Goal: Transaction & Acquisition: Purchase product/service

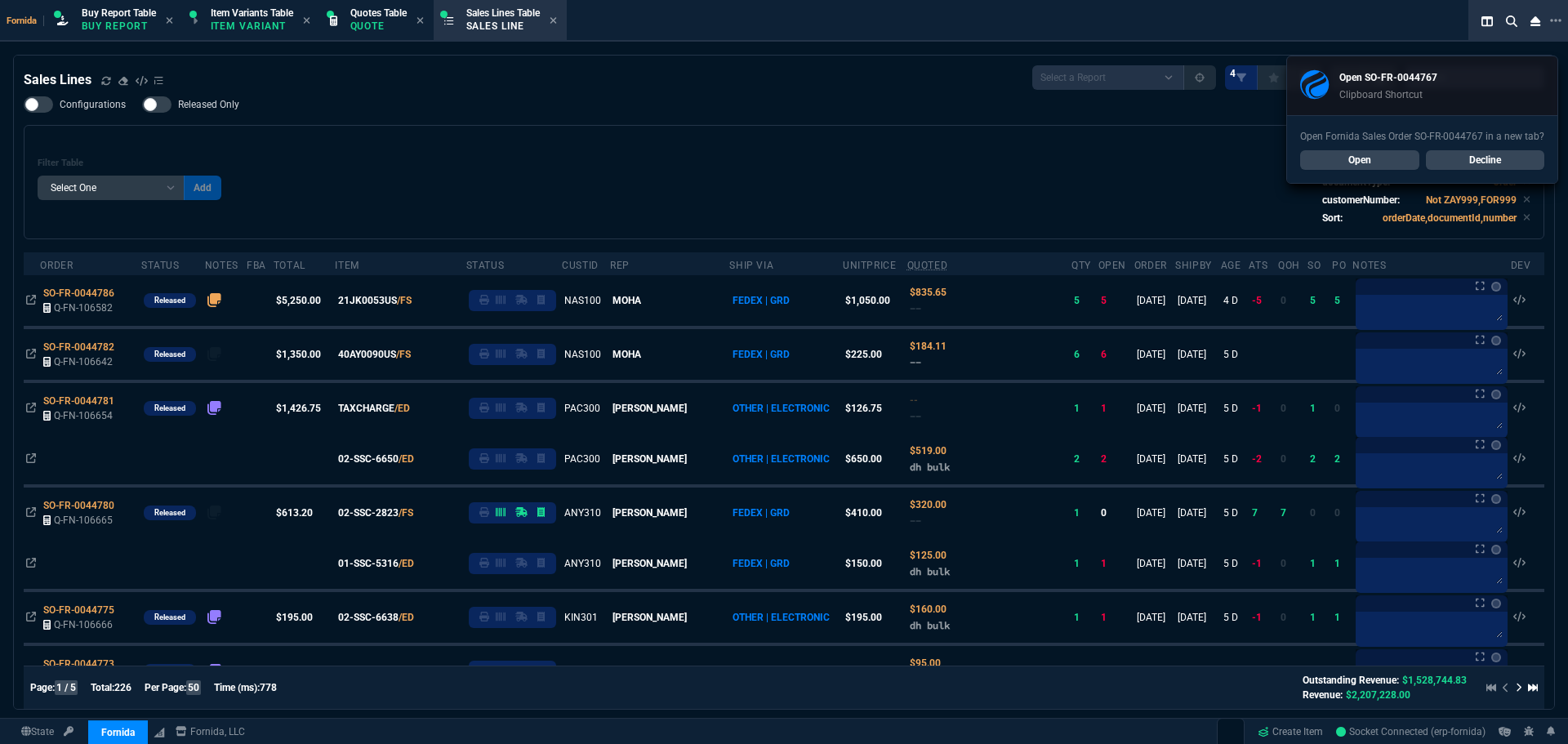
select select "1: BROV"
select select
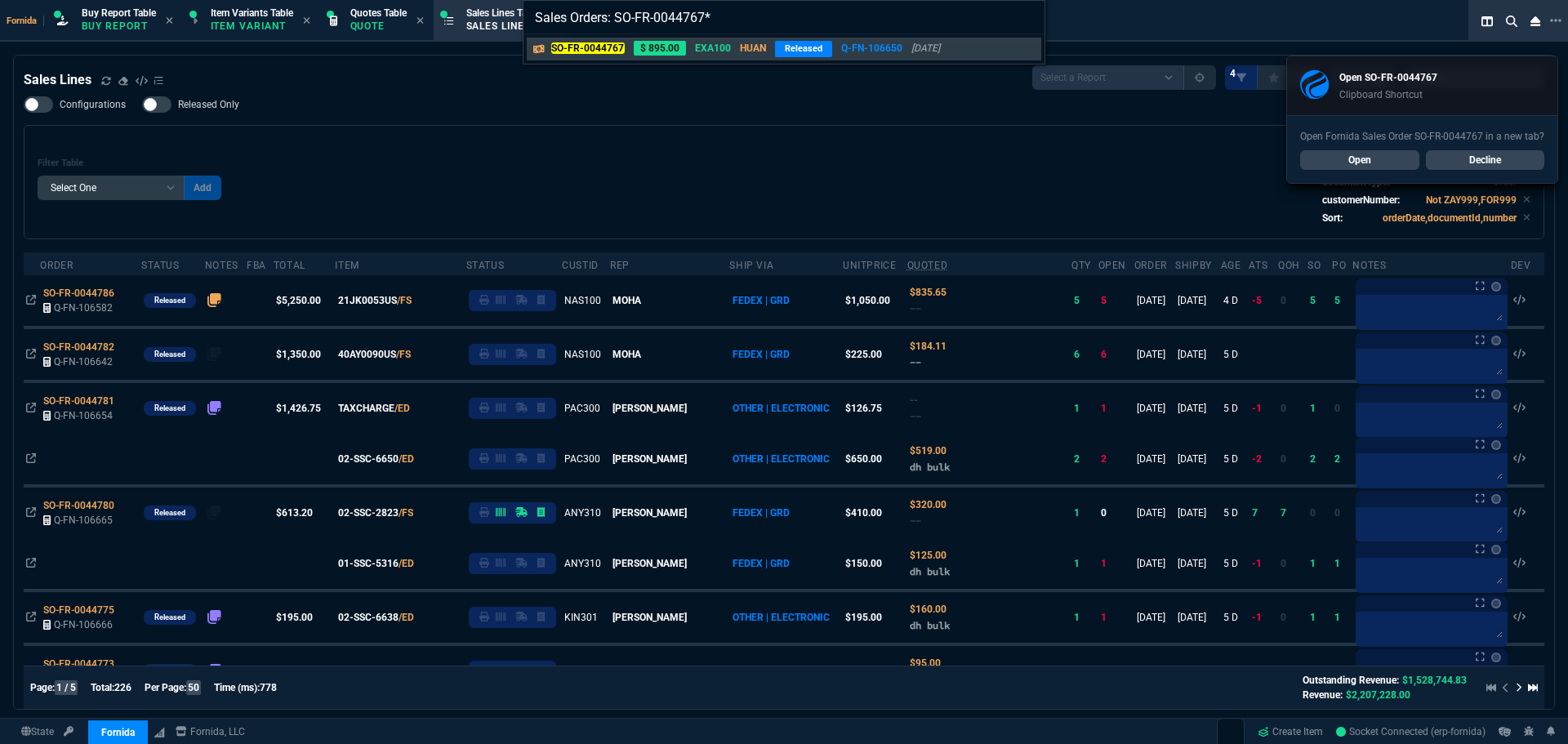
type input "Sales Orders: SO-FR-0044767"
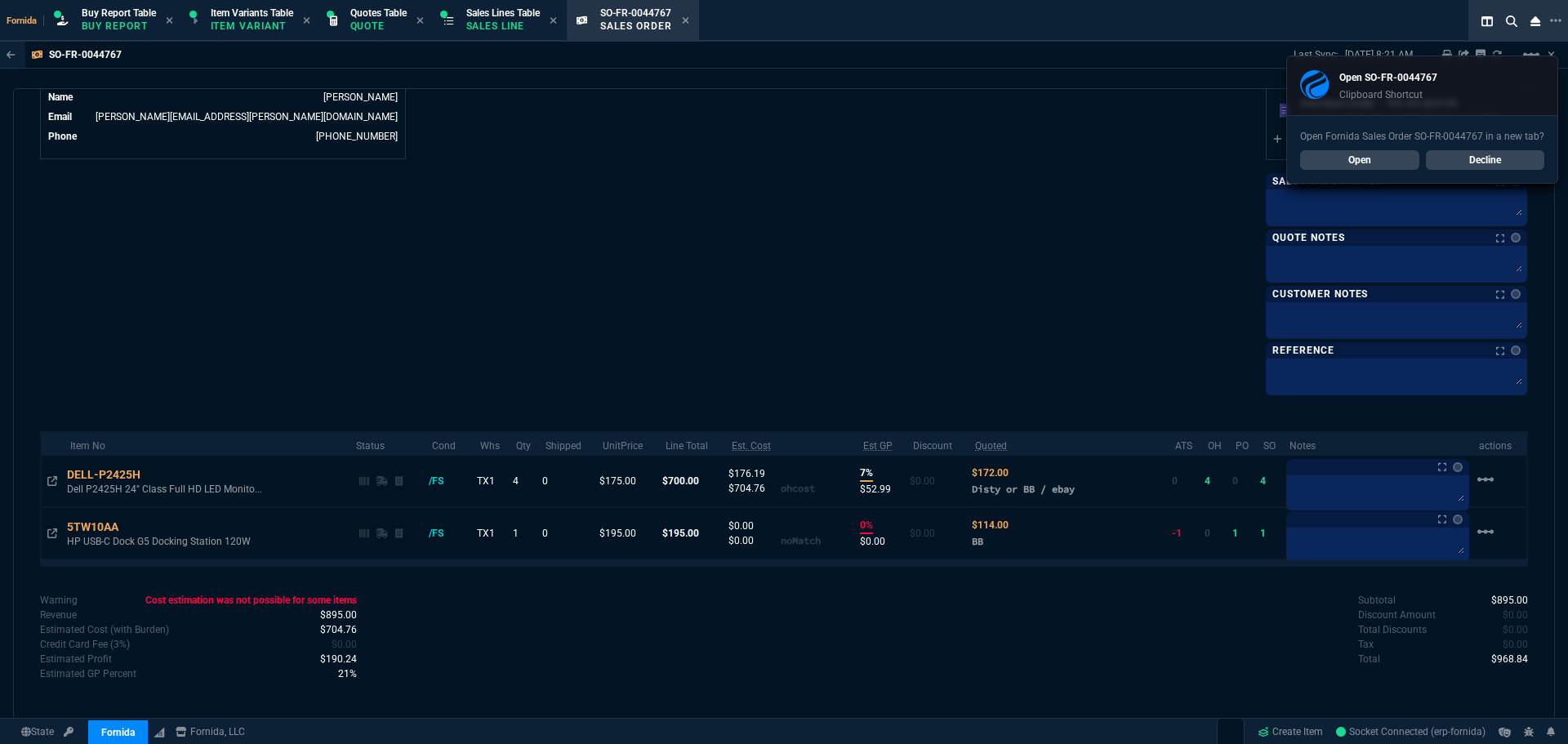
scroll to position [820, 0]
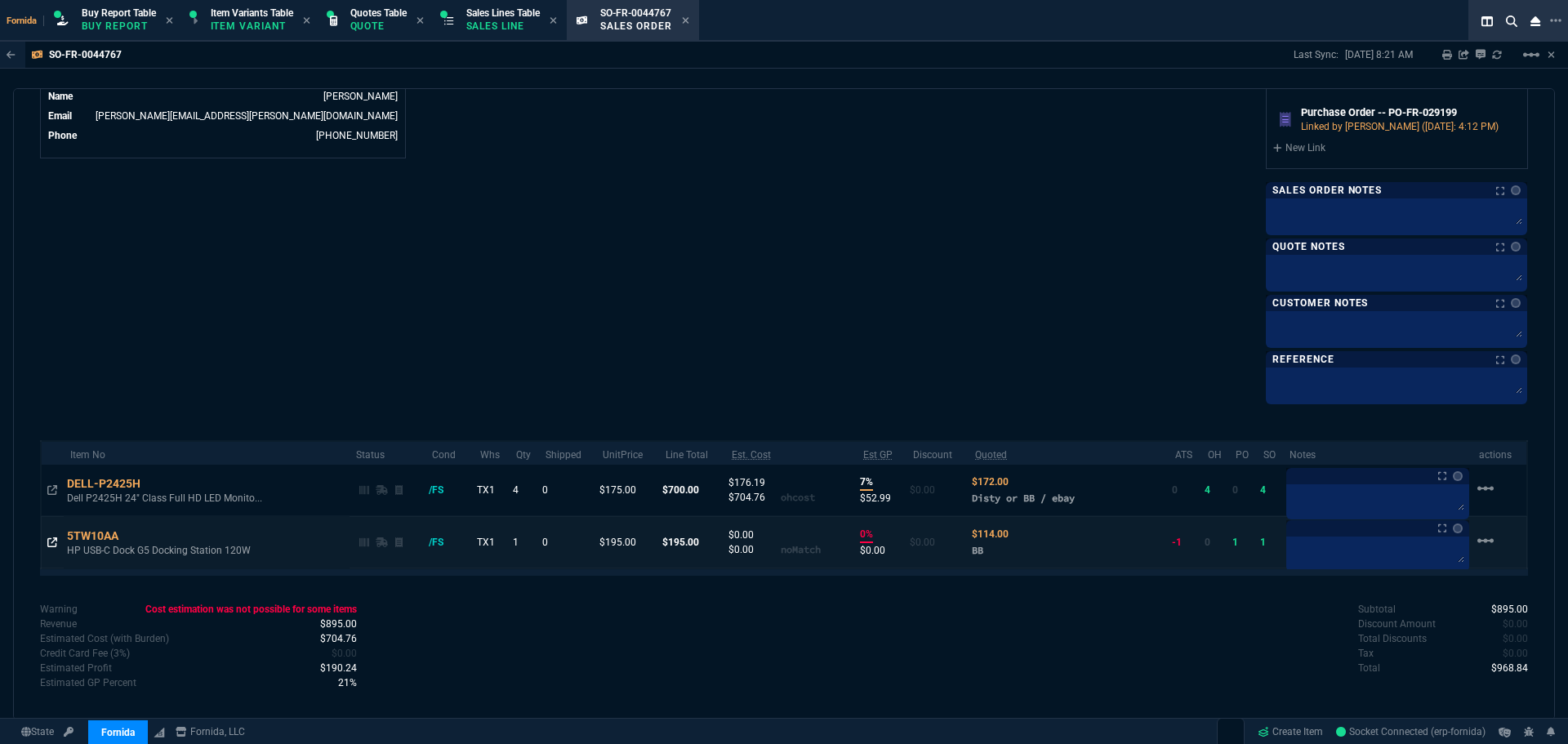
click at [51, 542] on icon at bounding box center [52, 542] width 9 height 9
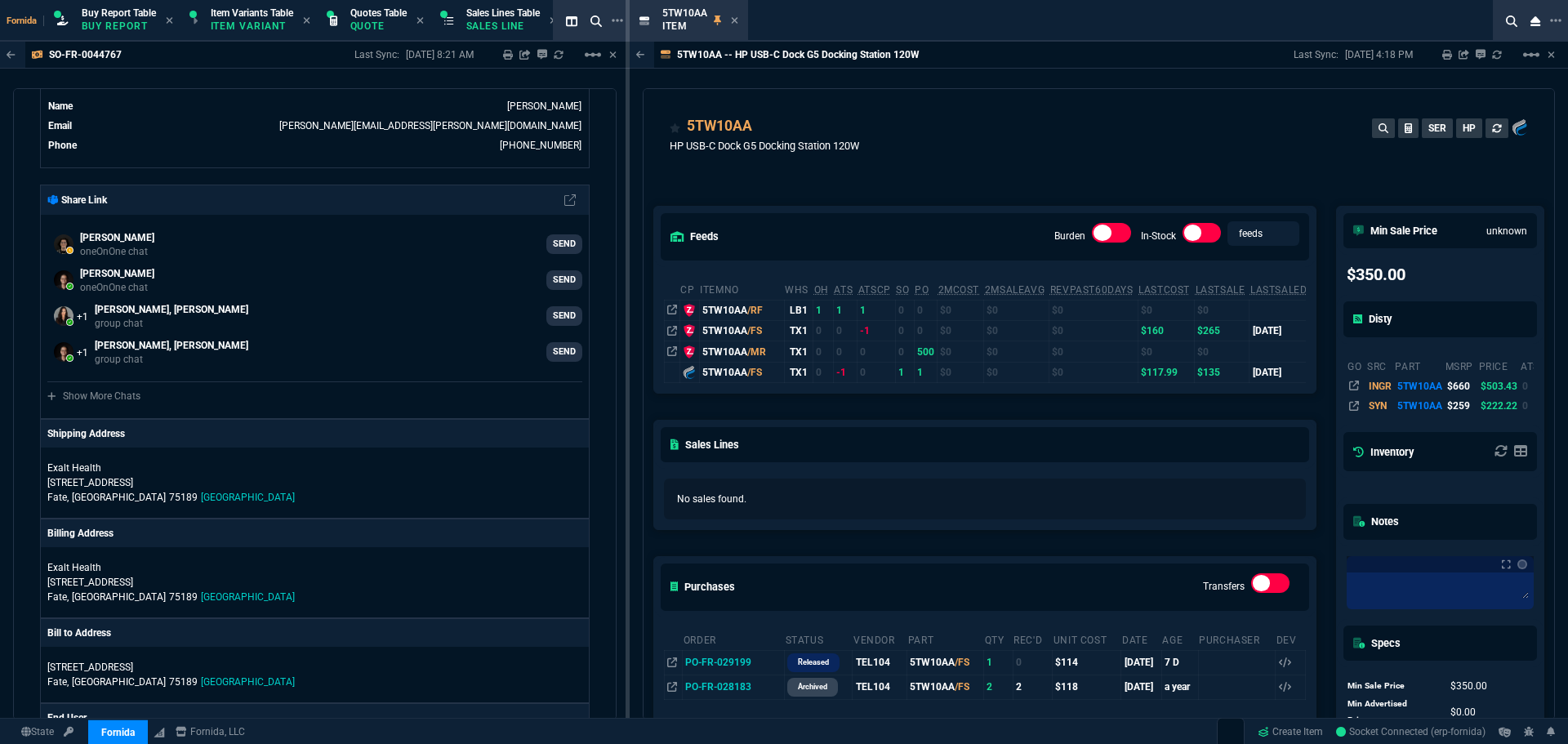
scroll to position [245, 0]
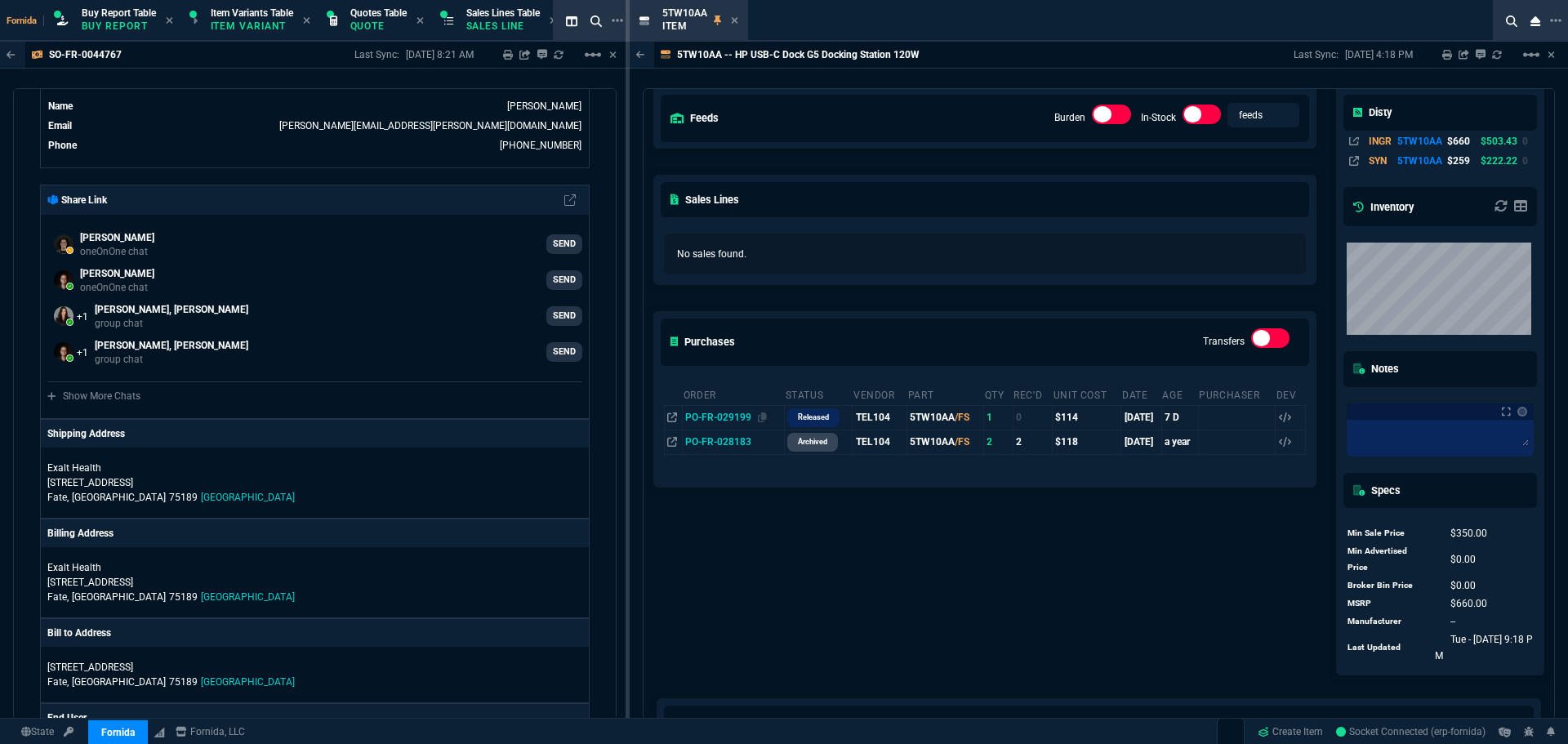
click at [738, 418] on span "PO-FR-029199" at bounding box center [718, 417] width 66 height 11
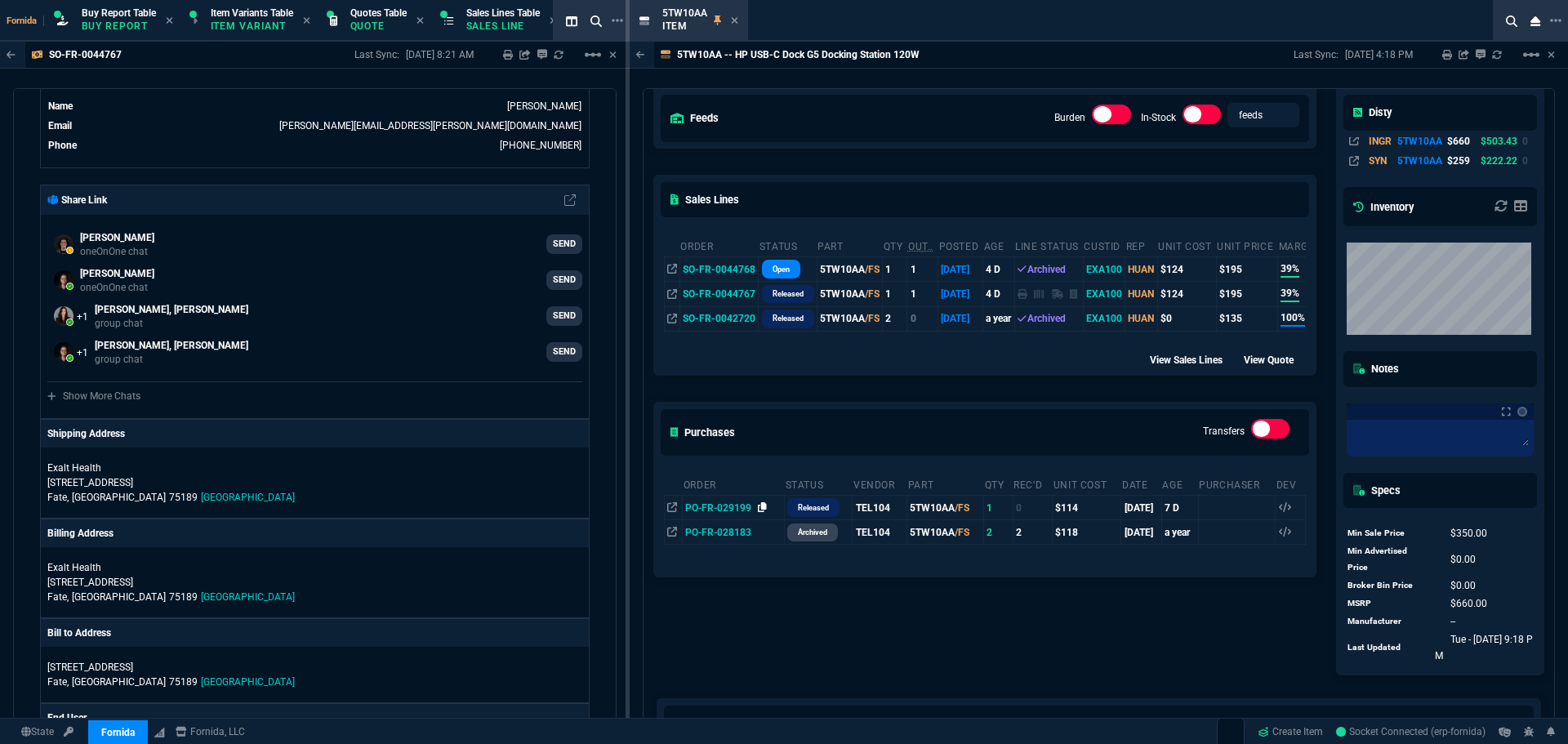
click at [758, 509] on icon at bounding box center [762, 506] width 9 height 9
click at [733, 26] on fa-icon at bounding box center [734, 21] width 8 height 11
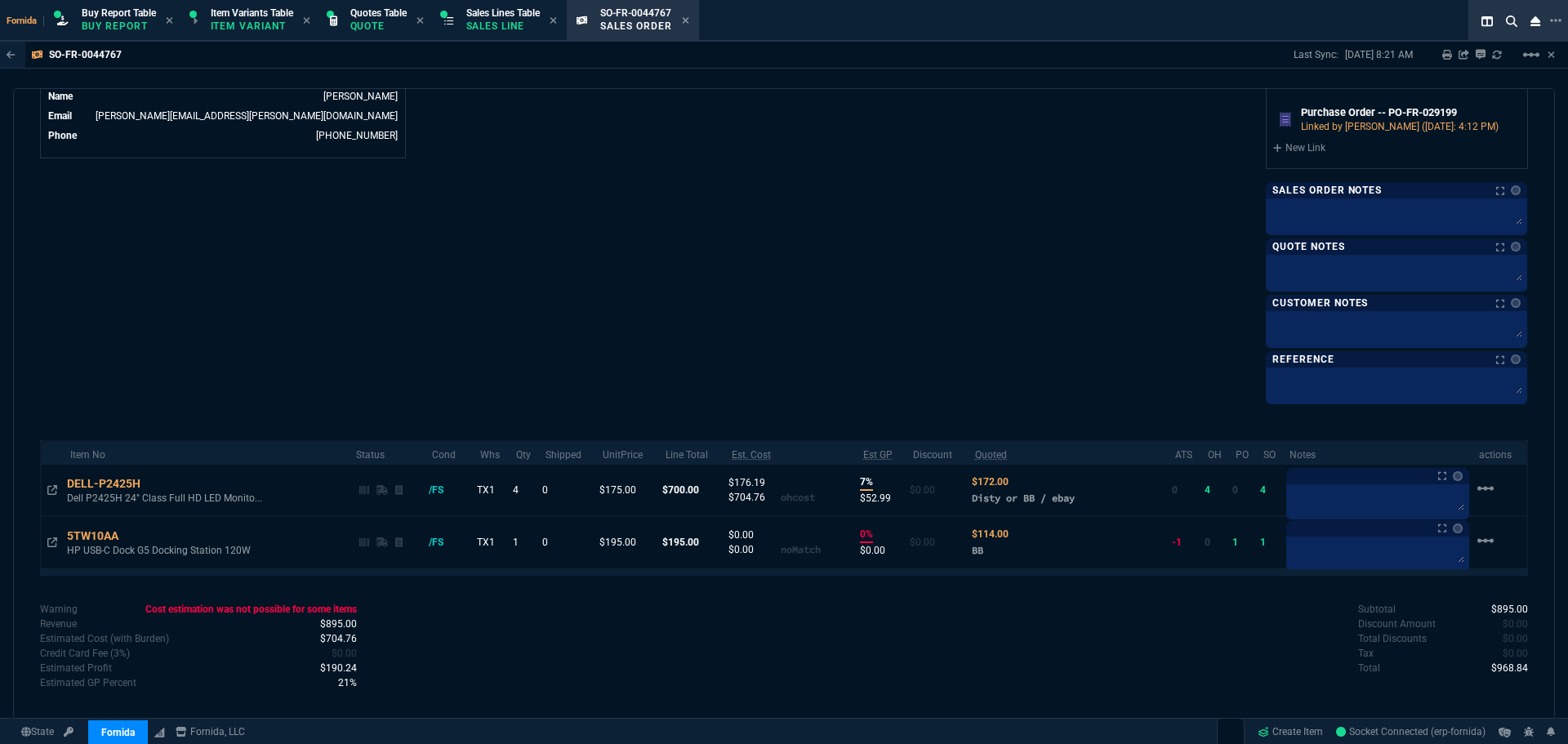
click at [689, 24] on icon at bounding box center [685, 20] width 8 height 9
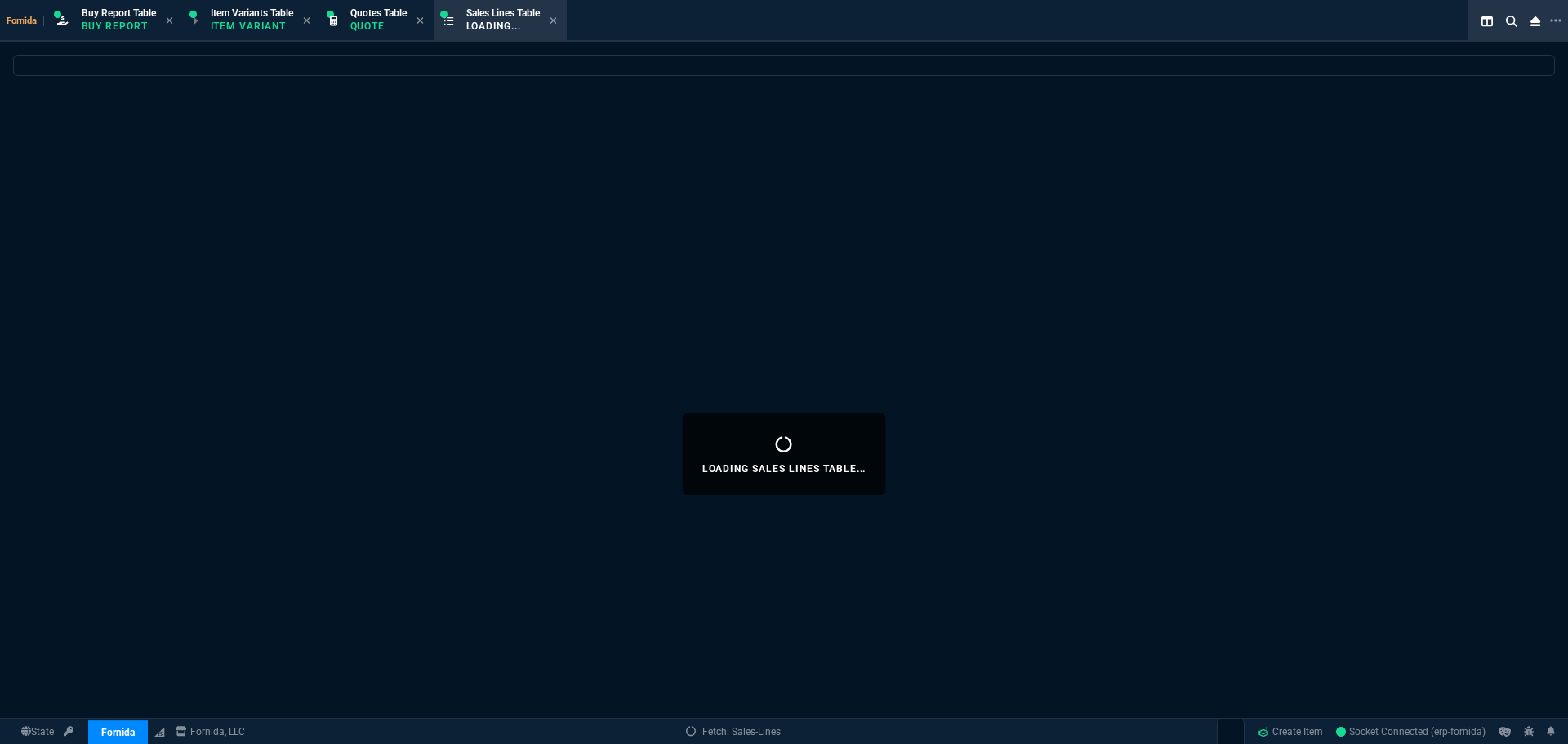
select select
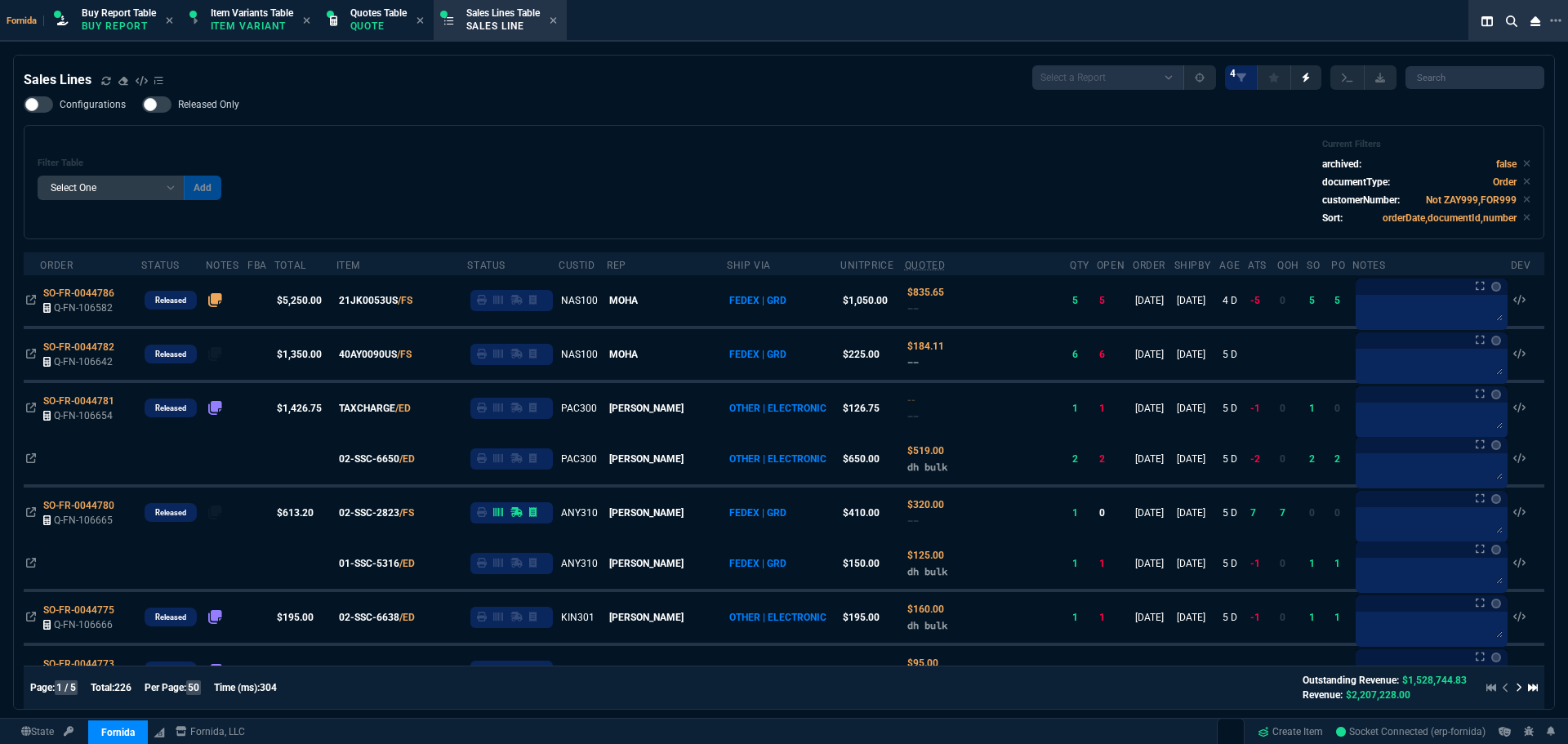
click at [393, 109] on div "Configurations Released Only Filter Table Select One Add Filter () Age () ATS (…" at bounding box center [784, 168] width 1521 height 143
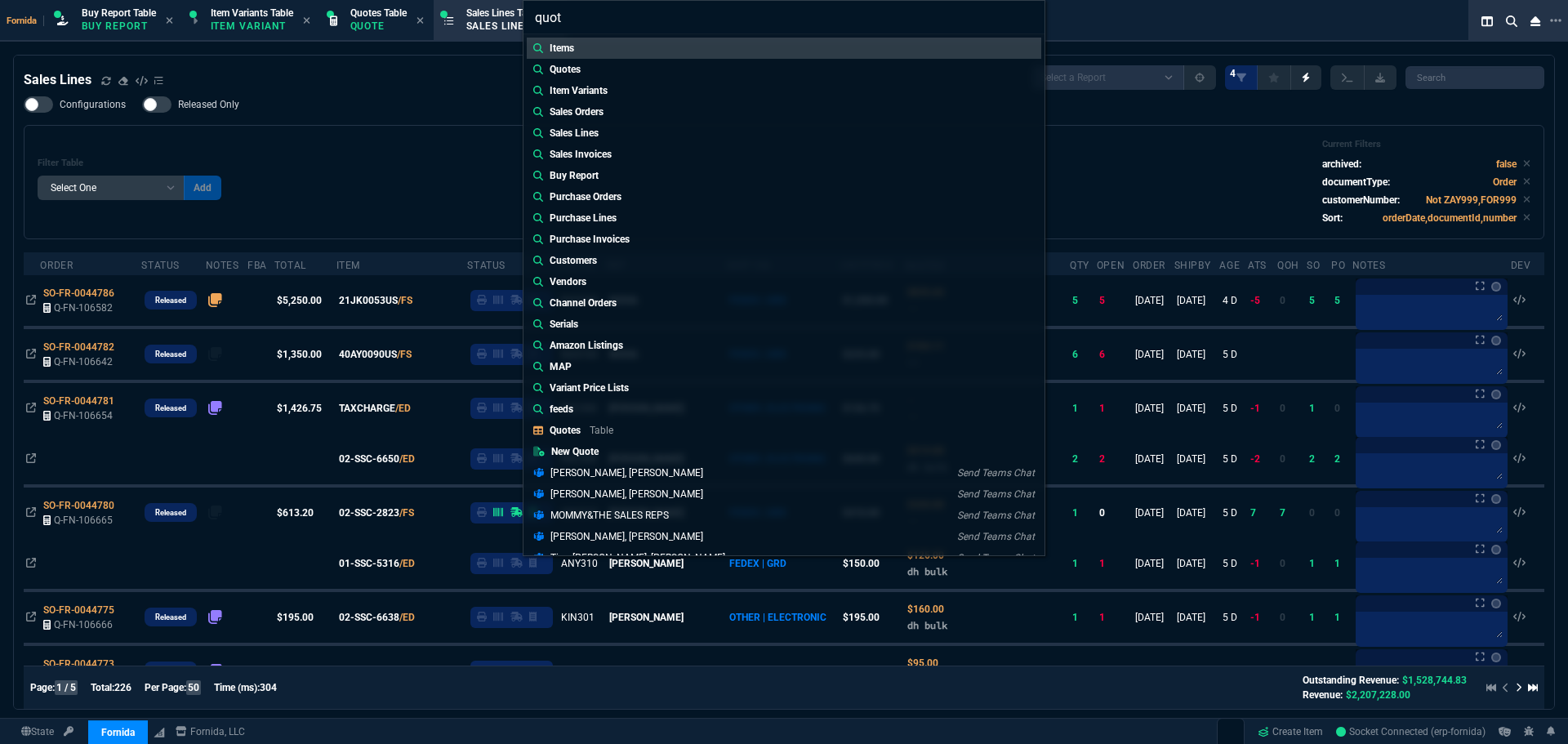
type input "quote"
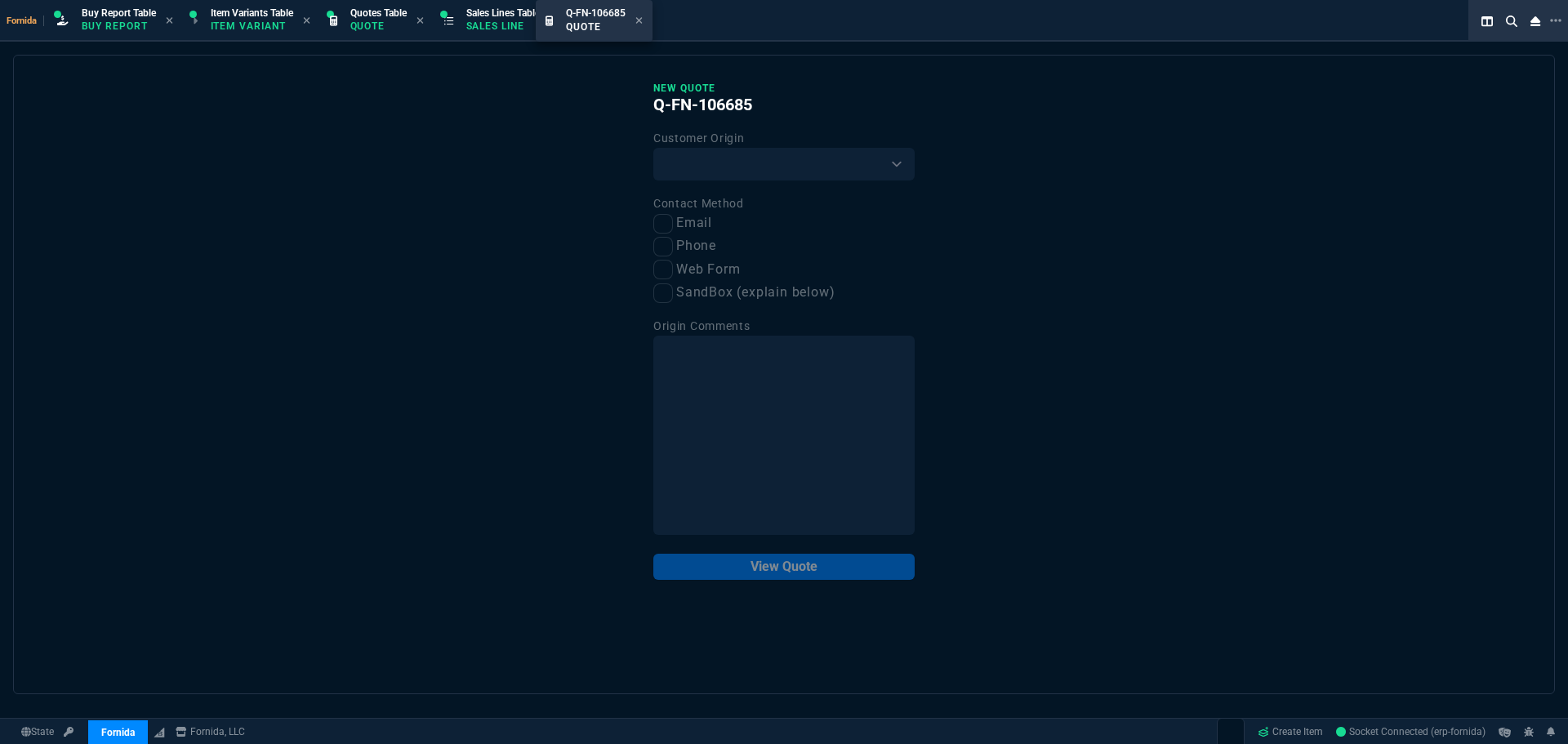
drag, startPoint x: 414, startPoint y: 27, endPoint x: 669, endPoint y: 115, distance: 269.8
click at [717, 183] on div "New Quote Q-FN-106685 Customer Origin Existing Customer Amazon Lead (first orde…" at bounding box center [784, 331] width 262 height 499
click at [725, 178] on select "Existing Customer Amazon Lead (first order) Website Lead (first order) Called (…" at bounding box center [784, 164] width 262 height 33
click at [653, 149] on select "Existing Customer Amazon Lead (first order) Website Lead (first order) Called (…" at bounding box center [784, 164] width 262 height 33
click at [705, 172] on select "Existing Customer Amazon Lead (first order) Website Lead (first order) Called (…" at bounding box center [784, 164] width 262 height 33
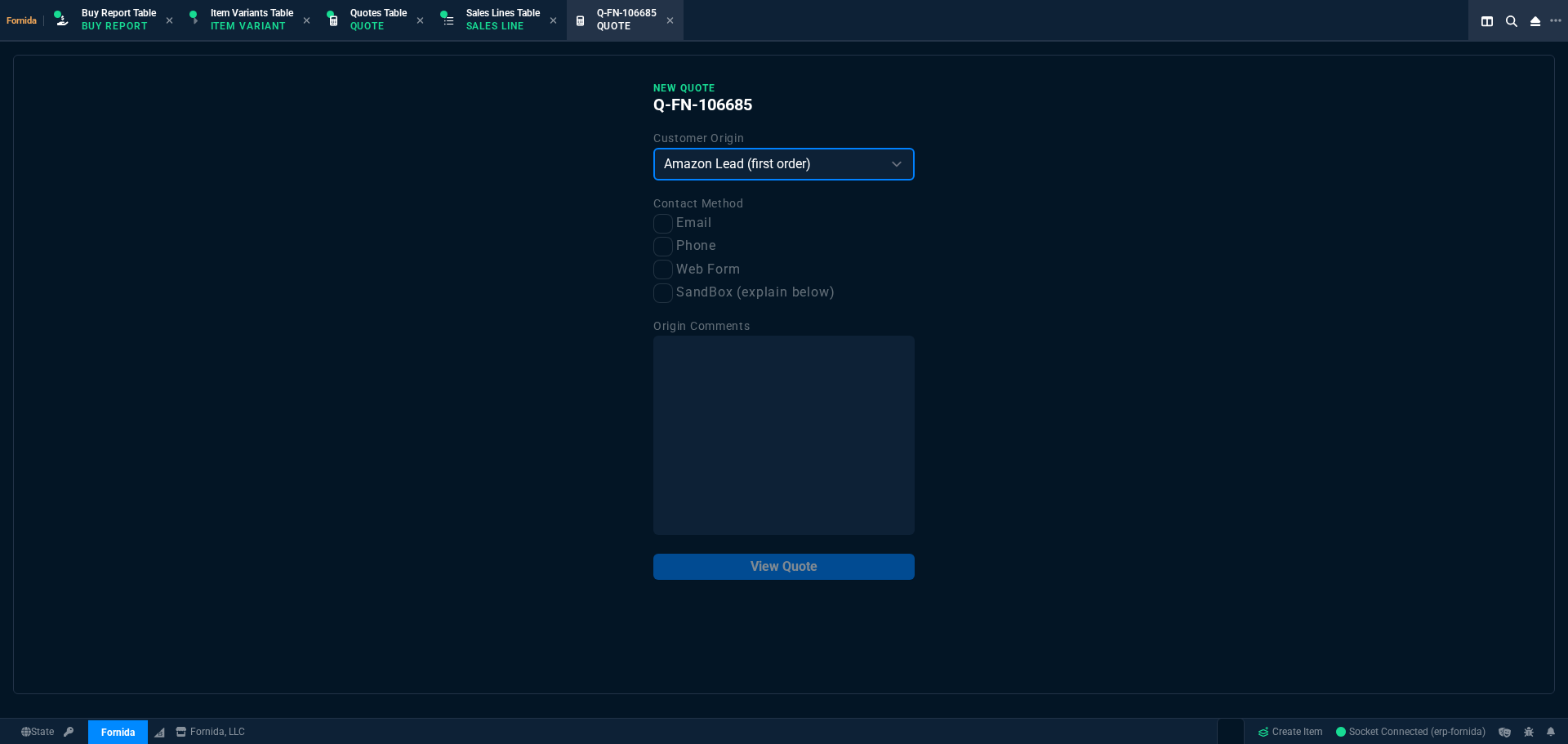
select select "existing"
click at [653, 149] on select "Existing Customer Amazon Lead (first order) Website Lead (first order) Called (…" at bounding box center [784, 164] width 262 height 33
drag, startPoint x: 670, startPoint y: 214, endPoint x: 669, endPoint y: 235, distance: 21.0
click at [669, 215] on label "Email" at bounding box center [784, 224] width 262 height 21
click at [669, 215] on input "Email" at bounding box center [663, 224] width 20 height 20
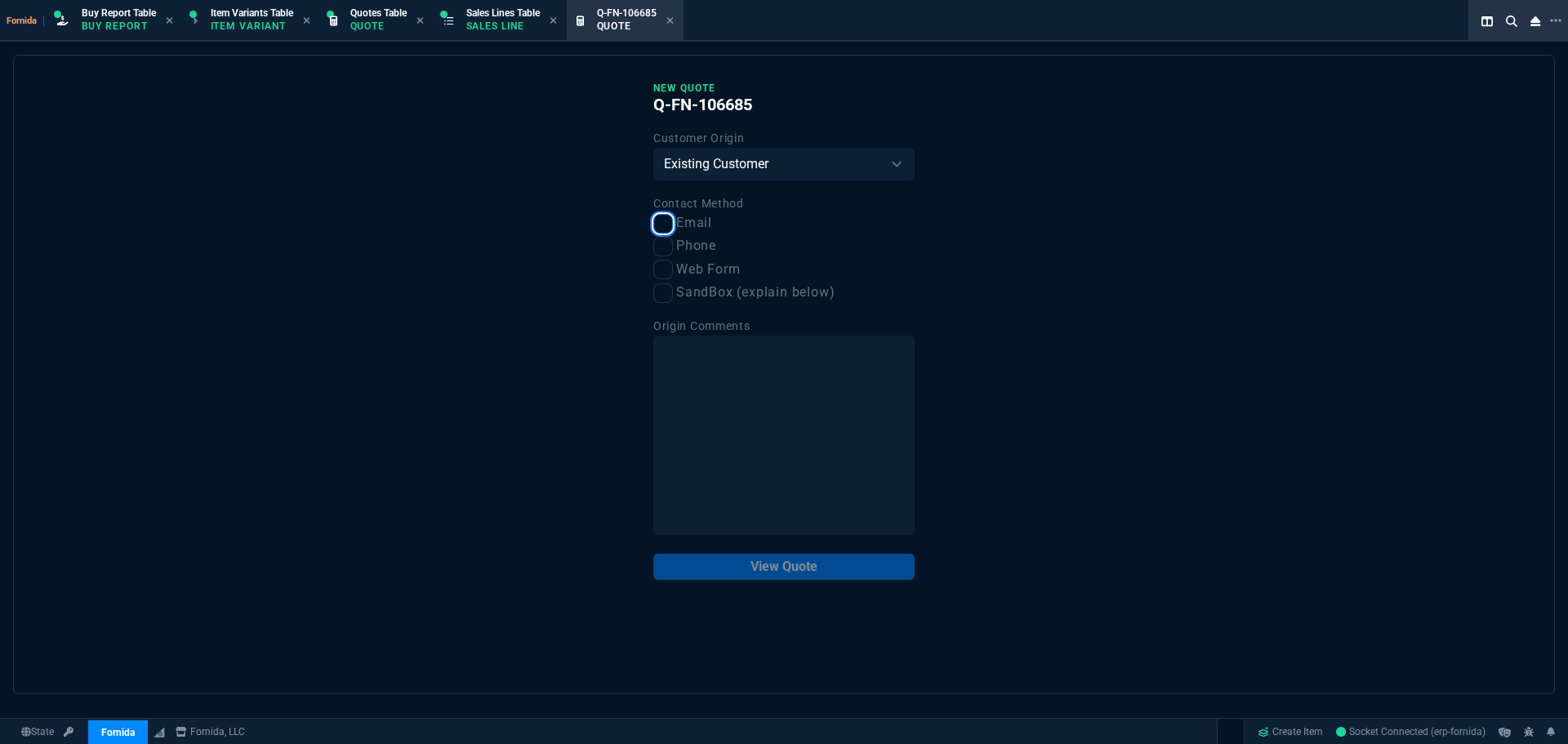
checkbox input "true"
click at [758, 568] on button "View Quote" at bounding box center [784, 567] width 262 height 26
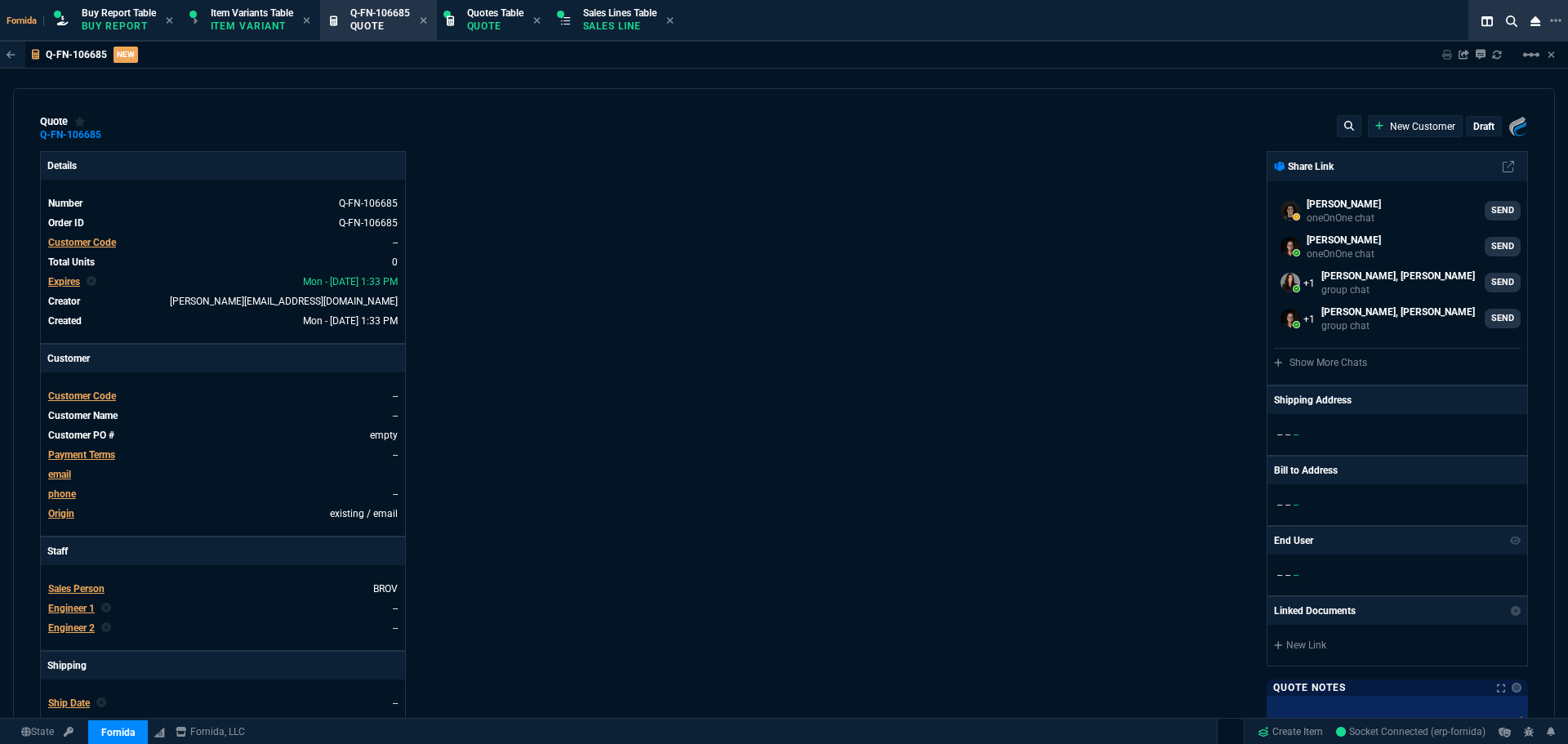
click at [108, 246] on span "Customer Code" at bounding box center [82, 242] width 68 height 11
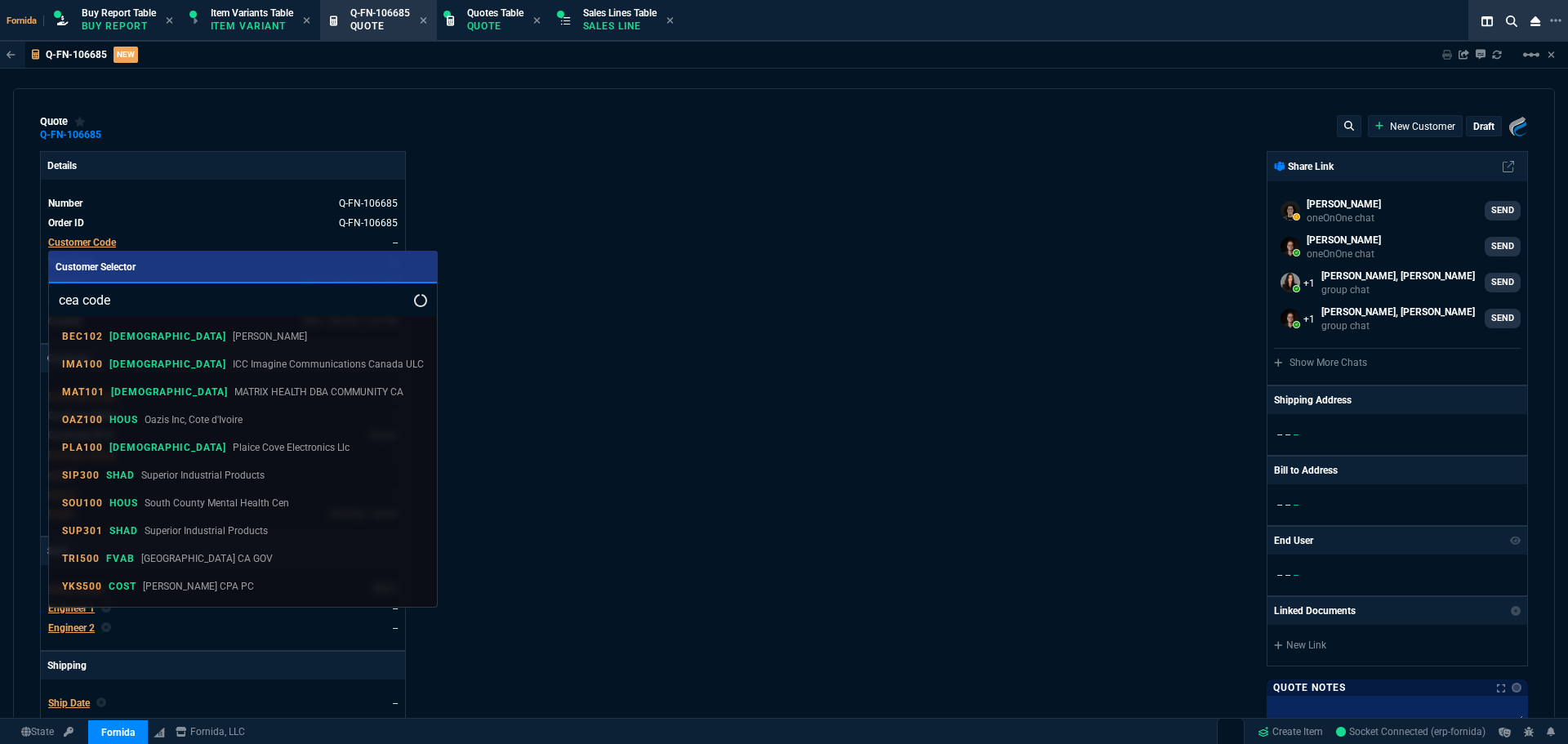
click at [86, 302] on input "cea code" at bounding box center [243, 300] width 388 height 33
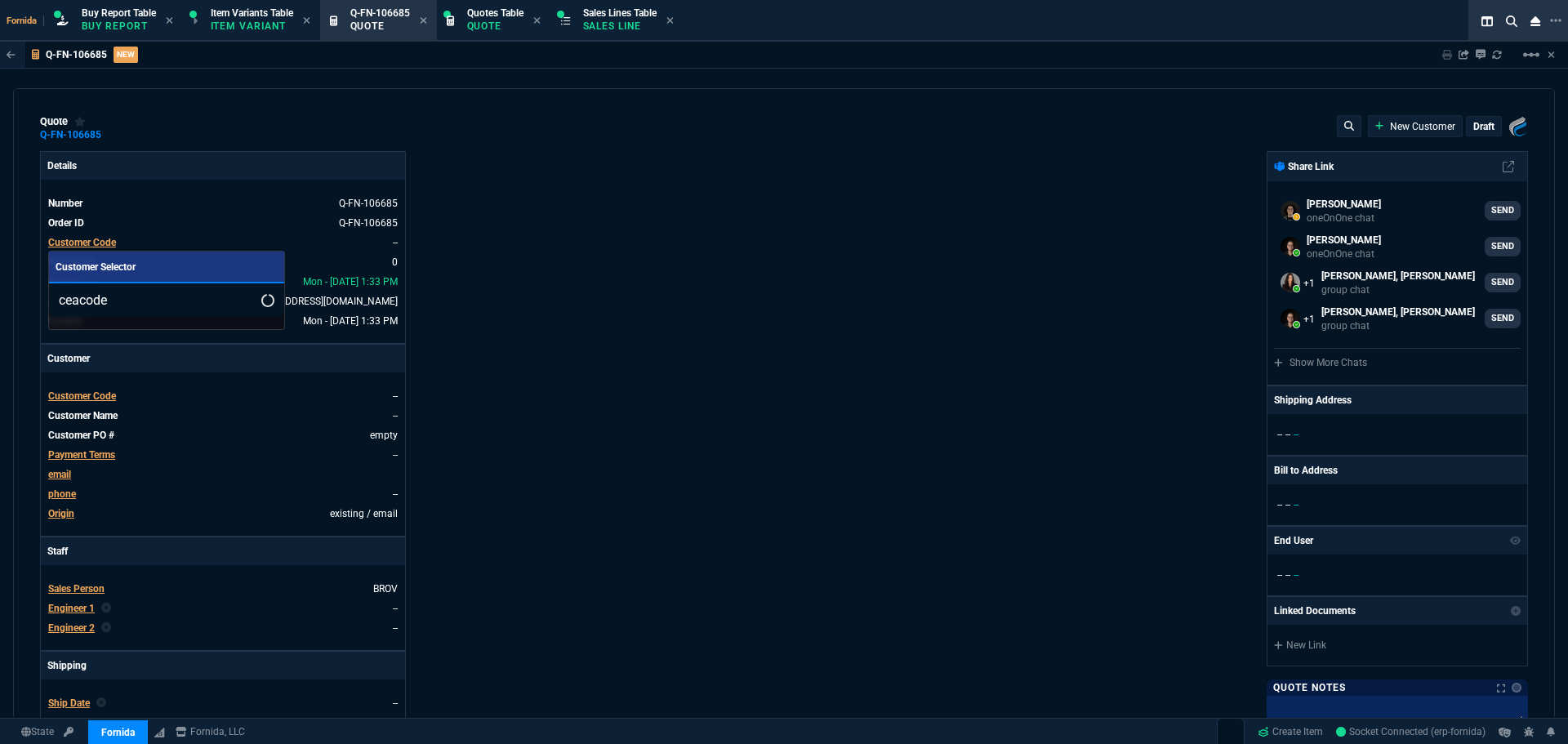
click at [111, 297] on input "ceacode" at bounding box center [166, 300] width 235 height 33
type input "cea100"
click at [197, 327] on link "CEA100 [PERSON_NAME] CODE" at bounding box center [167, 337] width 222 height 28
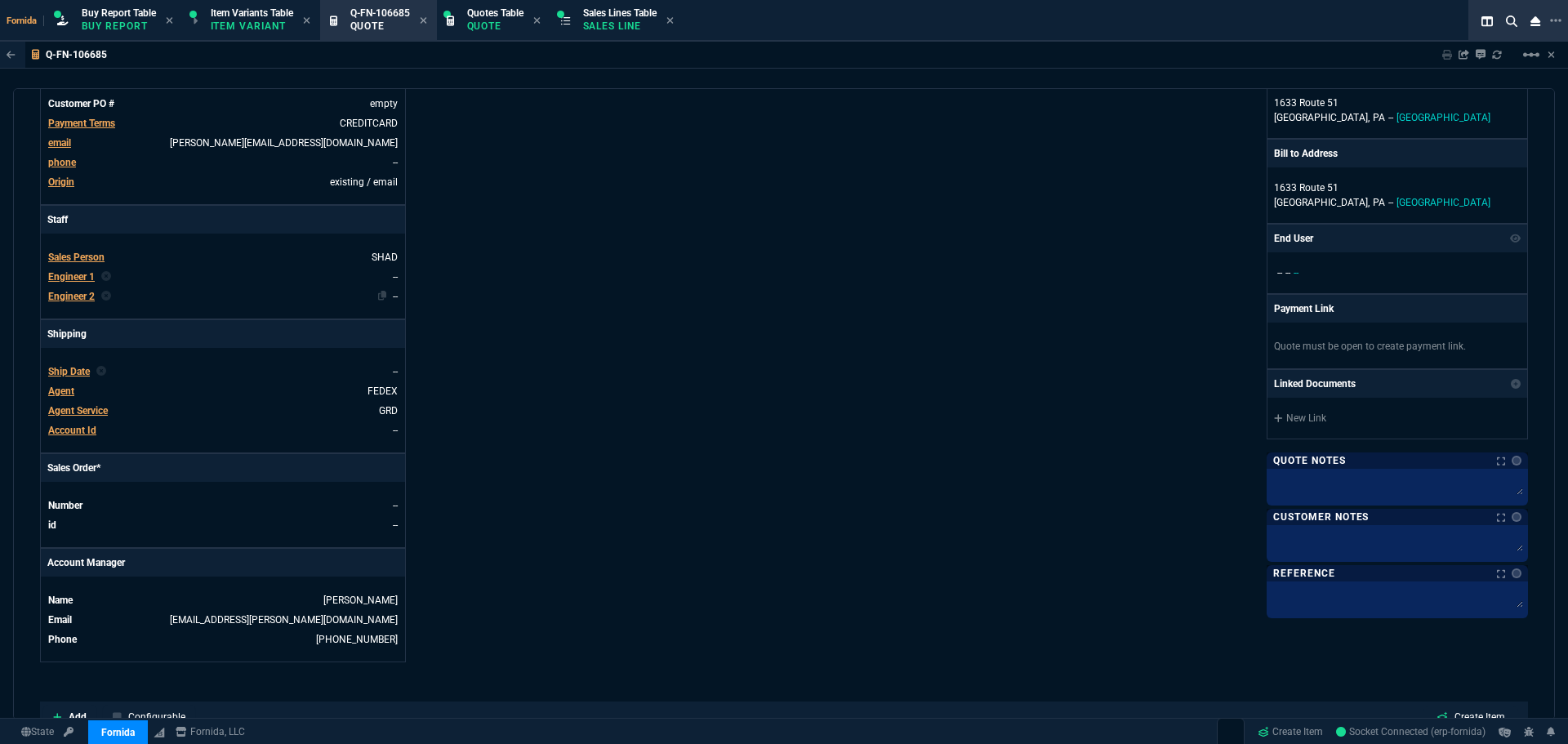
scroll to position [408, 0]
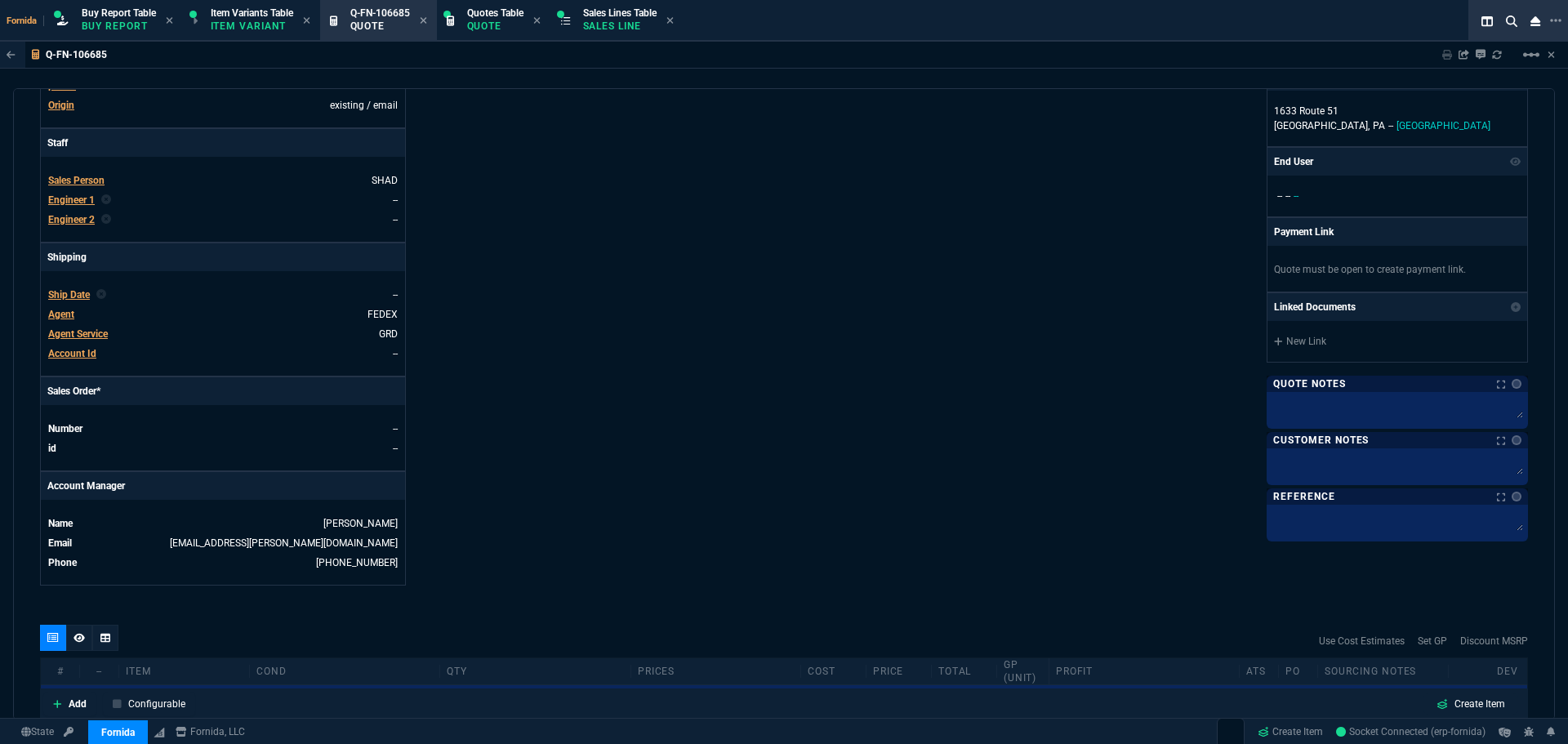
click at [87, 195] on span "Engineer 1" at bounding box center [71, 200] width 46 height 11
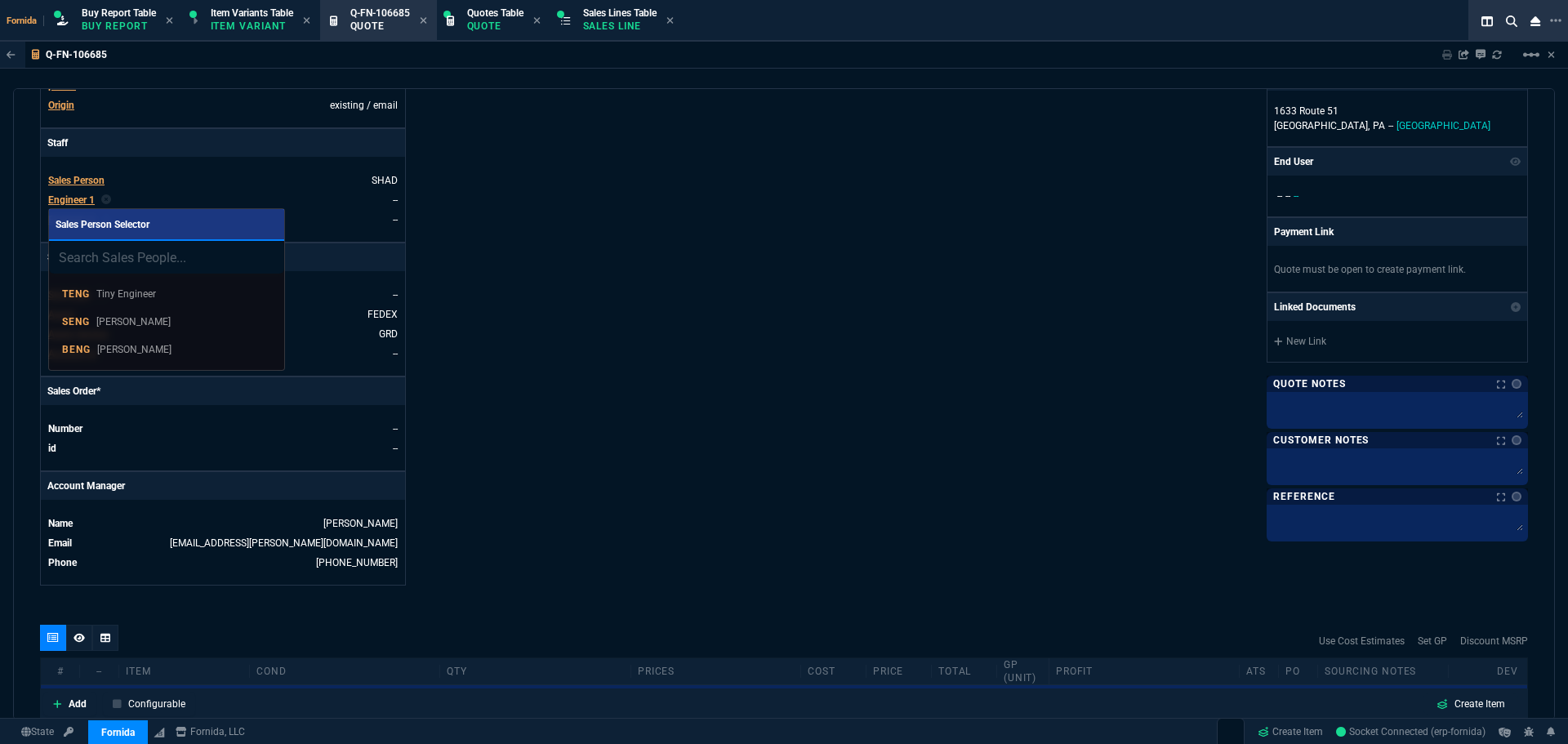
click at [157, 348] on p "[PERSON_NAME]" at bounding box center [134, 350] width 74 height 15
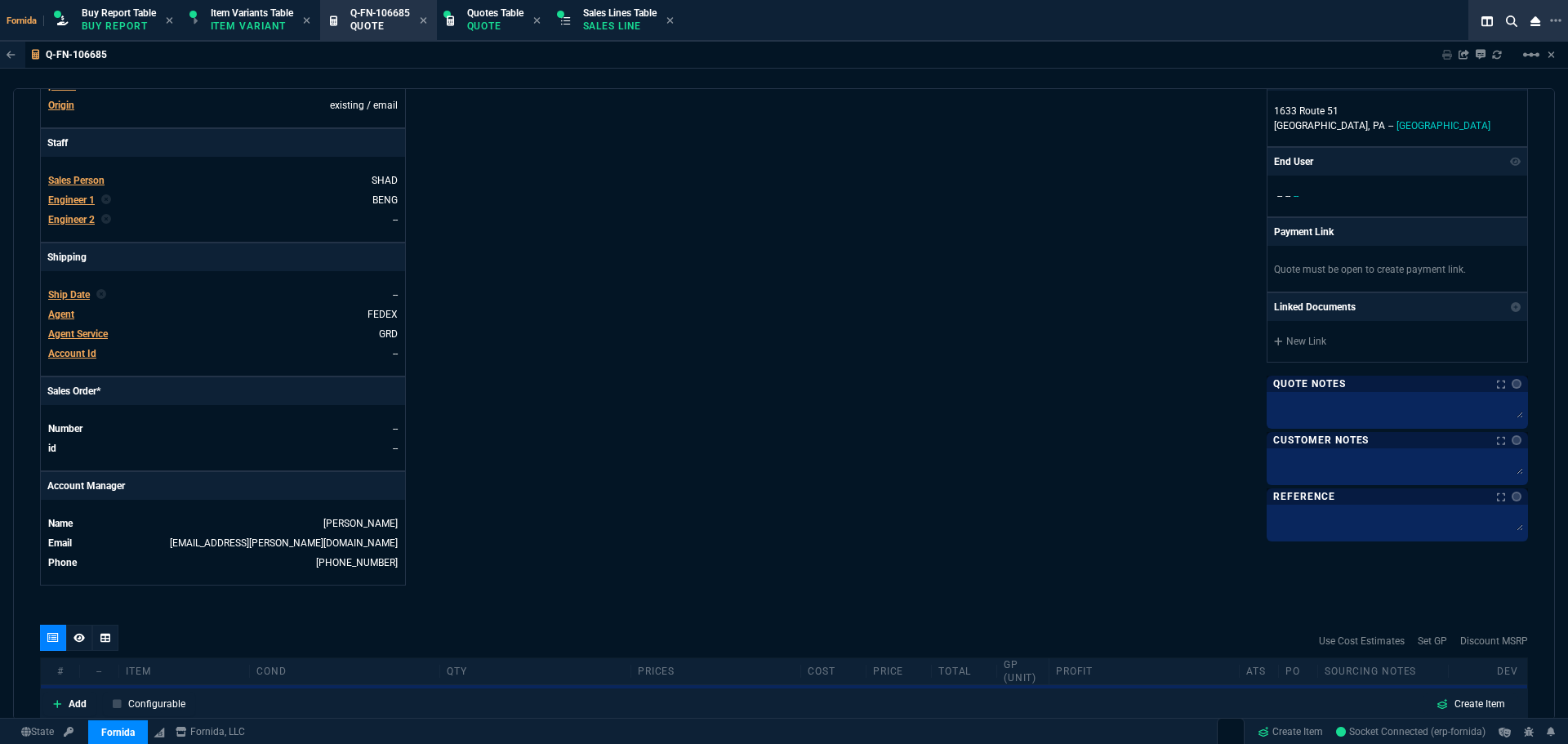
click at [645, 264] on div "Details Number Q-FN-106685 Order ID Q-FN-106685 Customer Code CEA100 Total Unit…" at bounding box center [411, 164] width 744 height 843
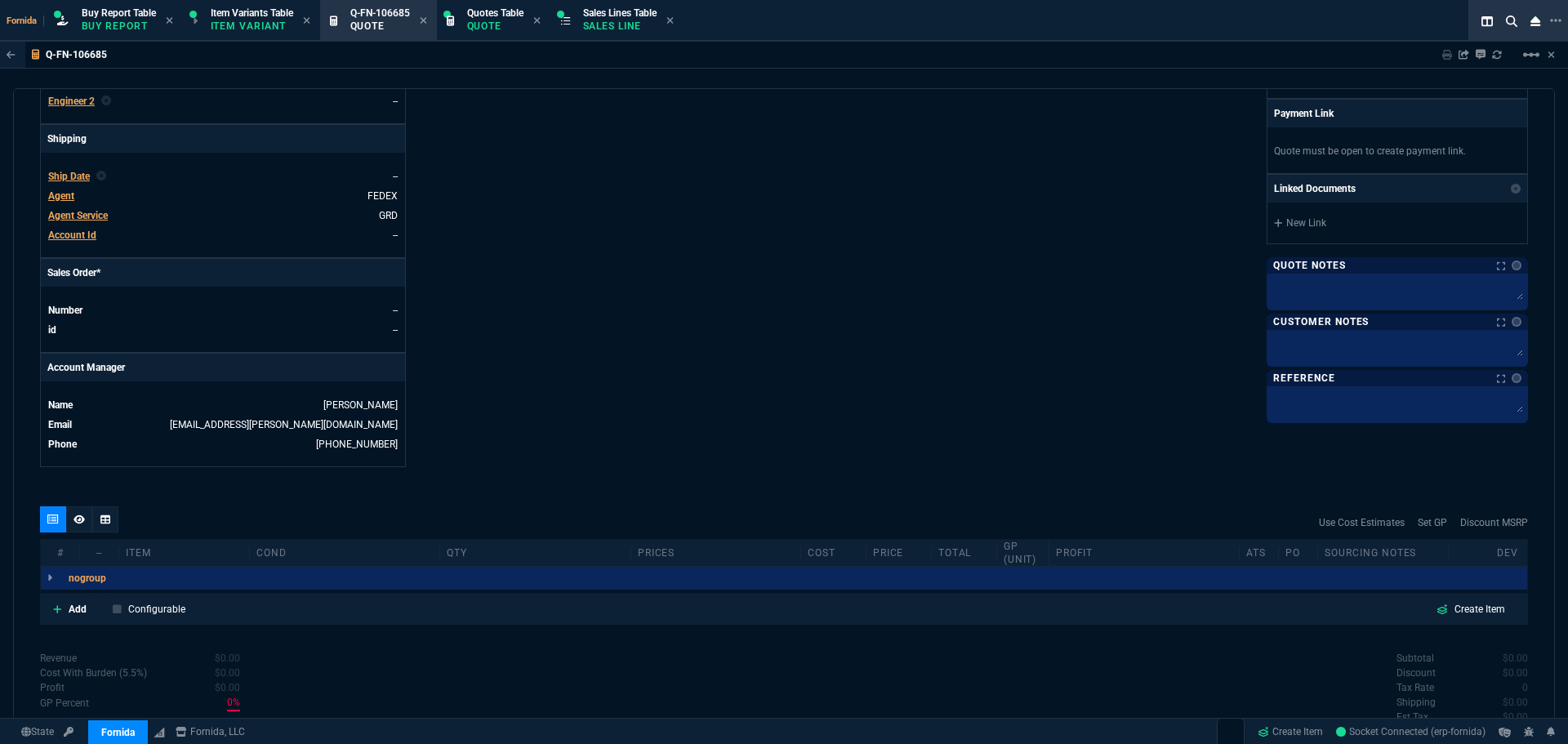
scroll to position [659, 0]
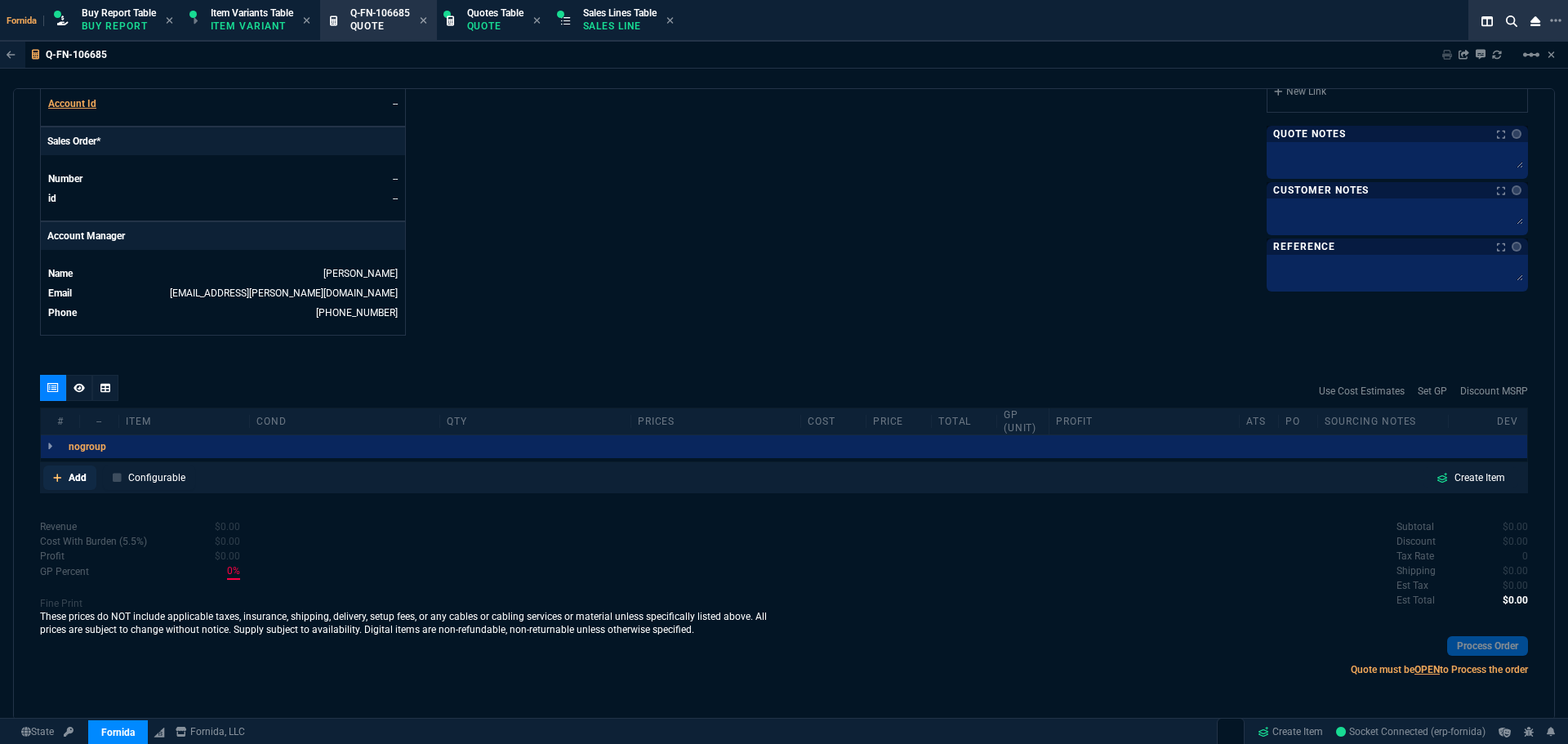
click at [54, 478] on icon at bounding box center [57, 477] width 8 height 8
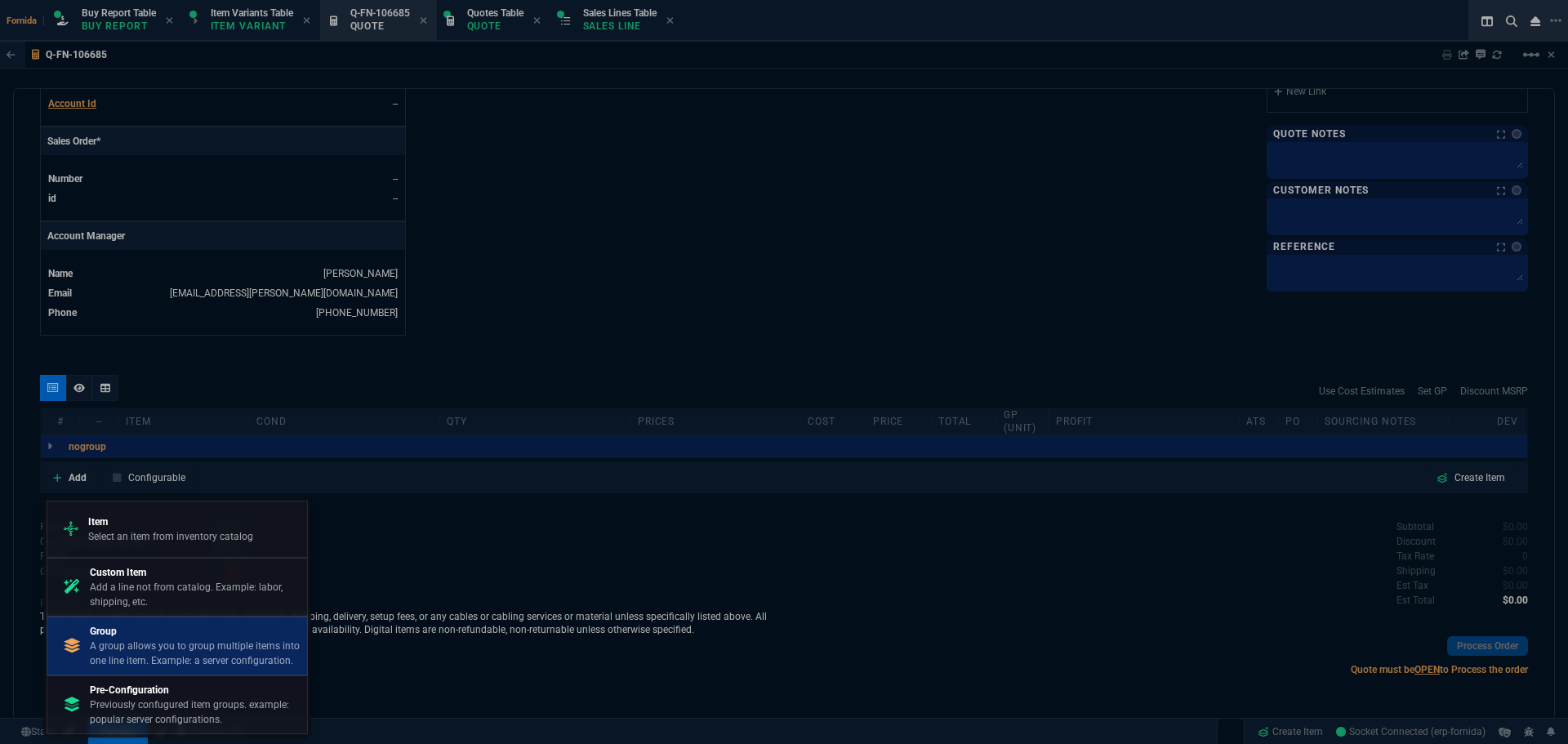
click at [153, 630] on p "Group" at bounding box center [194, 631] width 211 height 15
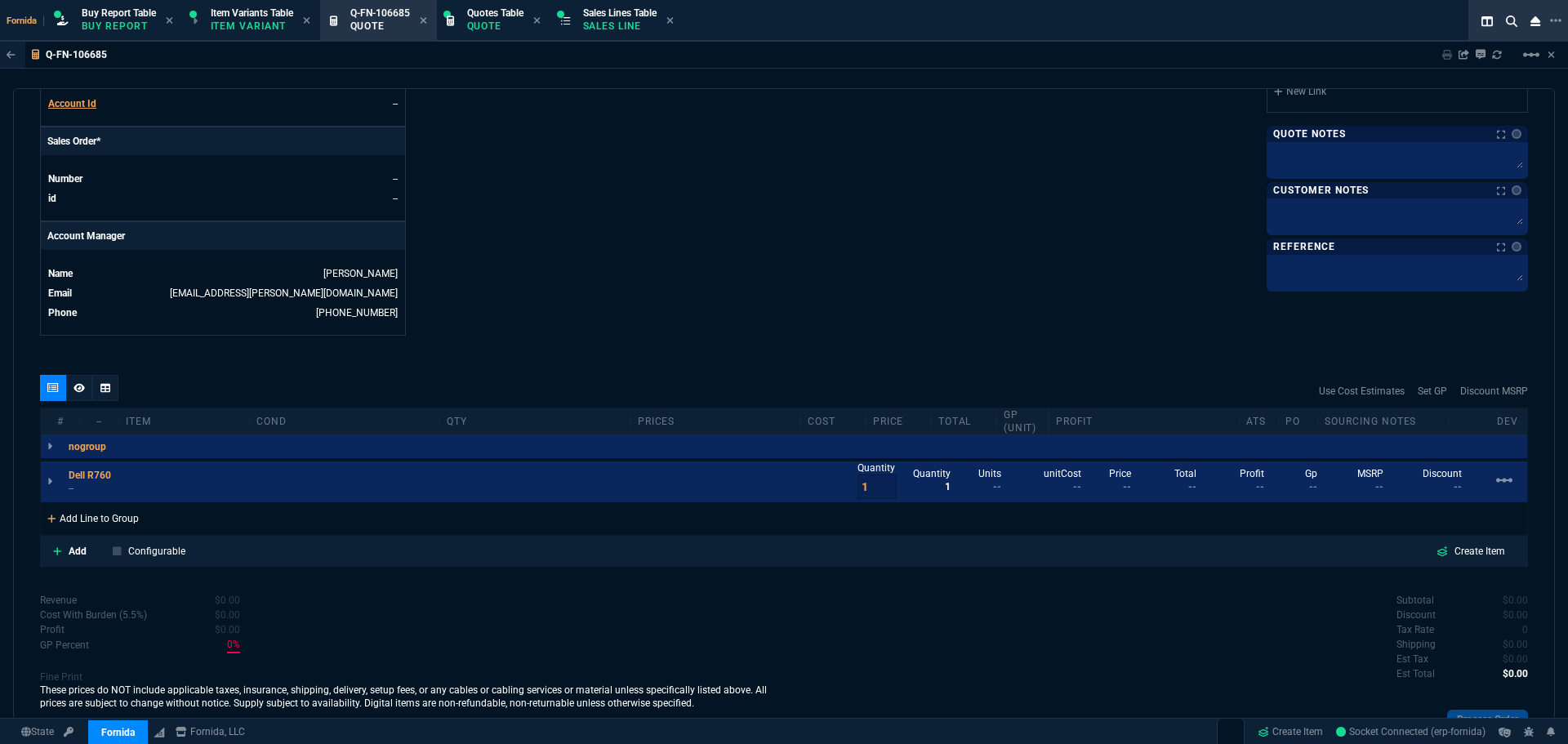
click at [130, 517] on div "Add Line to Group" at bounding box center [92, 517] width 104 height 29
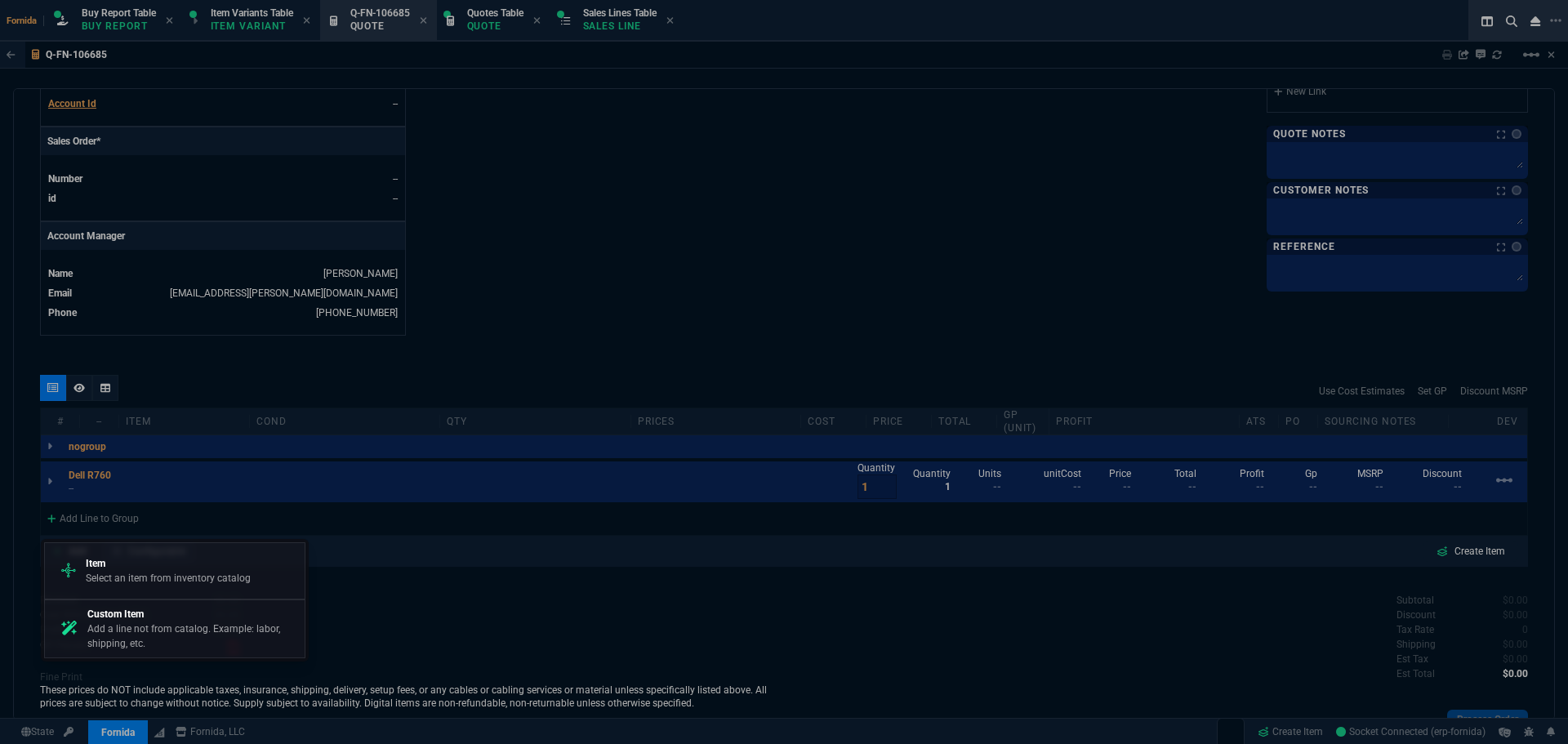
drag, startPoint x: 130, startPoint y: 517, endPoint x: 154, endPoint y: 556, distance: 45.8
click at [154, 556] on div "Item Select an item from inventory catalog" at bounding box center [175, 571] width 247 height 42
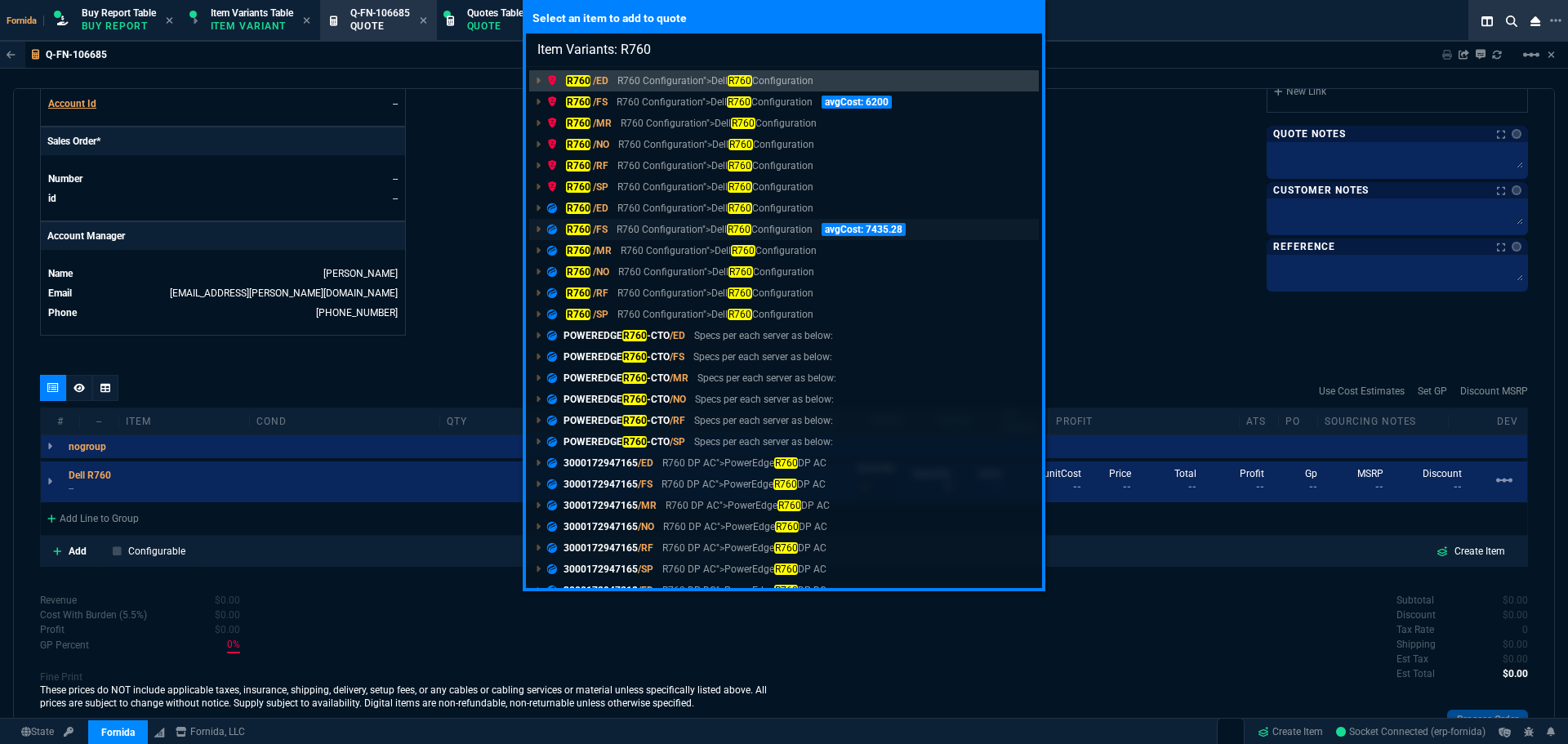
type input "Item Variants: R760"
click at [629, 222] on p "R760 Configuration">Dell R760 Configuration" at bounding box center [713, 229] width 195 height 15
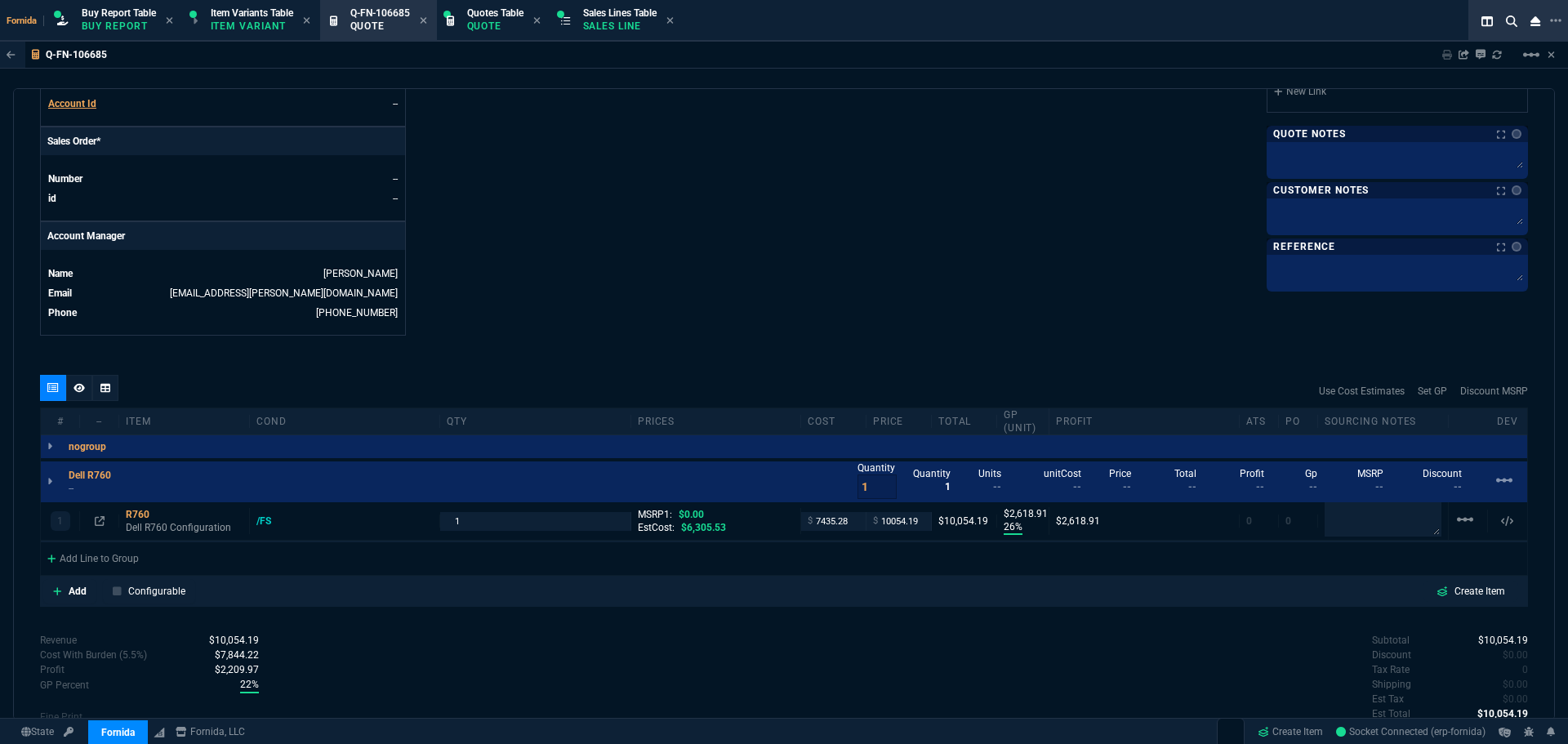
type input "26"
type input "2619"
click at [162, 591] on p "Configurable" at bounding box center [157, 591] width 57 height 15
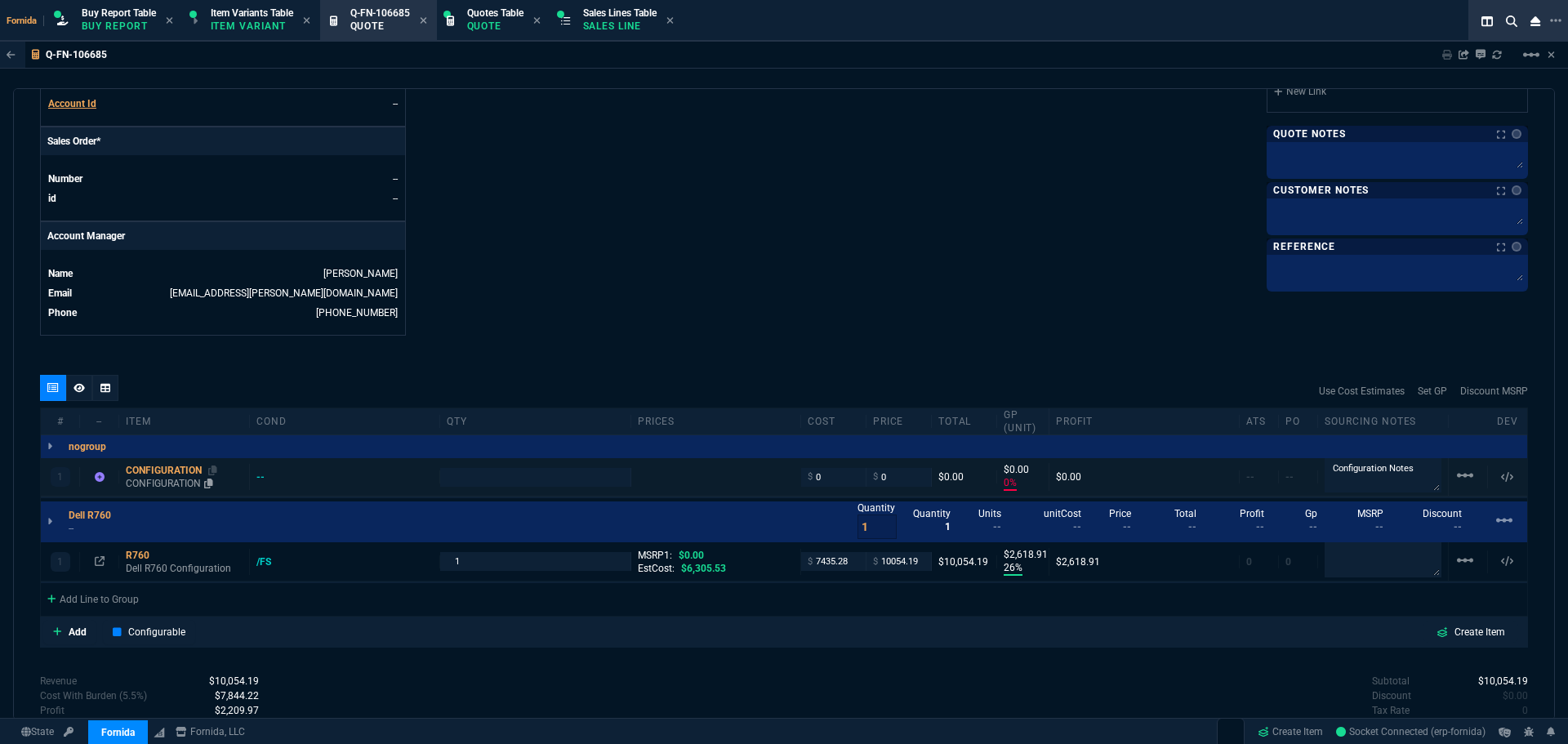
type input "0"
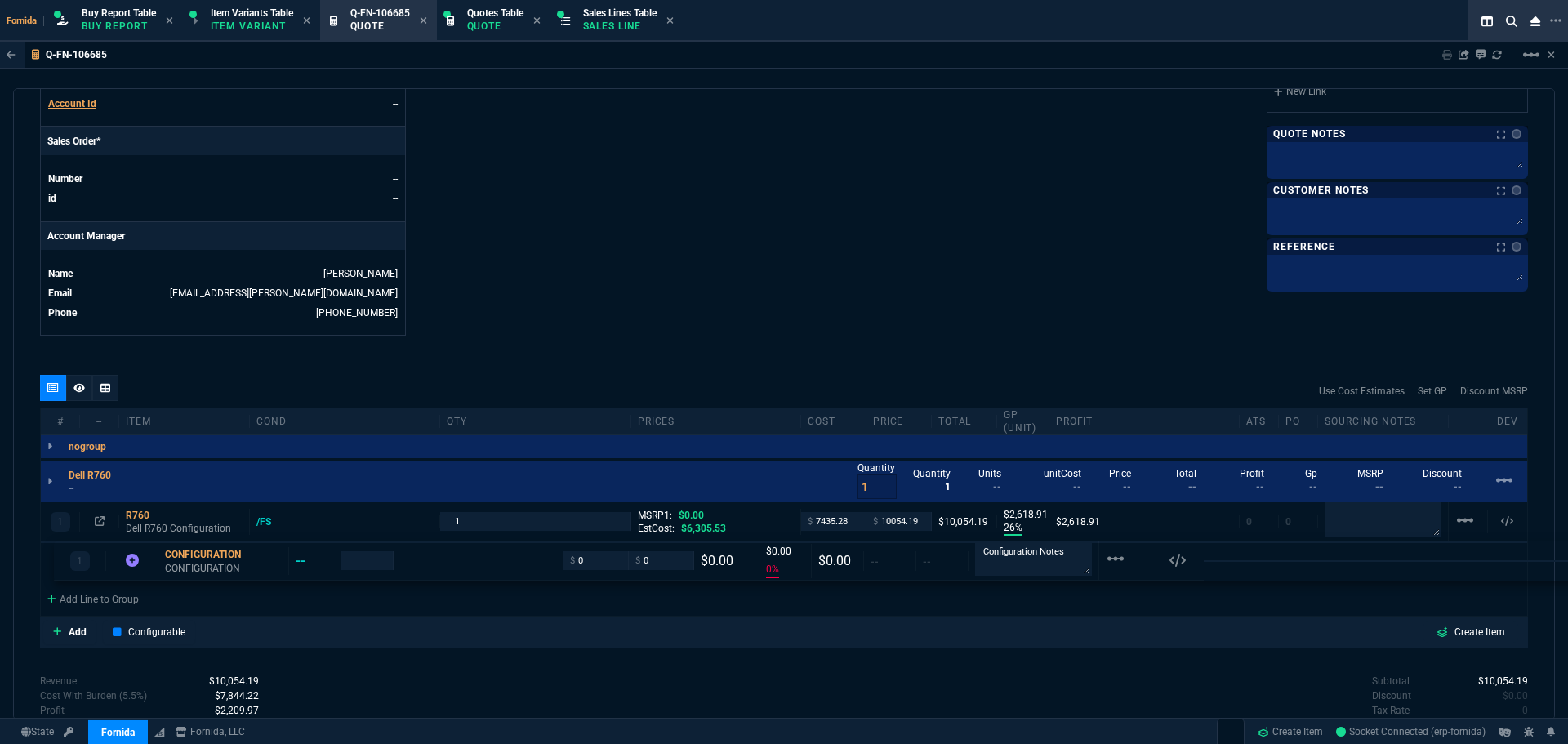
drag, startPoint x: 153, startPoint y: 476, endPoint x: 157, endPoint y: 542, distance: 66.1
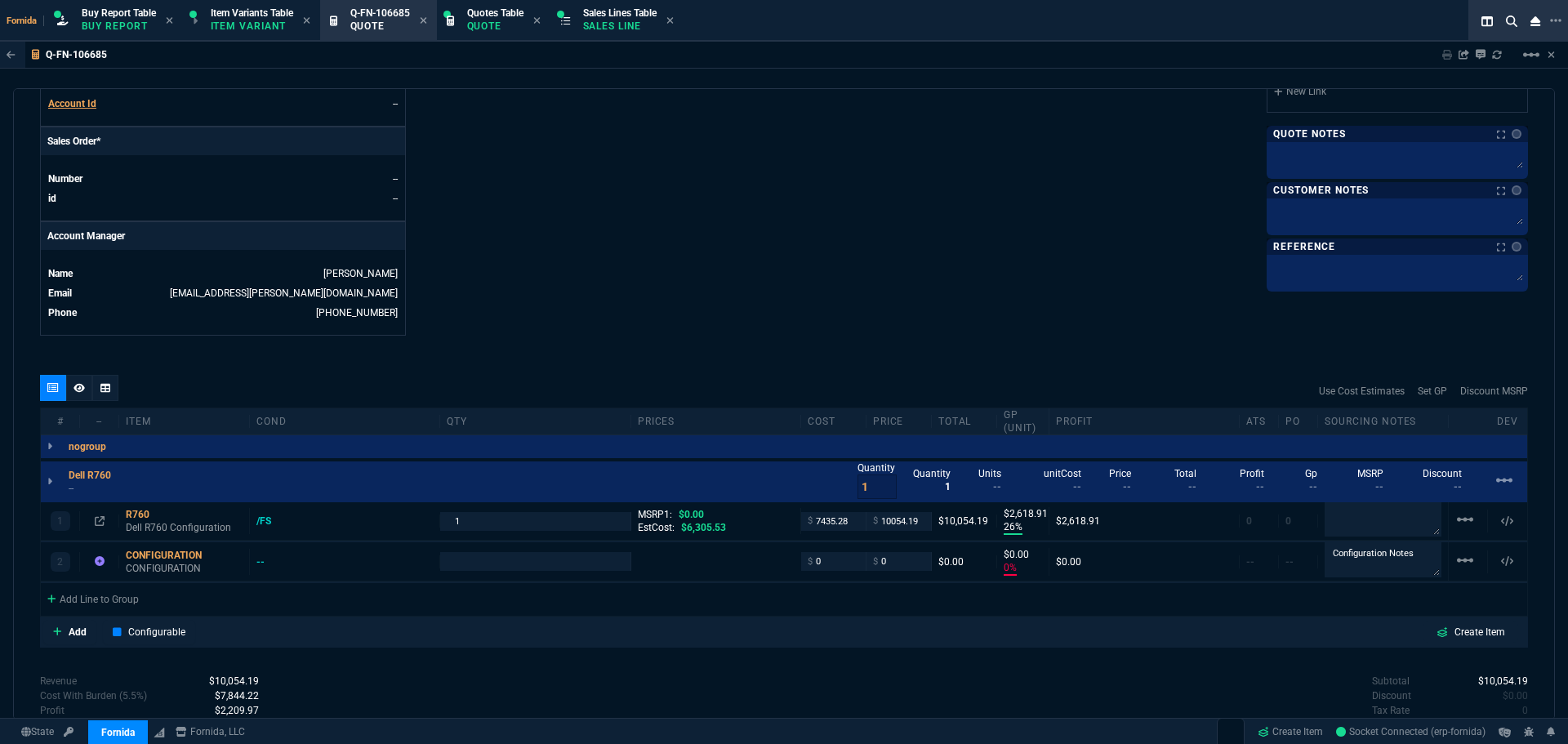
type input "0"
click at [71, 488] on p "--" at bounding box center [95, 488] width 52 height 13
click at [155, 527] on p "Dell R760 Configuration" at bounding box center [184, 529] width 117 height 26
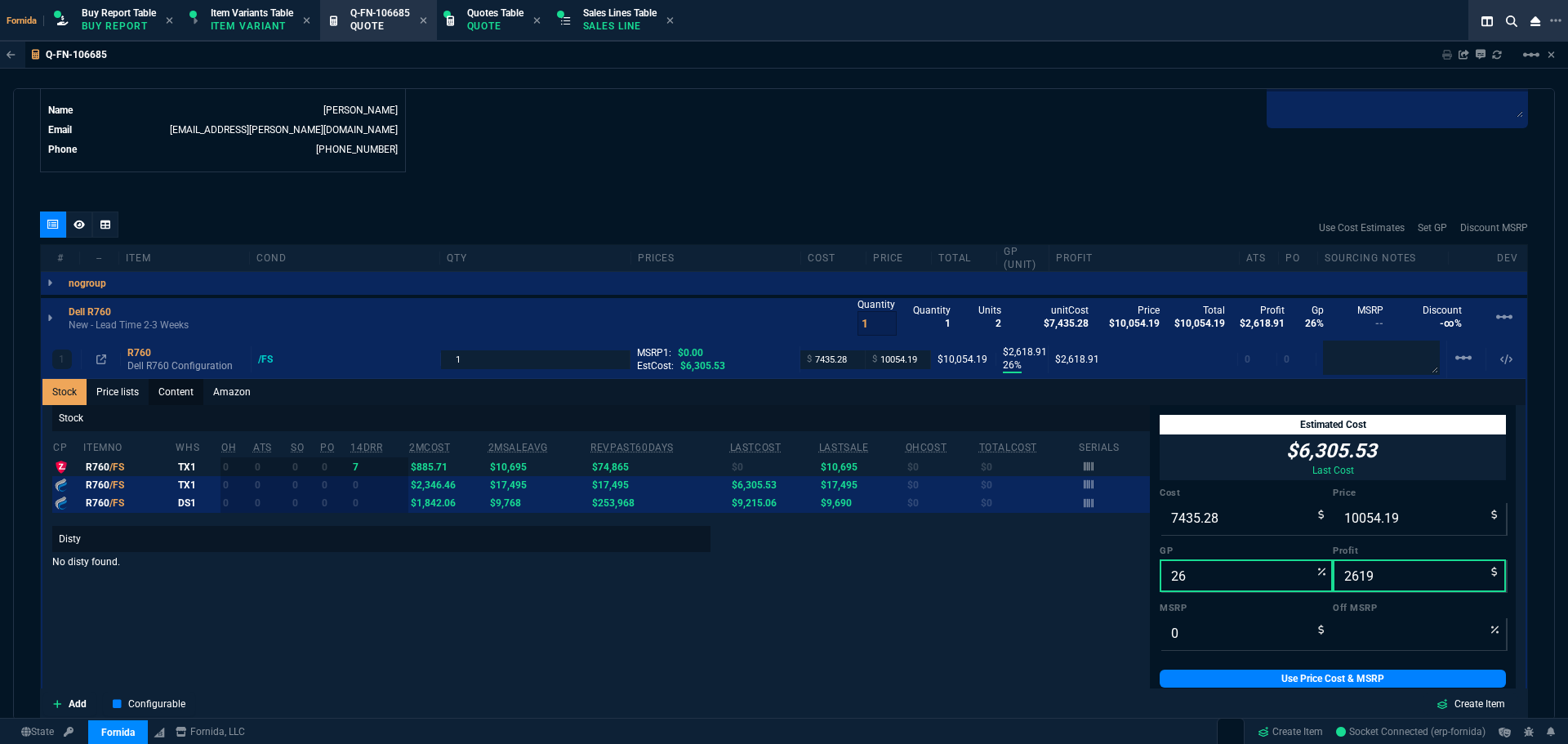
click at [190, 399] on link "Content" at bounding box center [176, 392] width 55 height 26
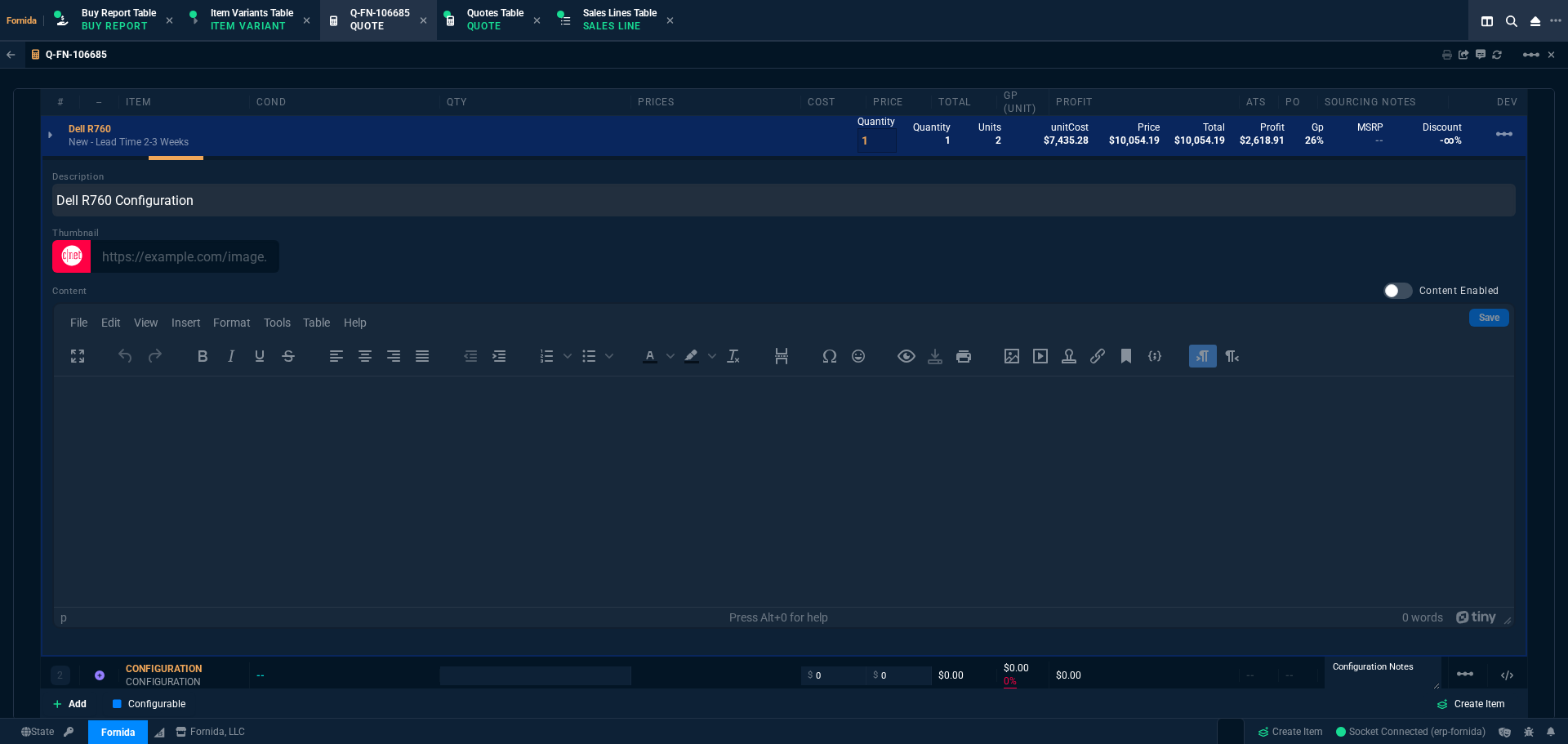
scroll to position [0, 0]
click at [1389, 286] on div at bounding box center [1398, 290] width 29 height 16
checkbox input "true"
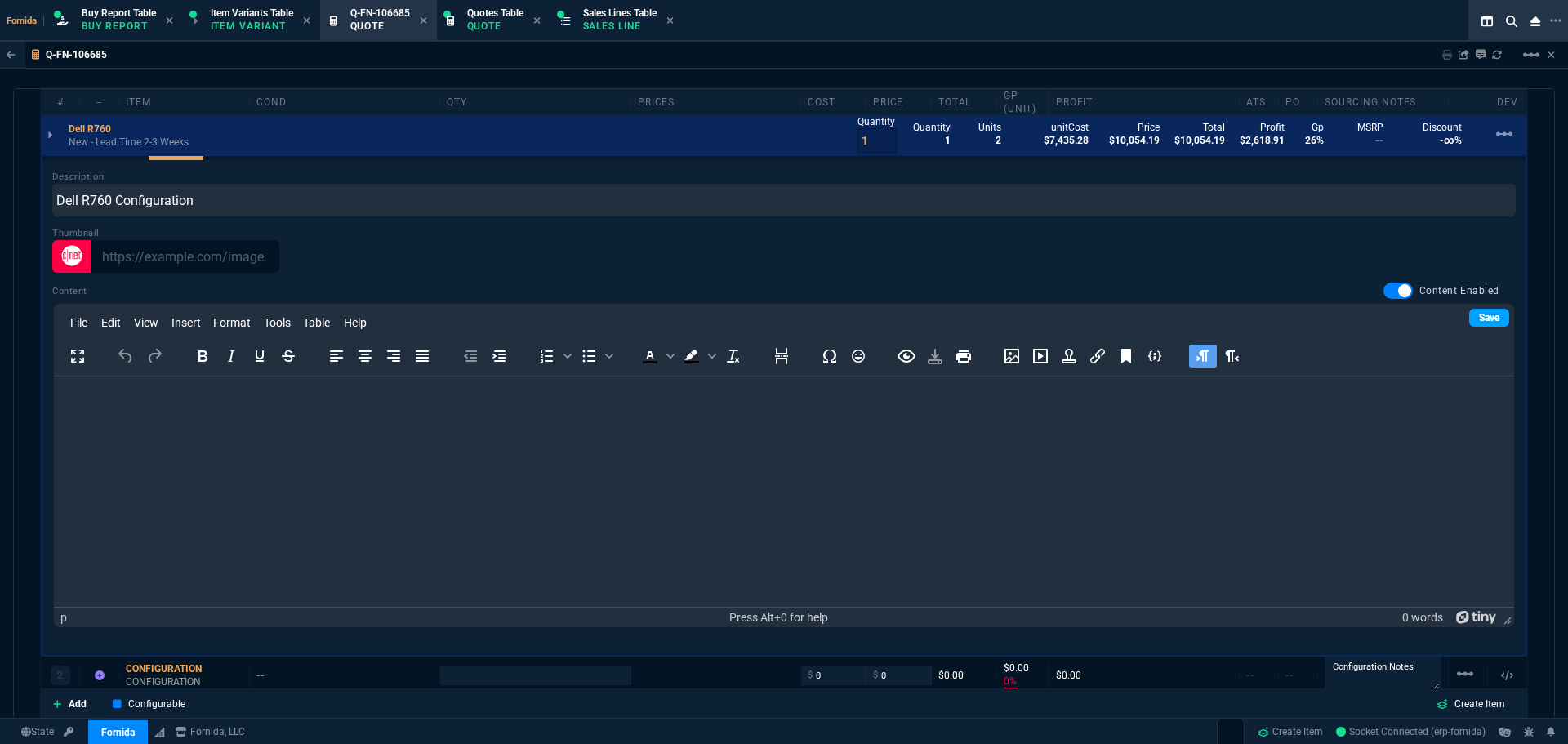
click at [1469, 321] on link "Save" at bounding box center [1489, 318] width 40 height 18
type input "1"
click at [1127, 421] on html at bounding box center [784, 398] width 1460 height 44
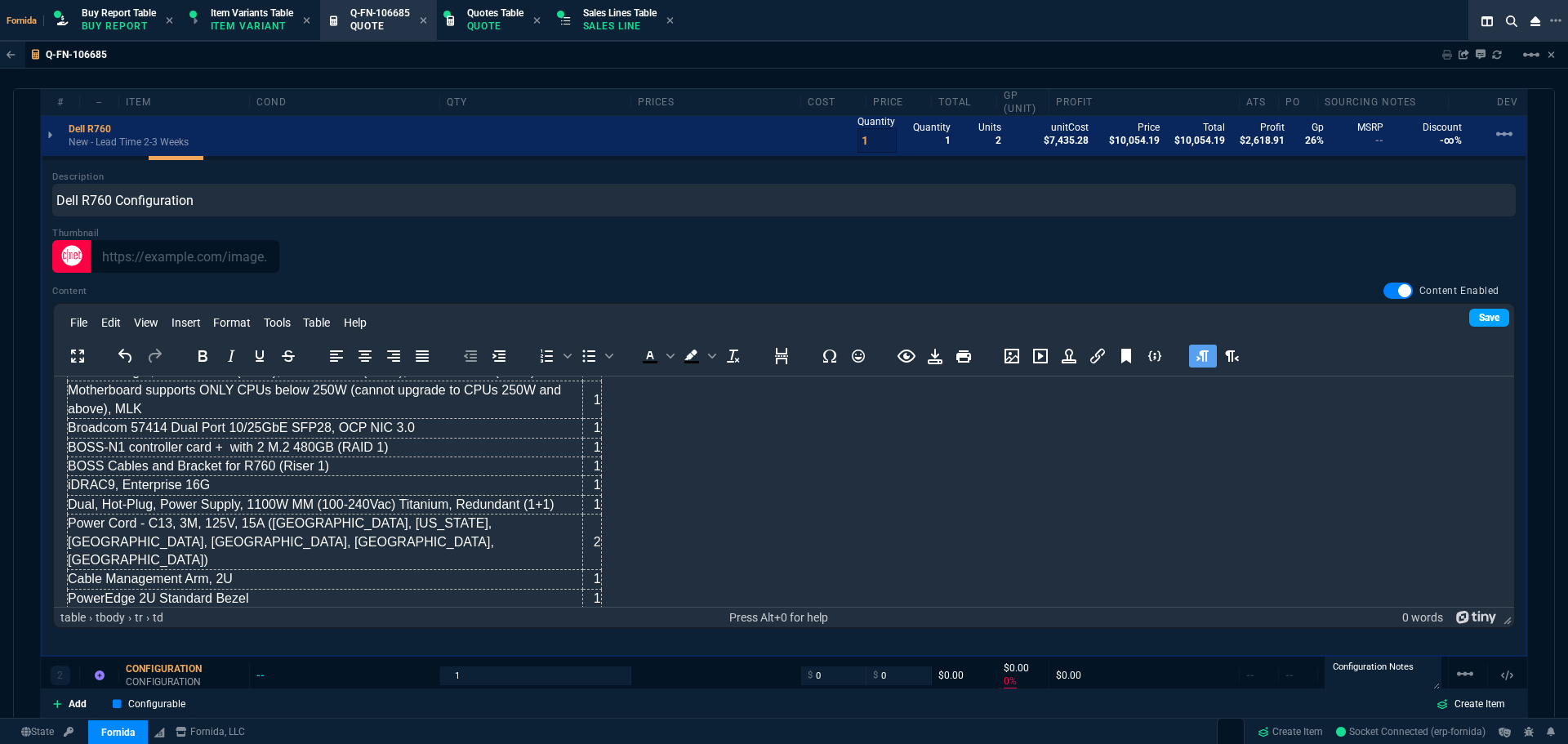
click at [1469, 319] on link "Save" at bounding box center [1489, 318] width 40 height 18
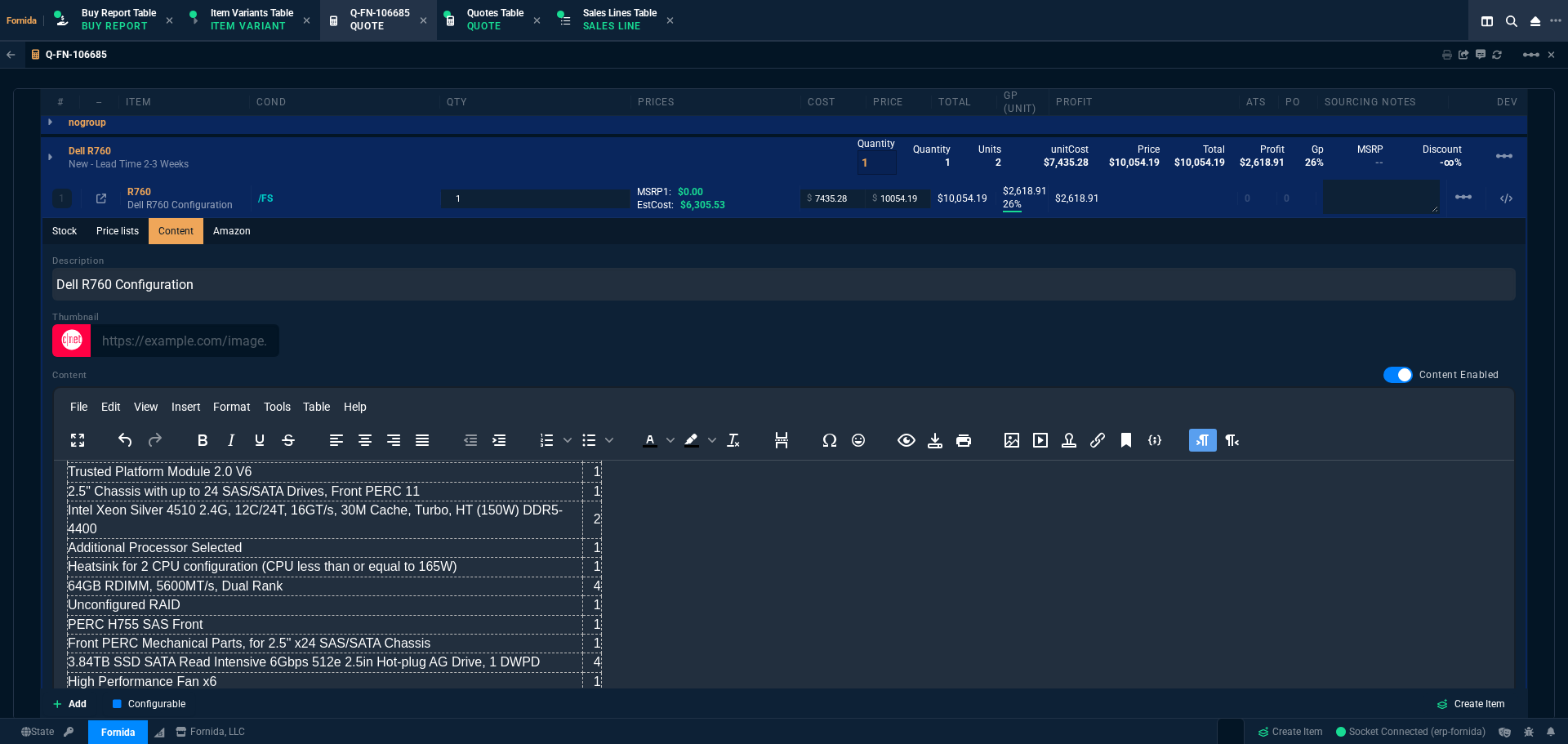
scroll to position [822, 0]
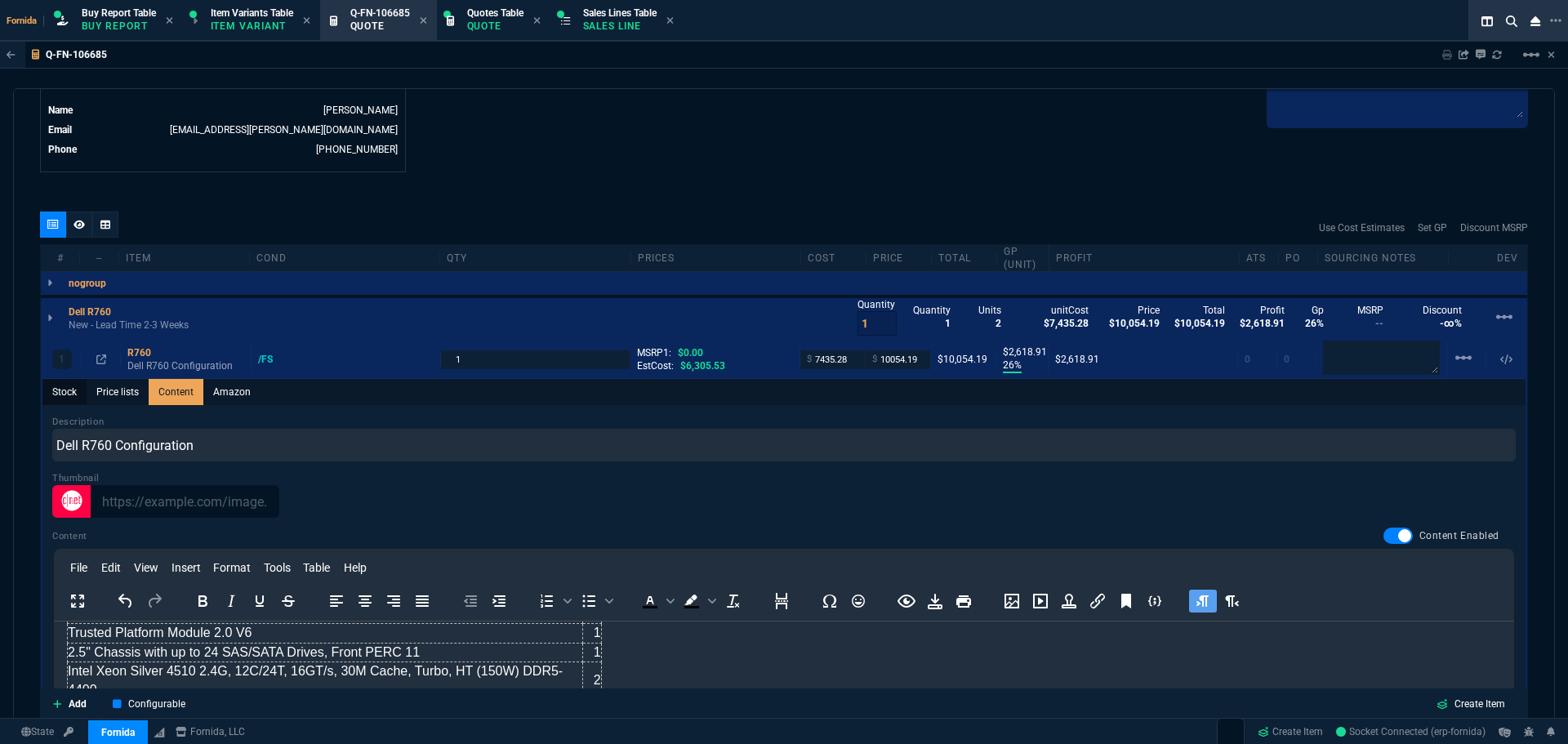
click at [71, 396] on link "Stock" at bounding box center [64, 392] width 44 height 26
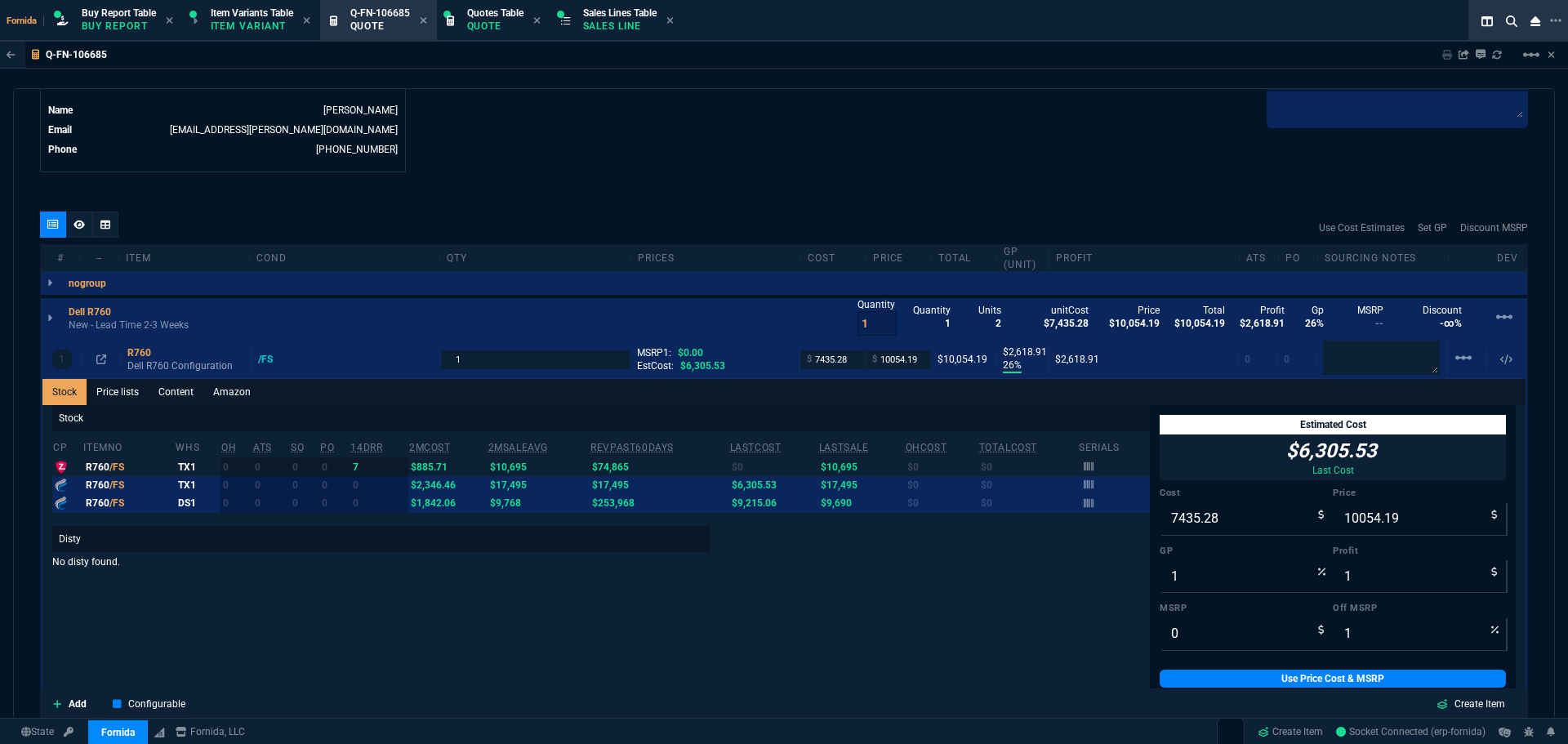
type input "26"
type input "2619"
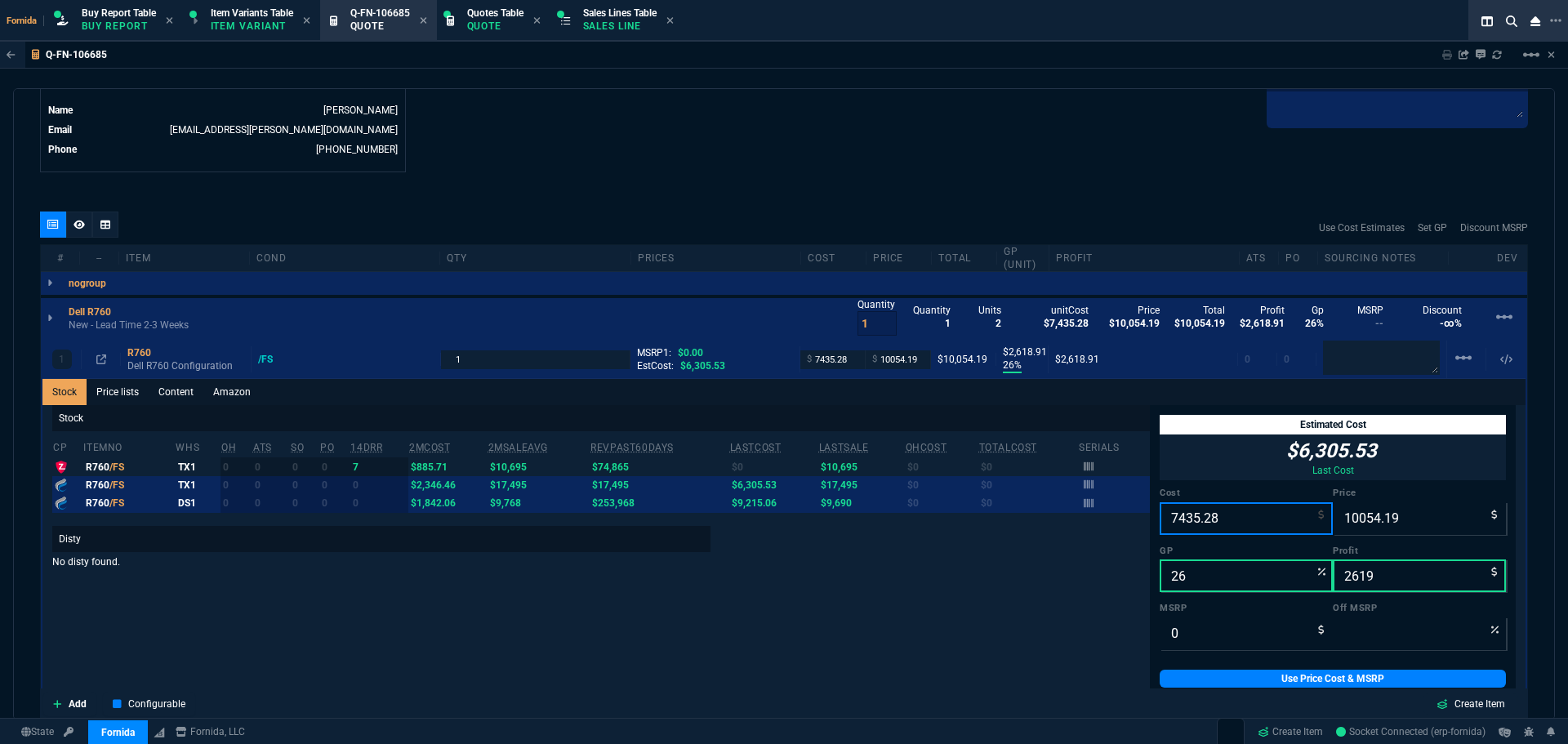
drag, startPoint x: 1197, startPoint y: 518, endPoint x: 1021, endPoint y: 545, distance: 178.1
click at [1197, 518] on input "7435.28" at bounding box center [1245, 518] width 173 height 33
paste input "35978.94"
type input "35978.94"
type input "-258"
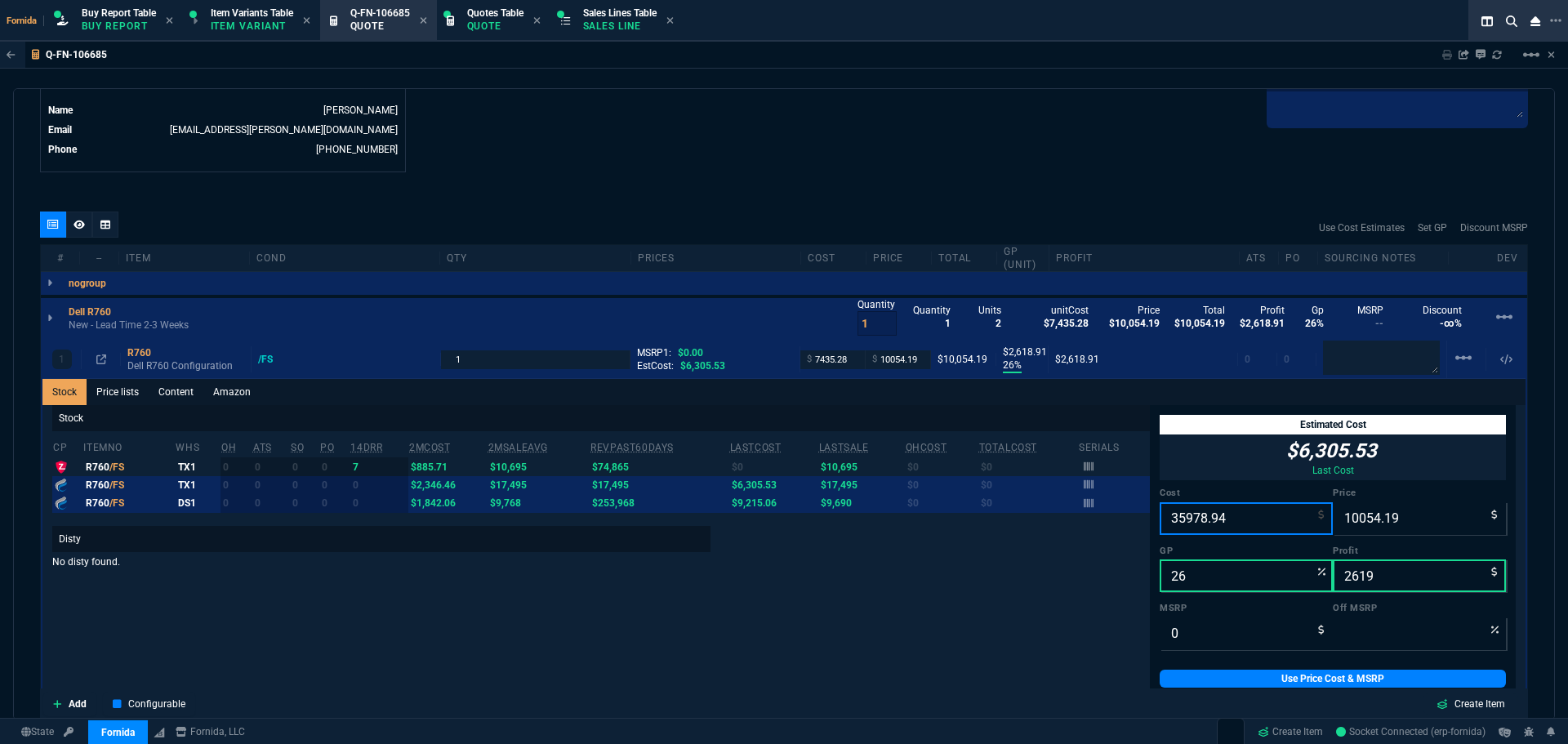
type input "-25925"
type input "35978.94"
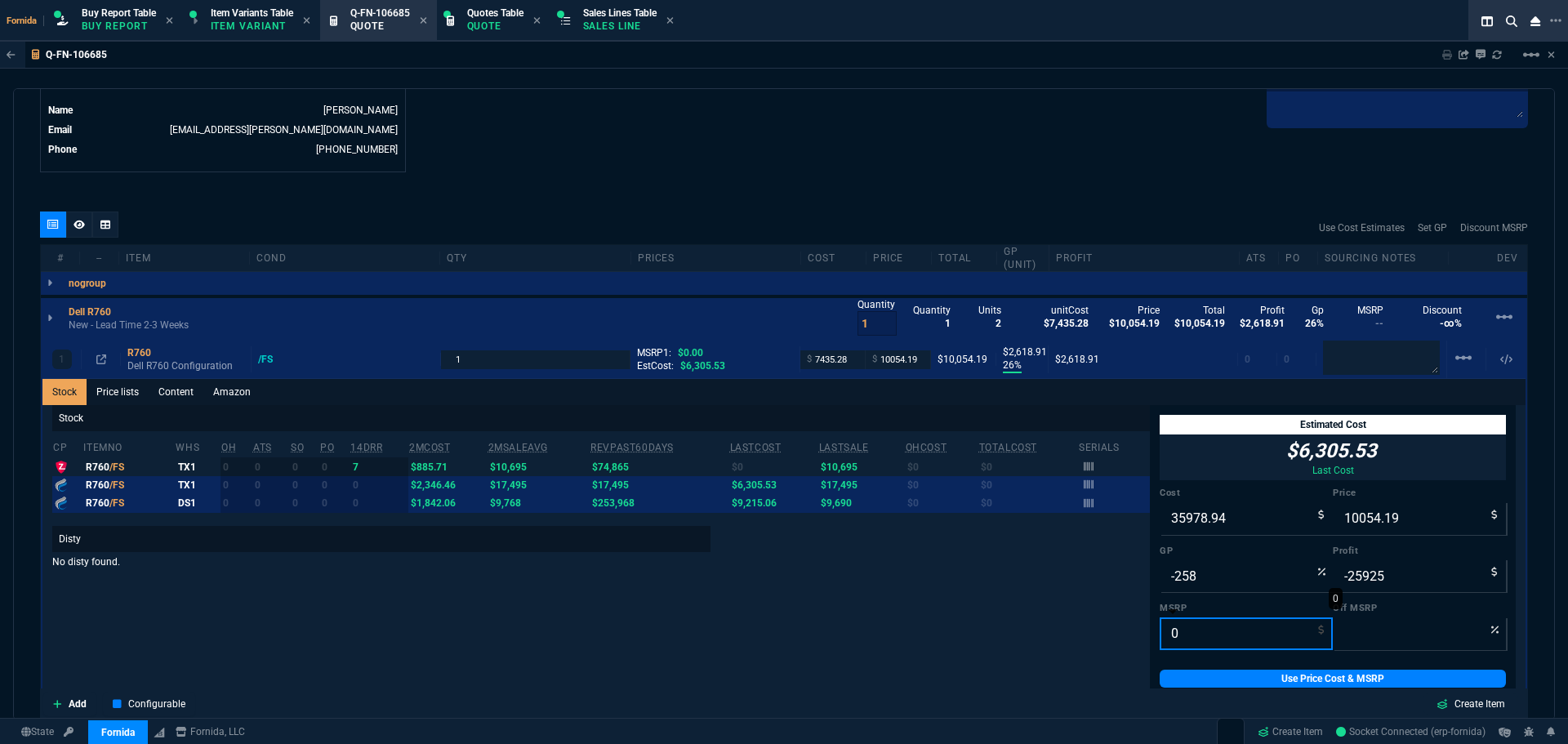
drag, startPoint x: 1201, startPoint y: 627, endPoint x: 1201, endPoint y: 639, distance: 12.0
click at [1201, 627] on input "0" at bounding box center [1245, 634] width 173 height 33
paste input "210062.88"
type input "210062.88"
type input "95"
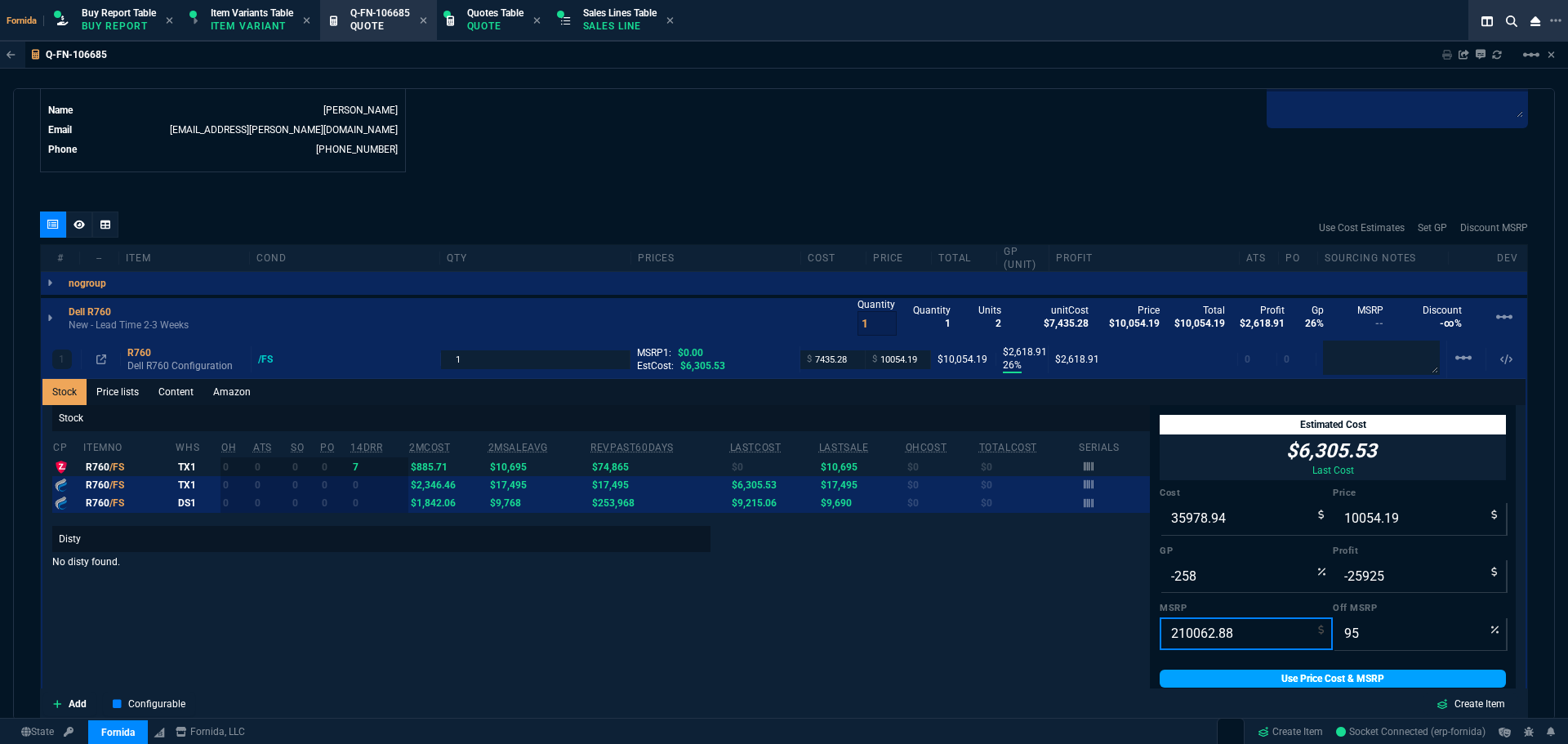
type input "210062.88"
click at [1203, 678] on link "Use Price Cost & MSRP" at bounding box center [1332, 679] width 346 height 18
type input "35978.94"
click at [1195, 682] on link "Use Price Cost & MSRP" at bounding box center [1332, 679] width 346 height 18
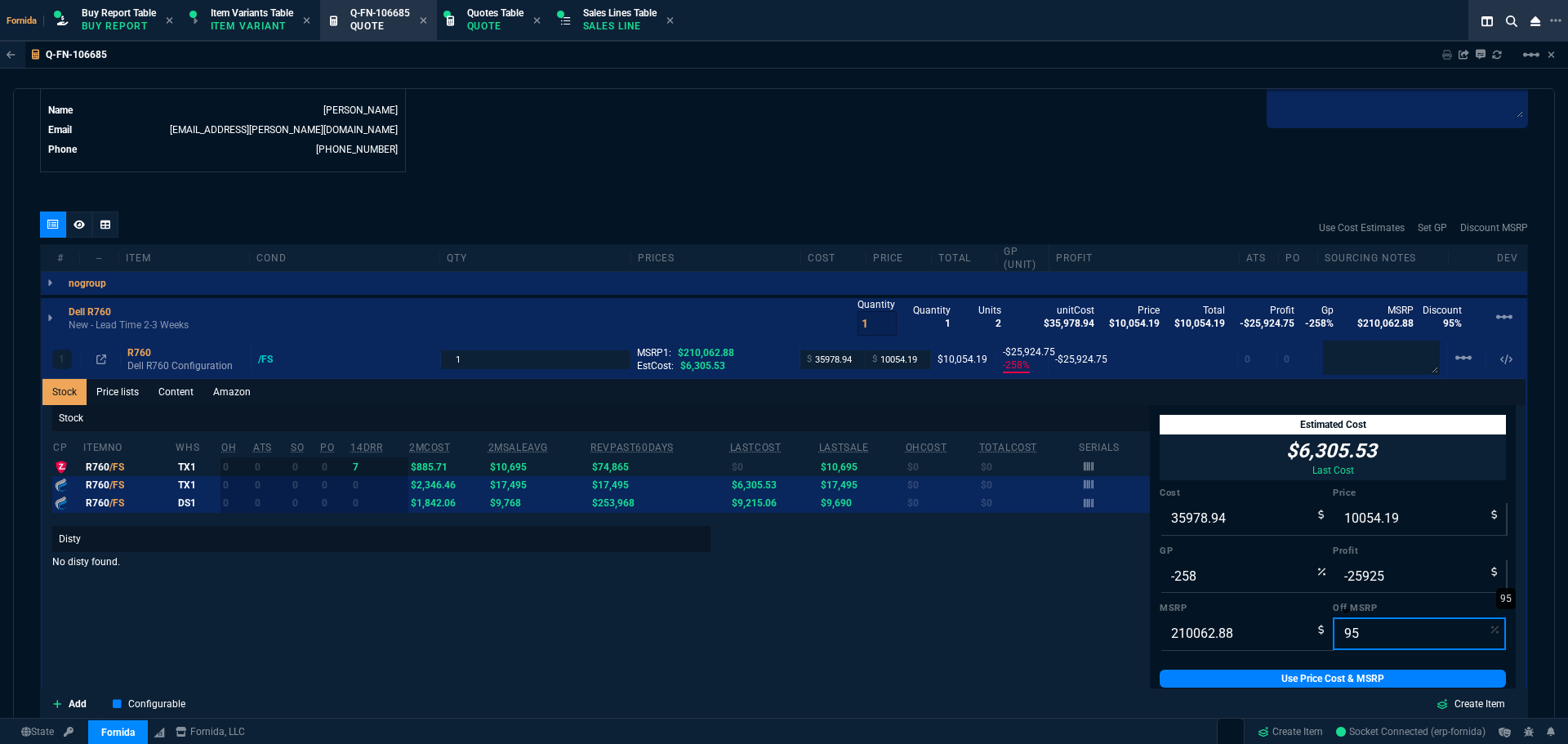
click at [1389, 634] on input "95" at bounding box center [1418, 634] width 173 height 33
type input "7"
type input "195358.4784"
type input "70"
type input "63018.864"
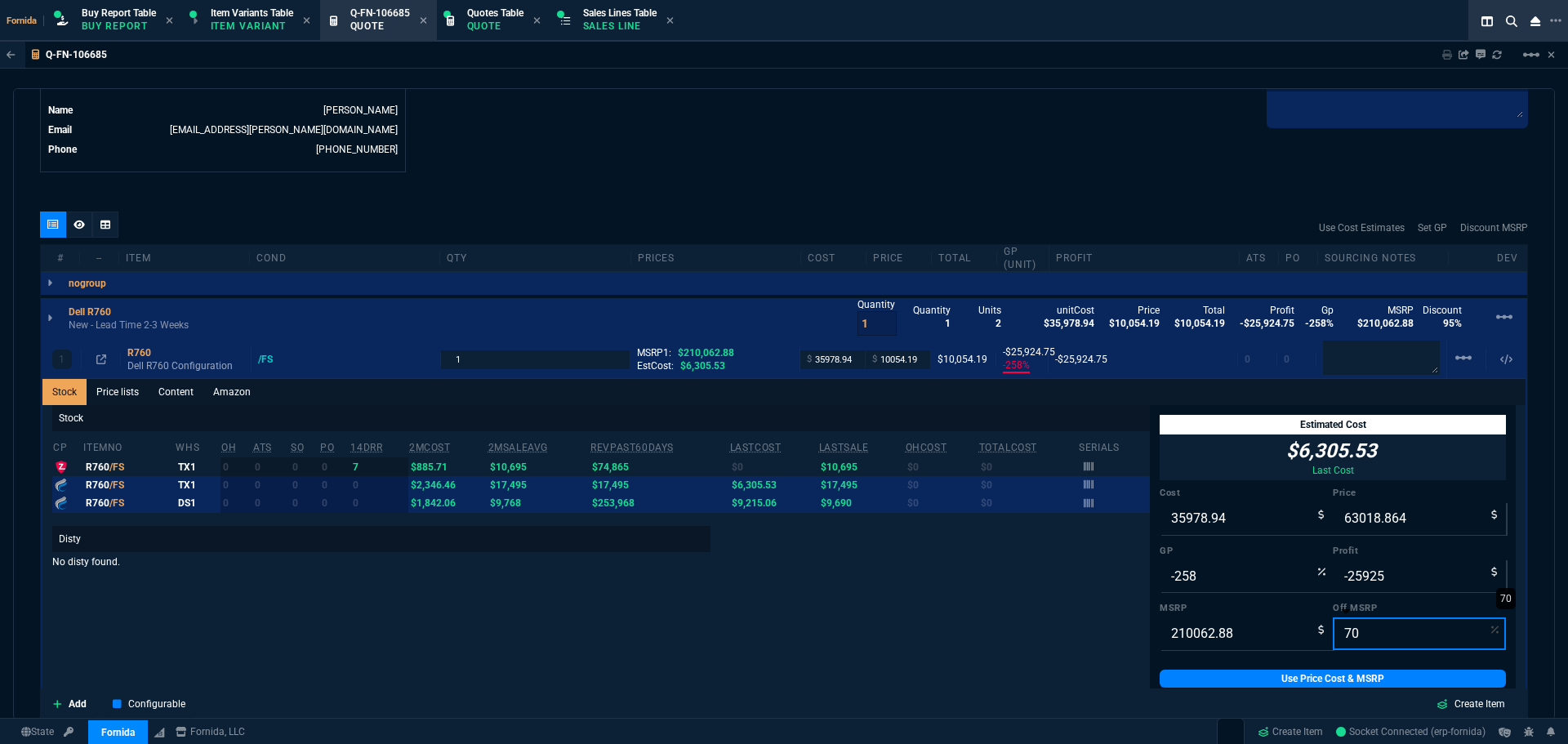
type input "43"
type input "27040"
click at [1389, 634] on input "70" at bounding box center [1418, 634] width 173 height 33
type input "7"
type input "195358.4784"
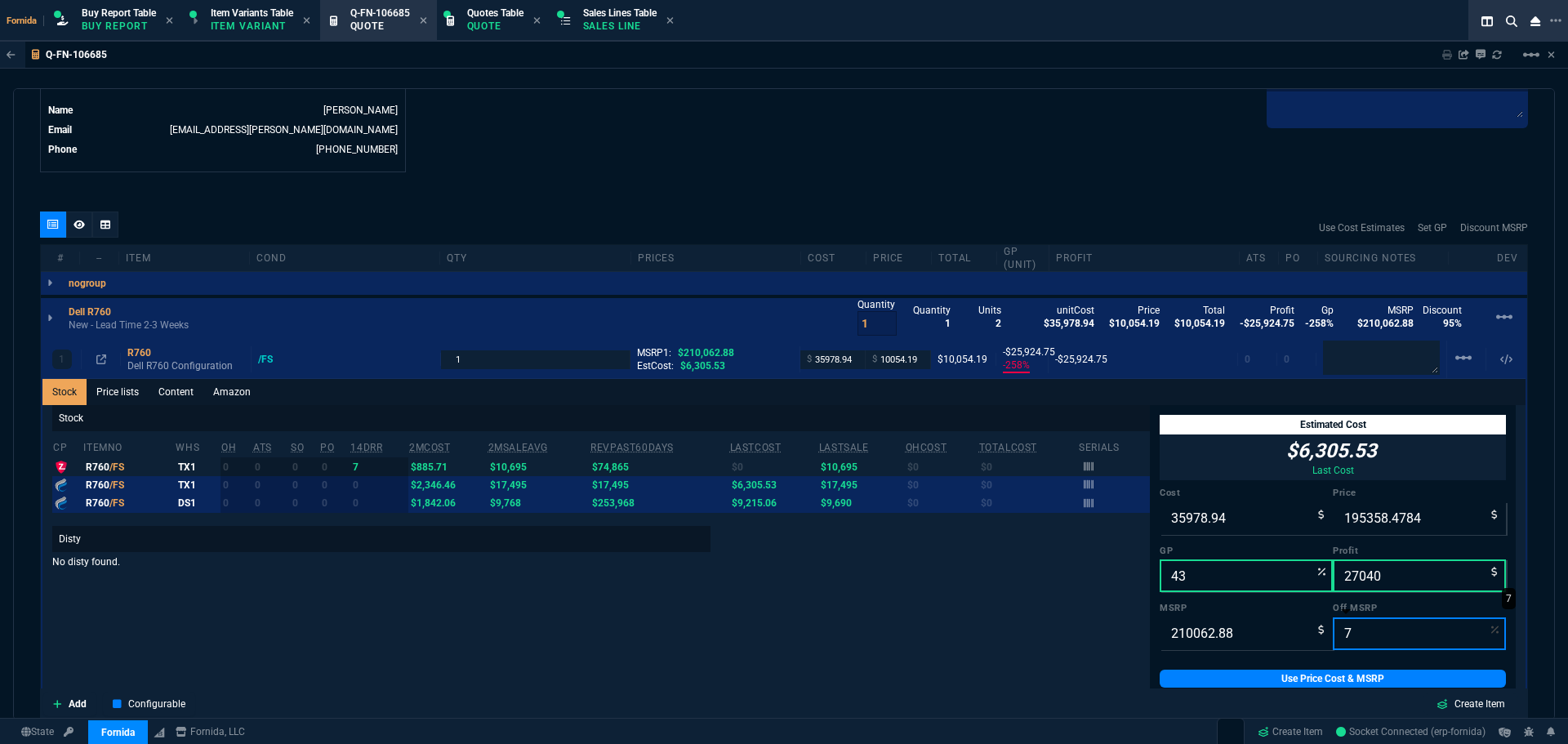
type input "72"
type input "58817.60640000002"
type input "39"
type input "22839"
click at [1390, 632] on input "72" at bounding box center [1418, 634] width 173 height 33
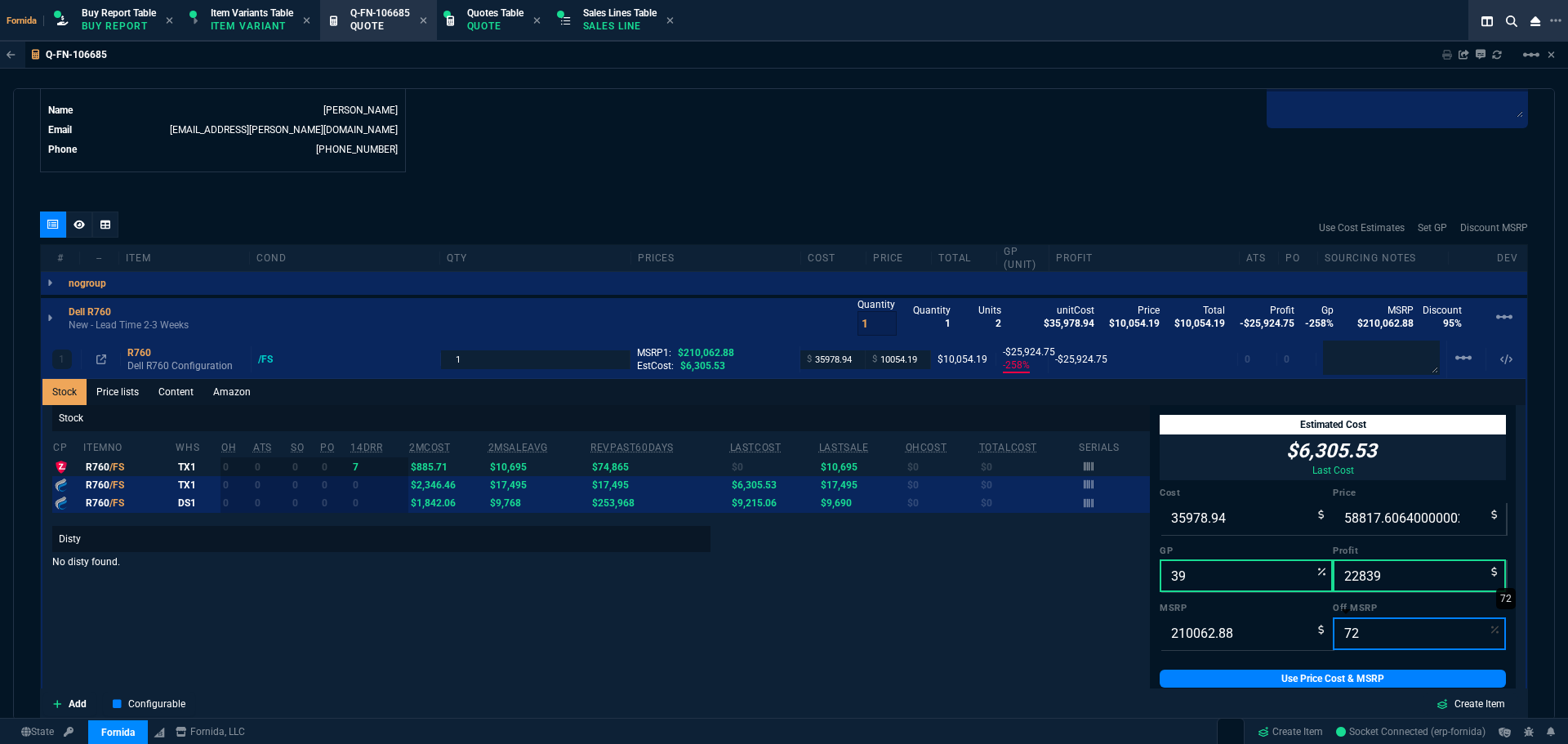
type input "6"
type input "197459.1072"
type input "68"
type input "67220.12159999998"
type input "46"
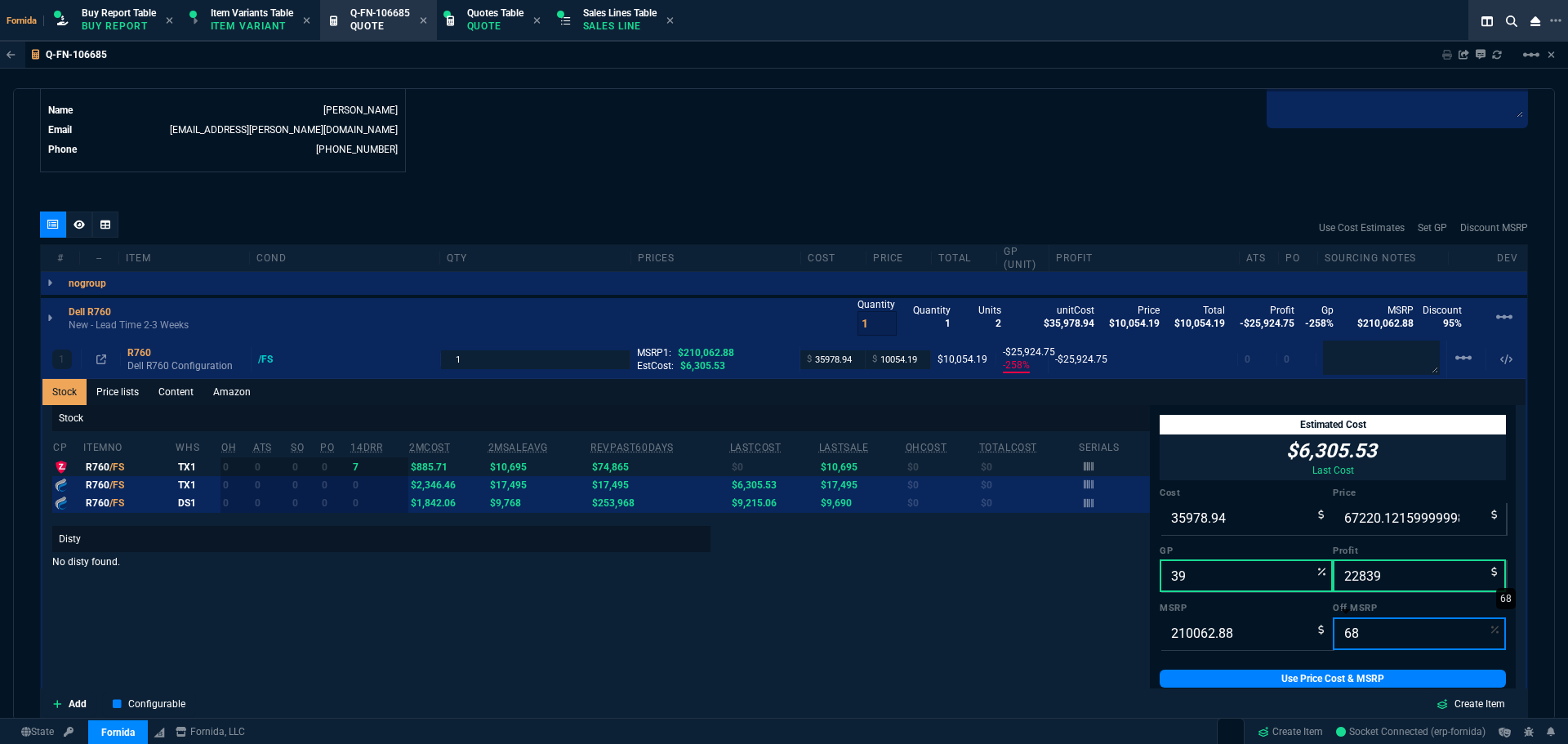
type input "31241"
click at [1394, 630] on input "68" at bounding box center [1418, 634] width 173 height 33
type input "68"
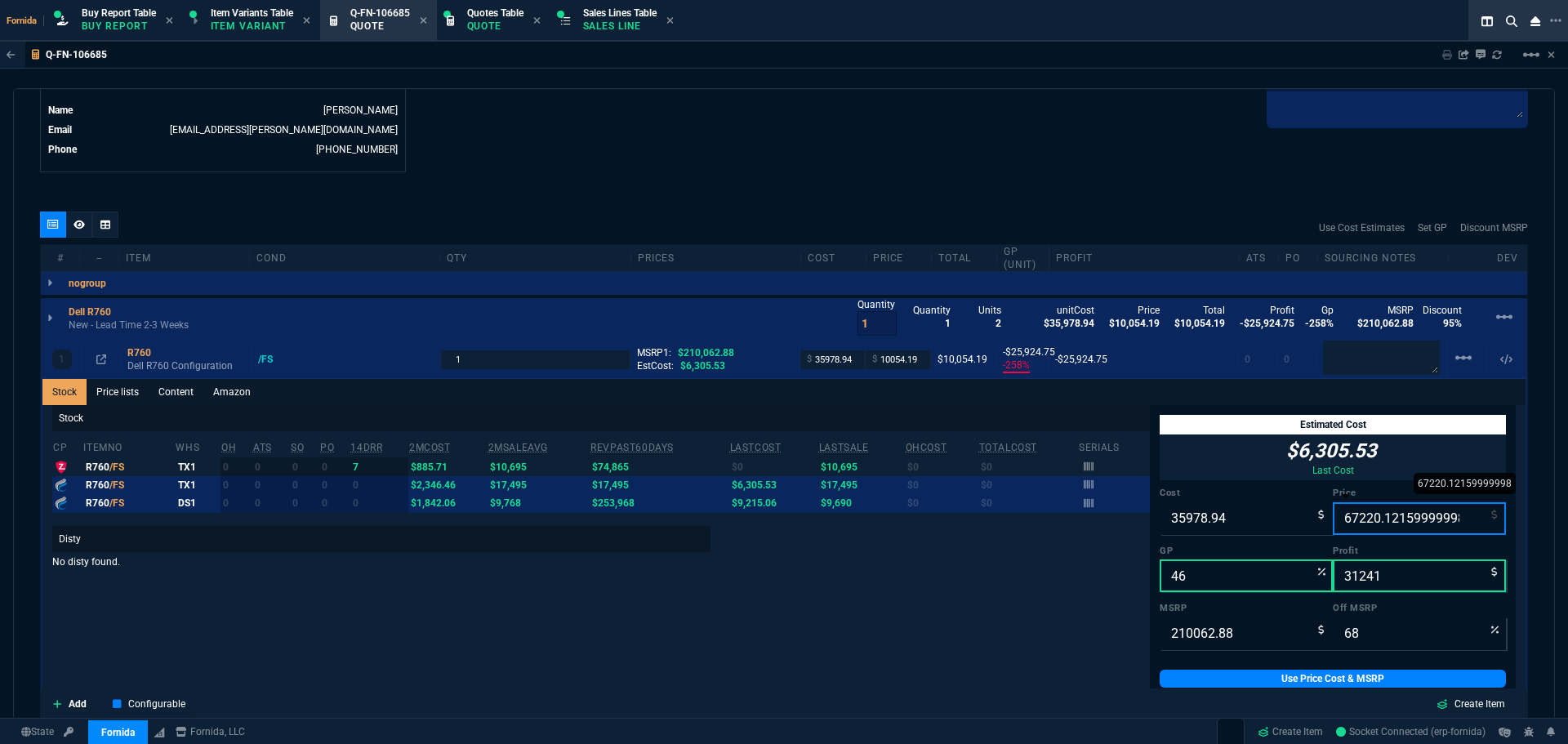
click at [1363, 532] on input "67220.12159999998" at bounding box center [1418, 518] width 173 height 33
type input "6"
type input "-599549"
type input "-35973"
type input "67"
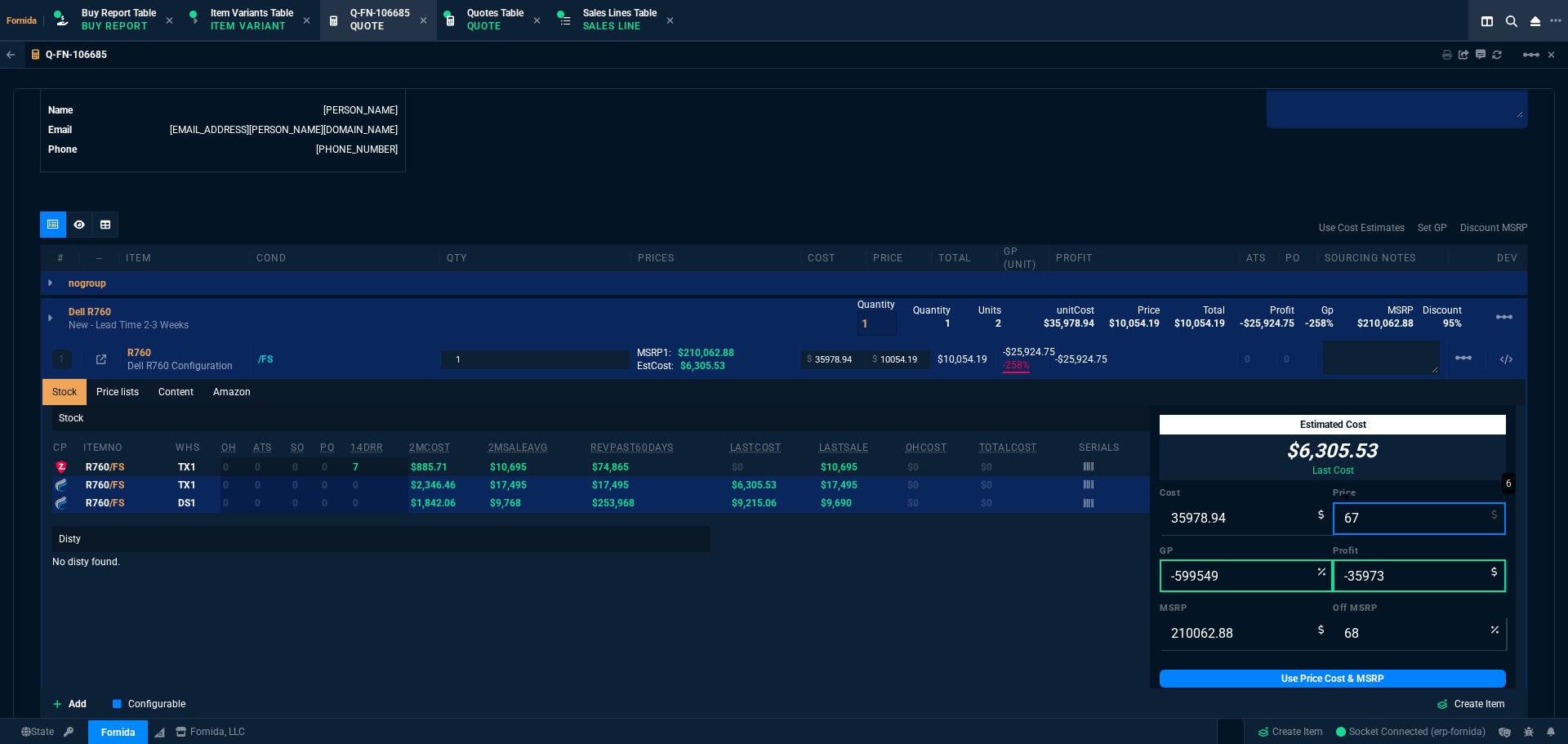
type input "100"
type input "-53600"
type input "-35912"
type input "6722"
type input "-435"
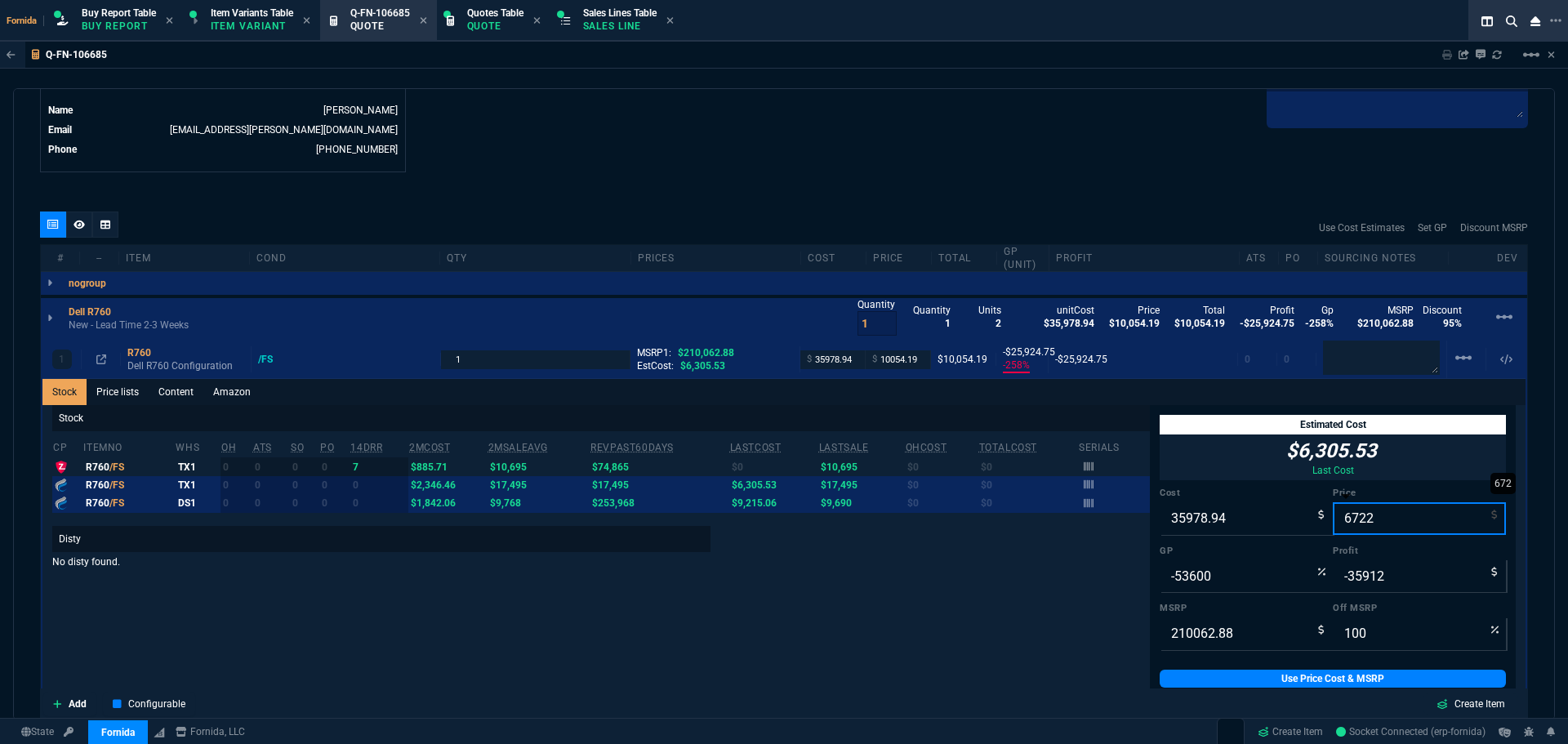
type input "-29257"
type input "97"
type input "67220"
type input "46"
type input "31241"
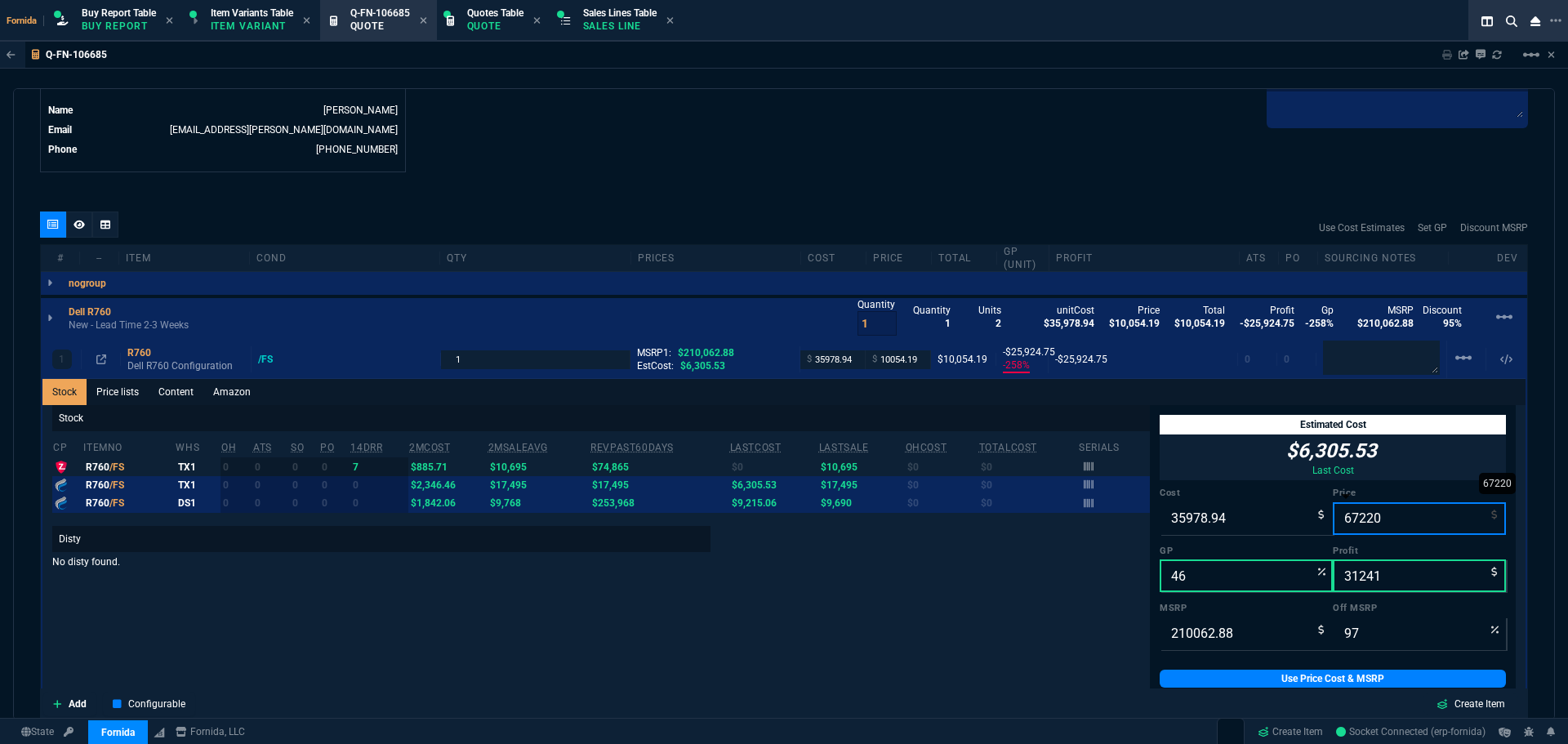
type input "68"
type input "67220"
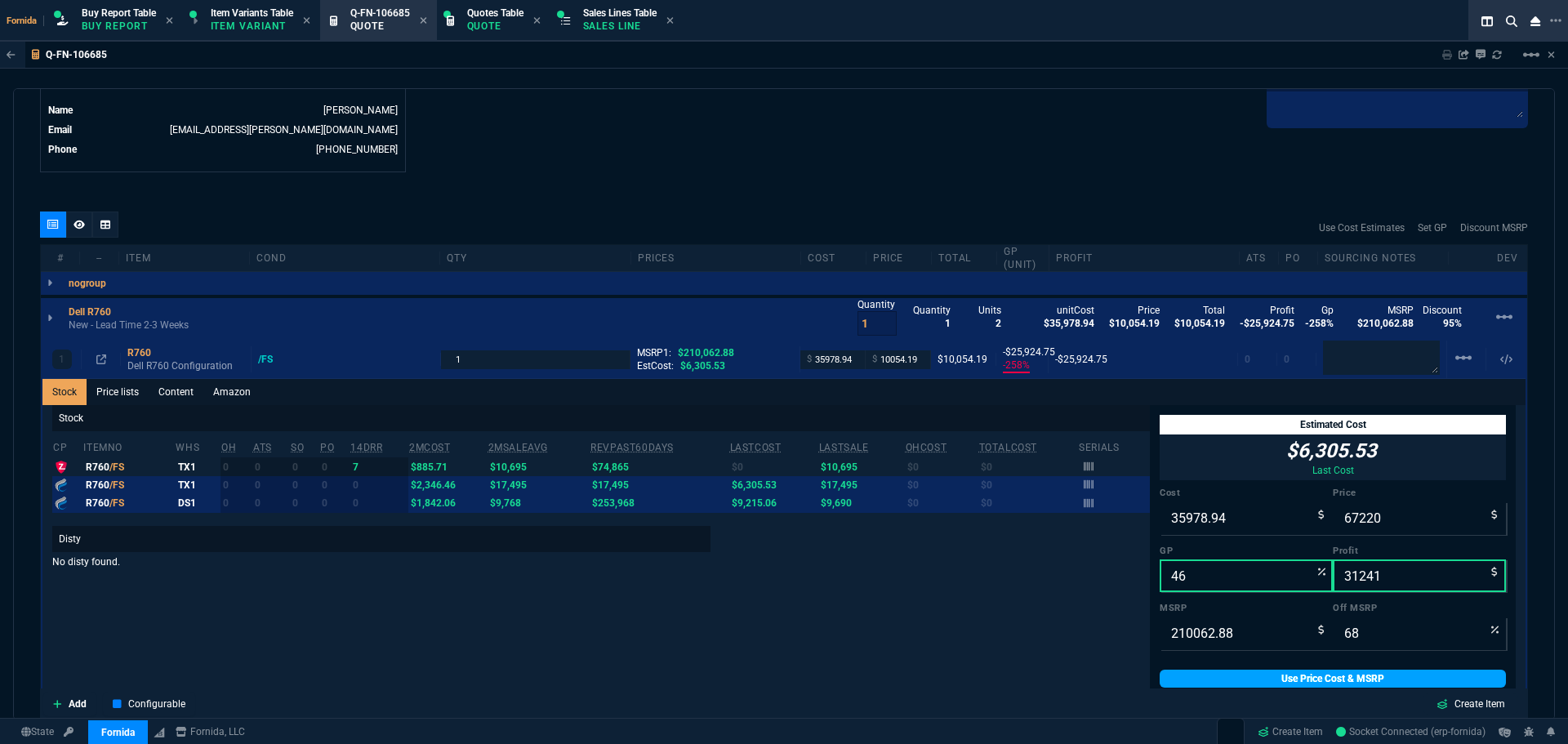
click at [1320, 686] on link "Use Price Cost & MSRP" at bounding box center [1332, 679] width 346 height 18
type input "67220"
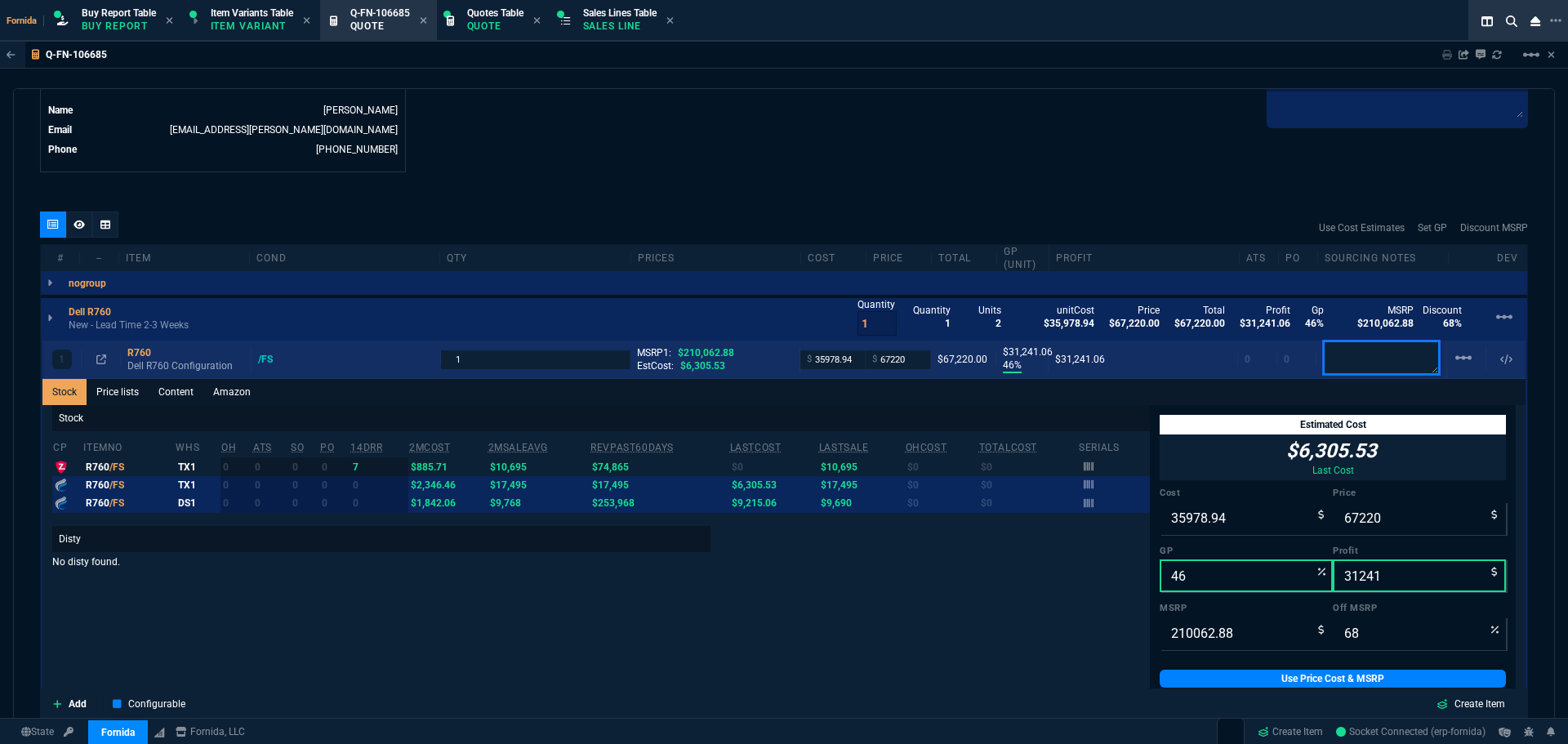
click at [1402, 365] on textarea at bounding box center [1381, 358] width 117 height 34
paste textarea "Arrow Quote#: SWS16117176-V1"
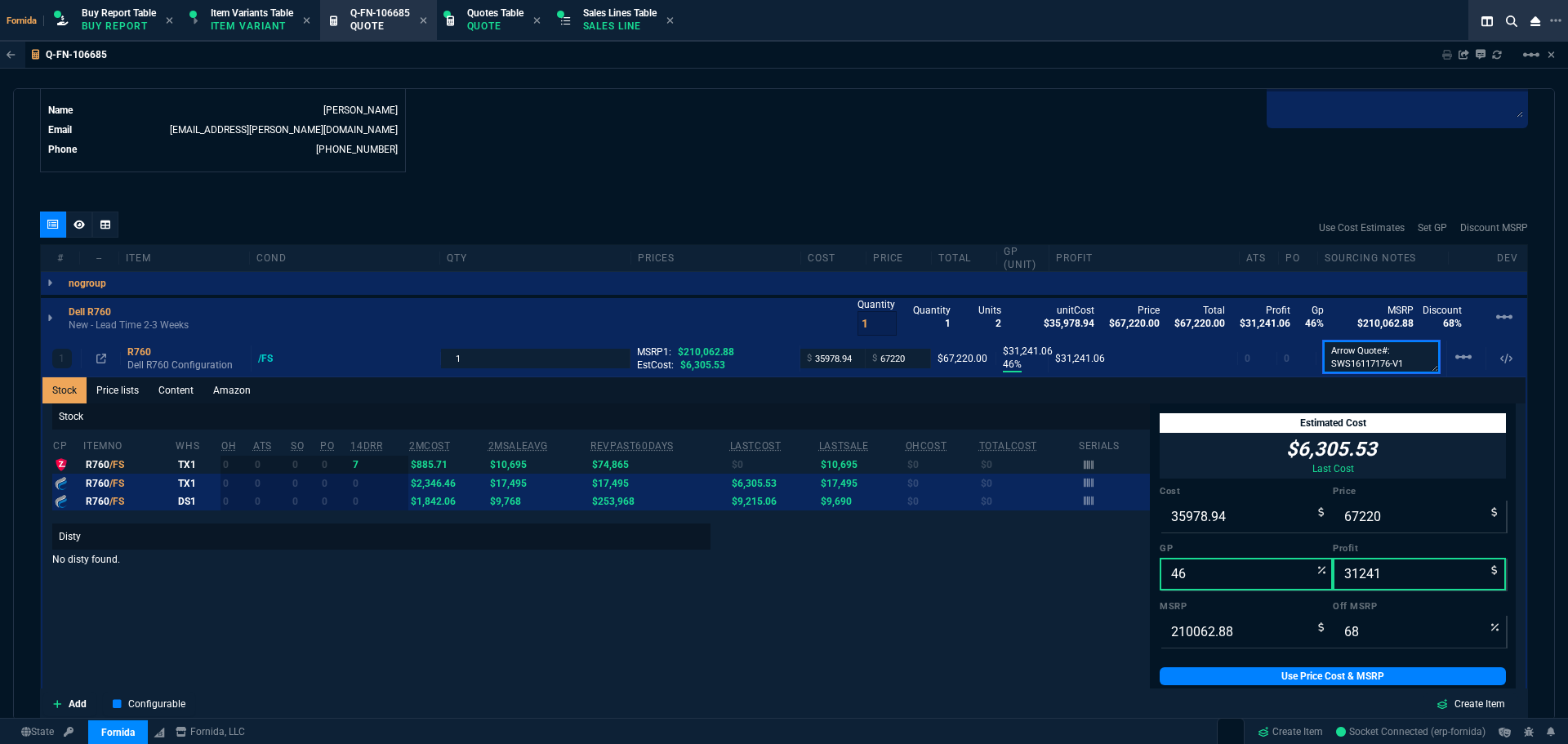
type textarea "Arrow Quote#: SWS16117176-V1"
drag, startPoint x: 983, startPoint y: 135, endPoint x: 966, endPoint y: 152, distance: 24.0
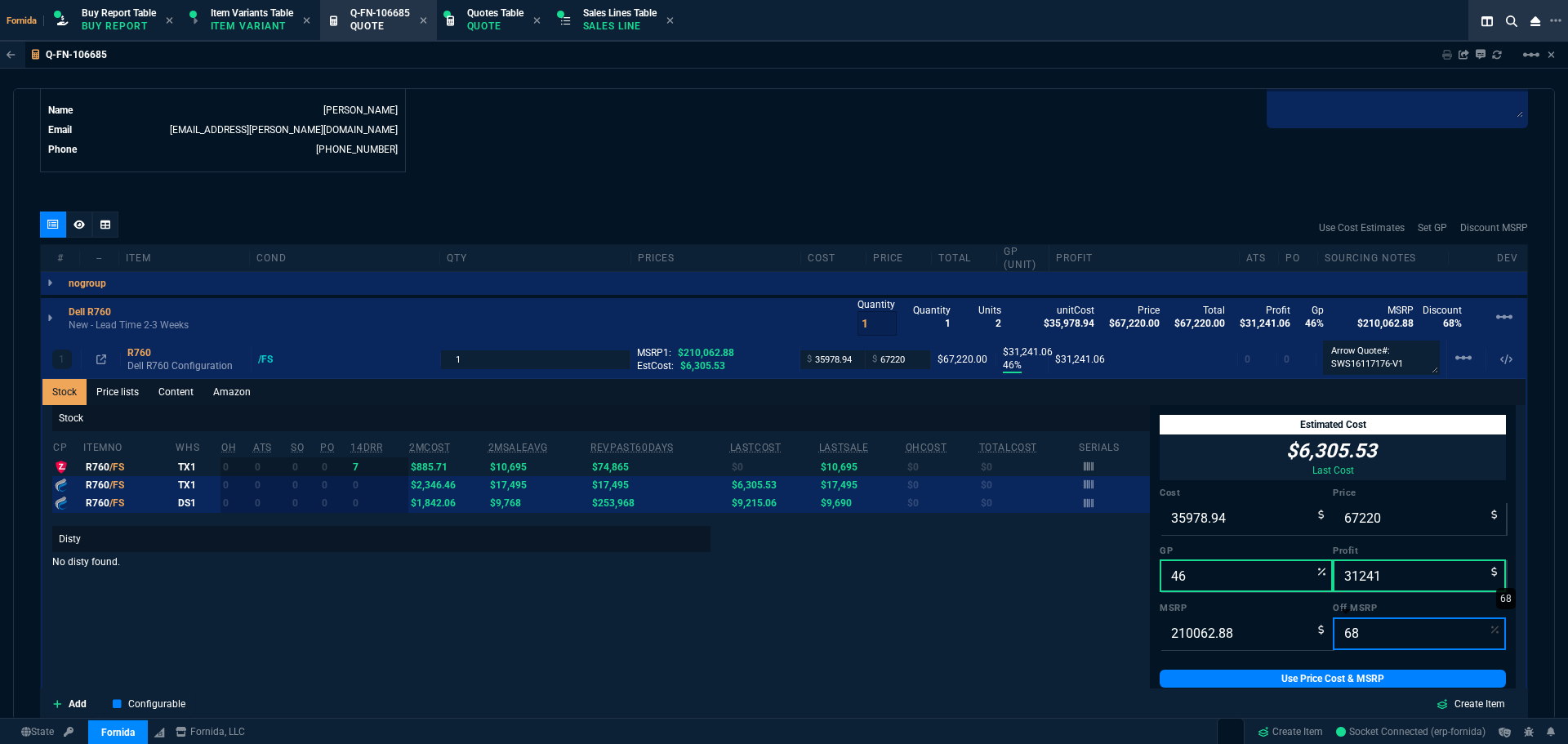
click at [1361, 627] on input "68" at bounding box center [1418, 634] width 173 height 33
type input "7"
type input "195358.4784"
type input "70"
type input "63018.864"
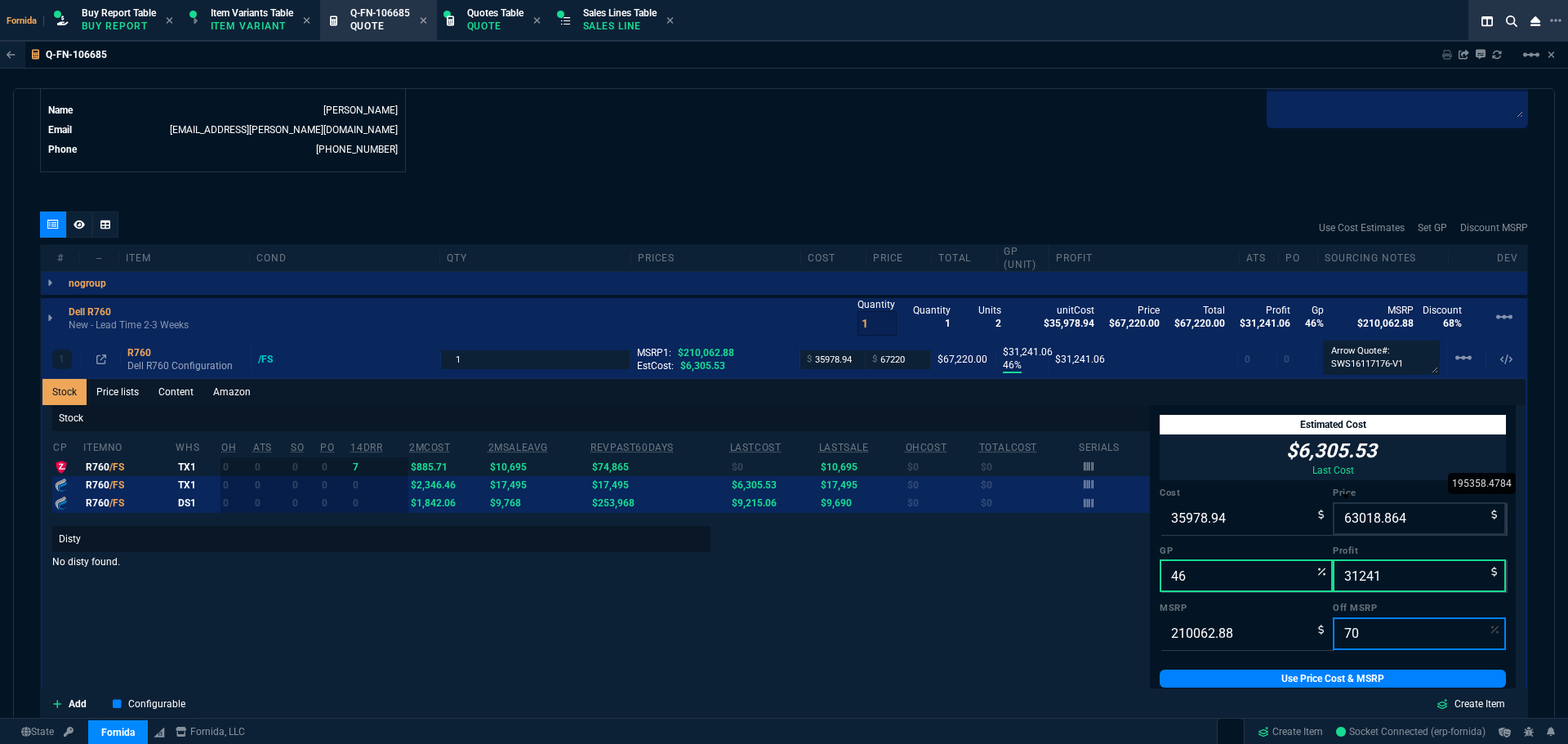
type input "43"
type input "27040"
type input "70"
click at [1368, 520] on input "63018.864" at bounding box center [1418, 518] width 173 height 33
type input "64"
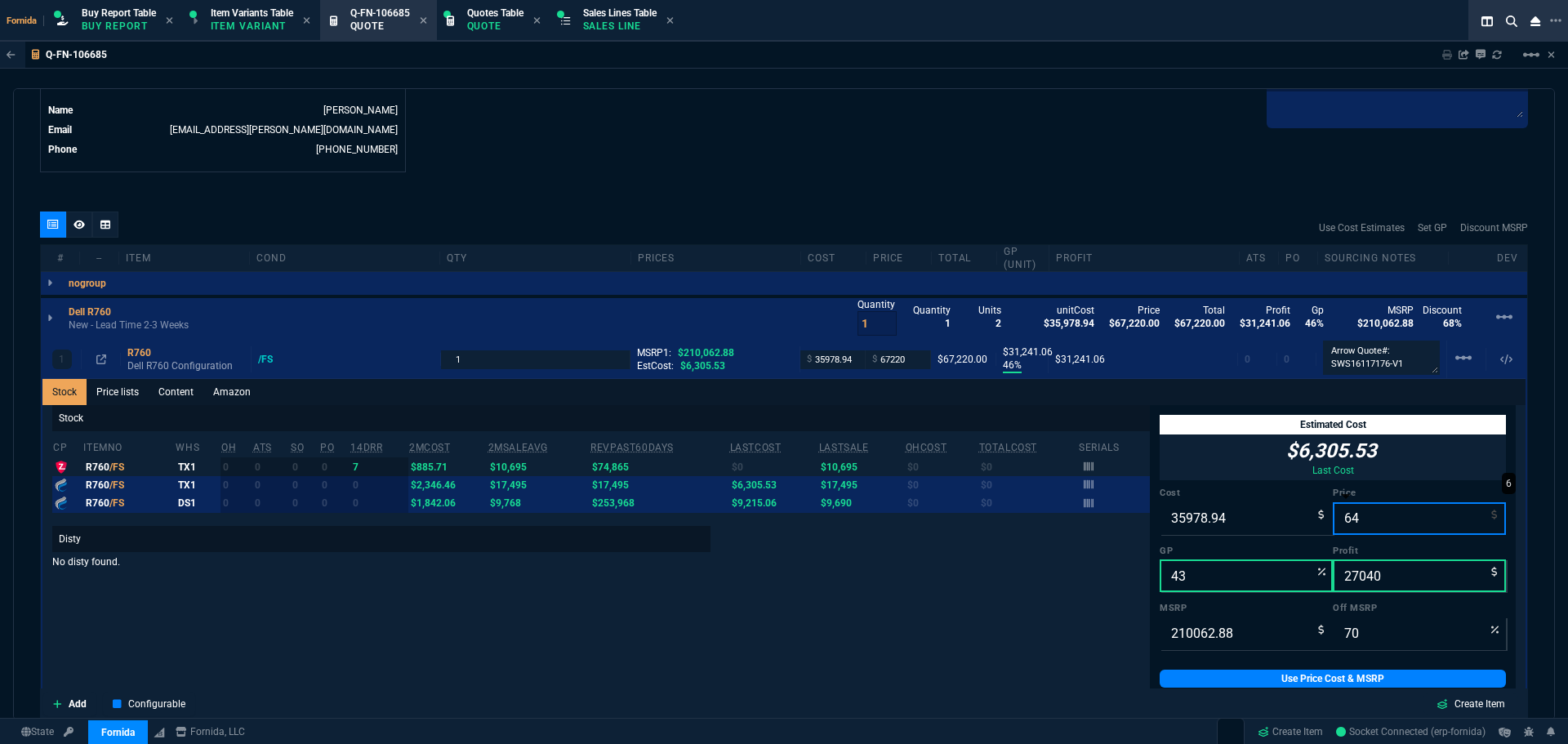
type input "-56117"
type input "-35915"
type input "100"
type input "649"
type input "-5444"
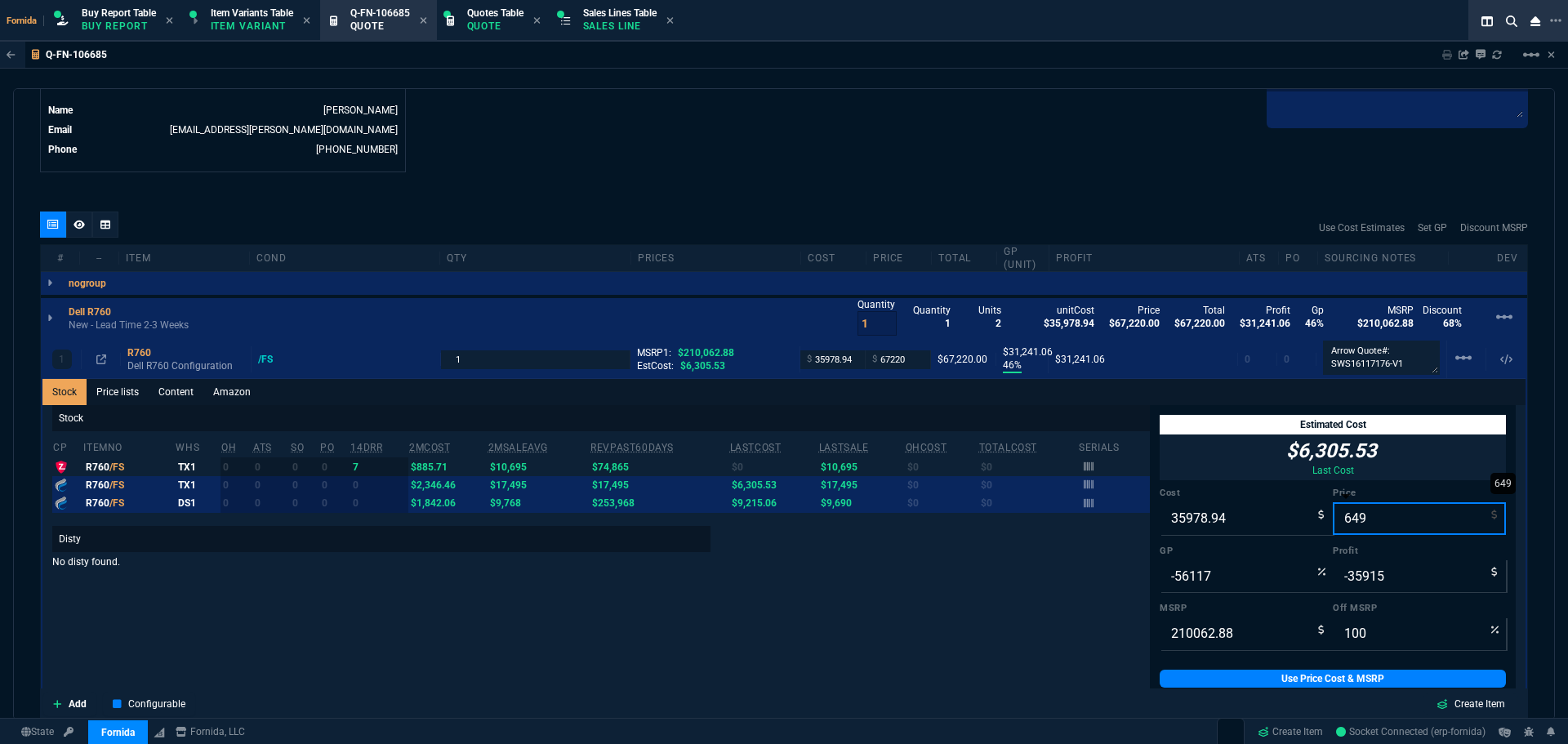
type input "-35330"
type input "6449"
type input "-458"
type input "-29530"
type input "97"
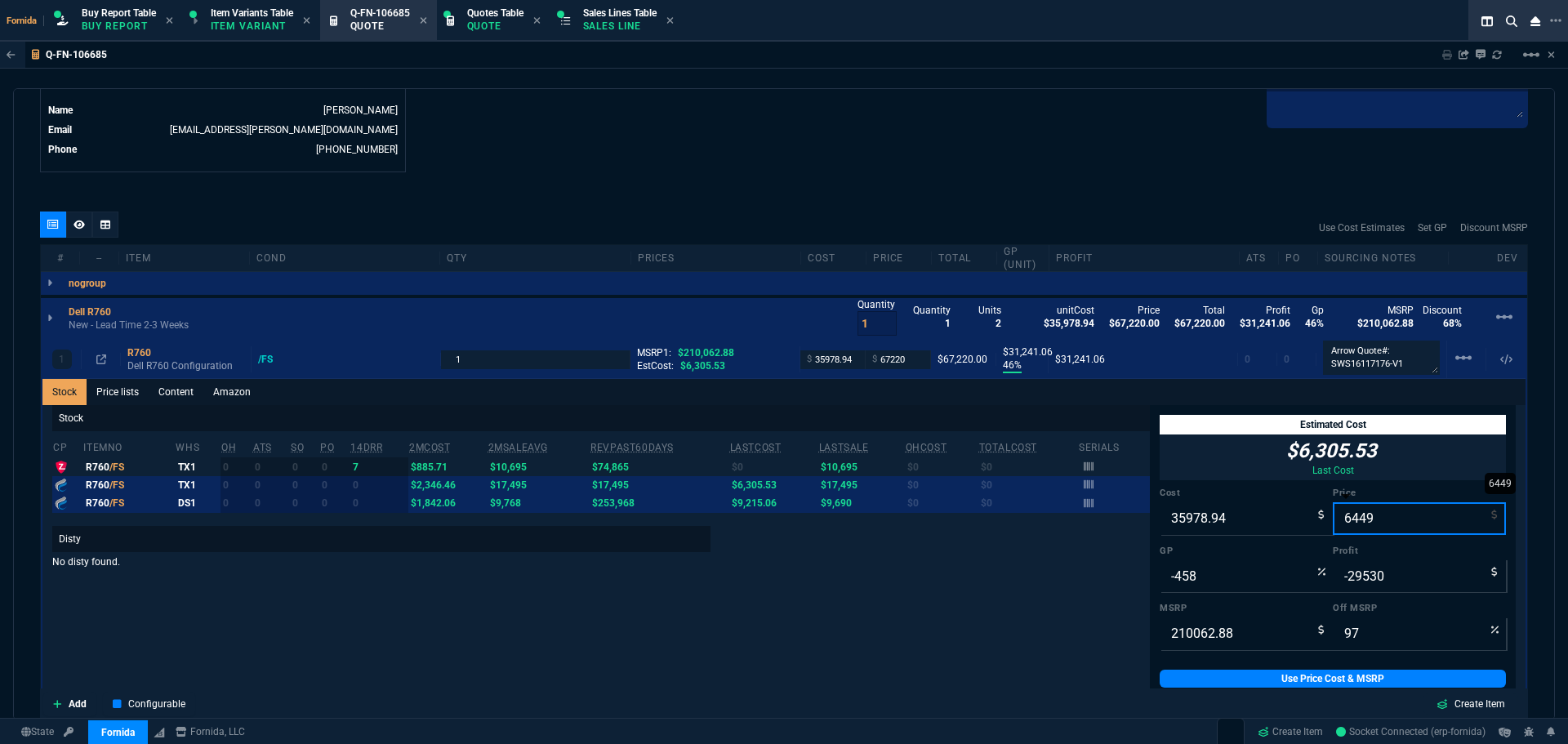
type input "64495"
type input "44"
type input "28516"
type input "69"
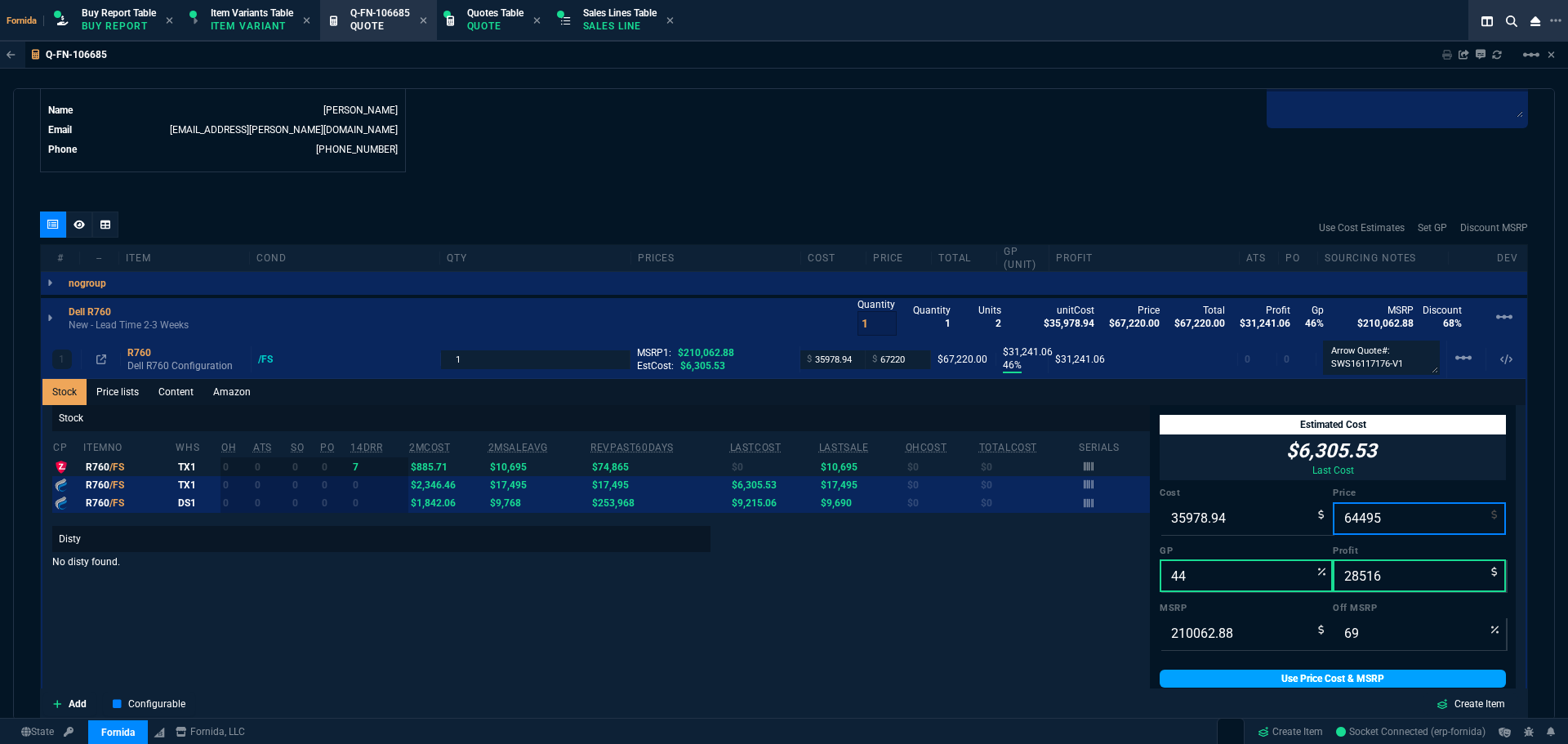
type input "64495"
click at [1389, 686] on link "Use Price Cost & MSRP" at bounding box center [1332, 679] width 346 height 18
type input "64495"
click at [1387, 686] on link "Use Price Cost & MSRP" at bounding box center [1332, 679] width 346 height 18
click at [1353, 515] on input "64495" at bounding box center [1418, 518] width 173 height 33
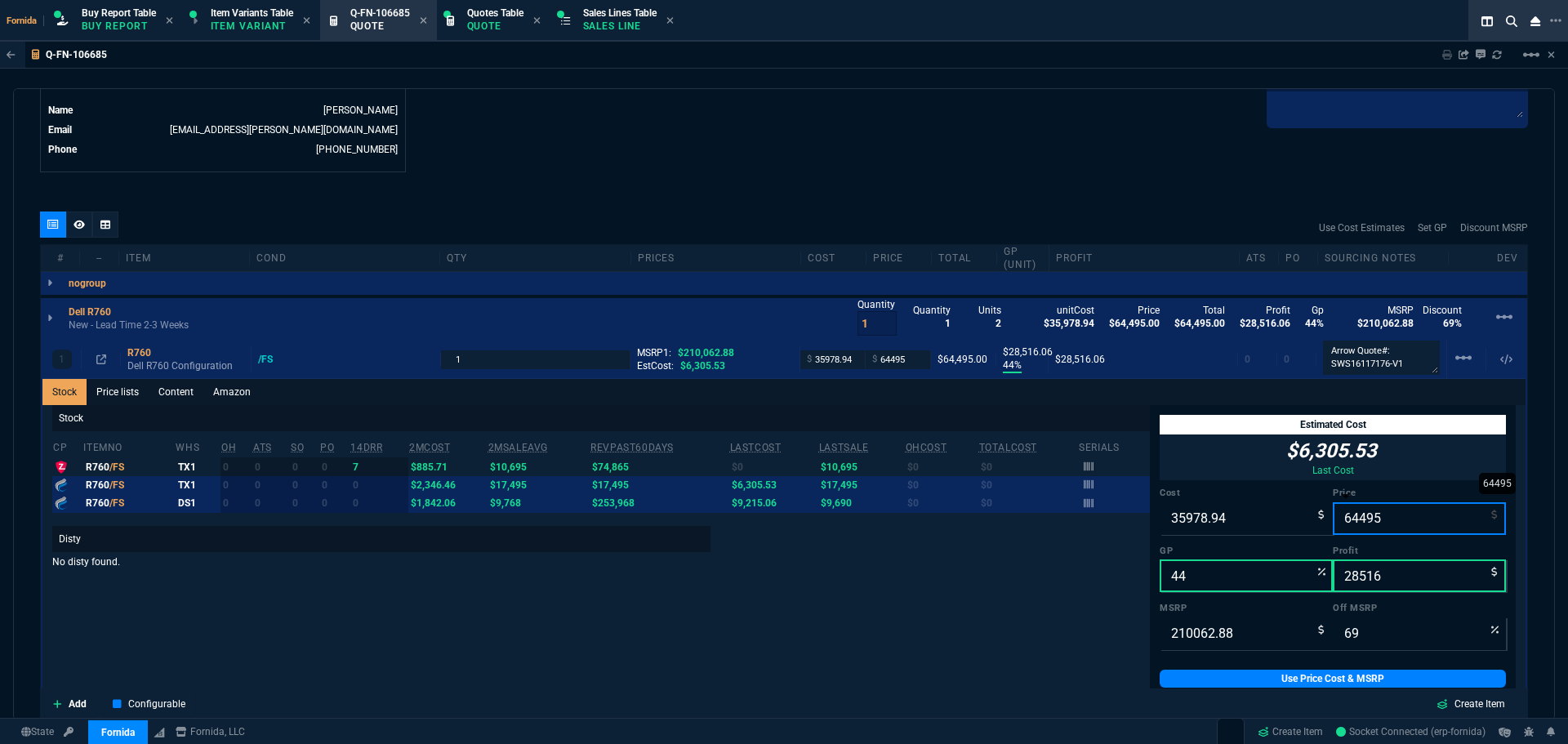
click at [1361, 521] on input "64495" at bounding box center [1418, 518] width 173 height 33
type input "64465"
type input "28486"
type input "64465"
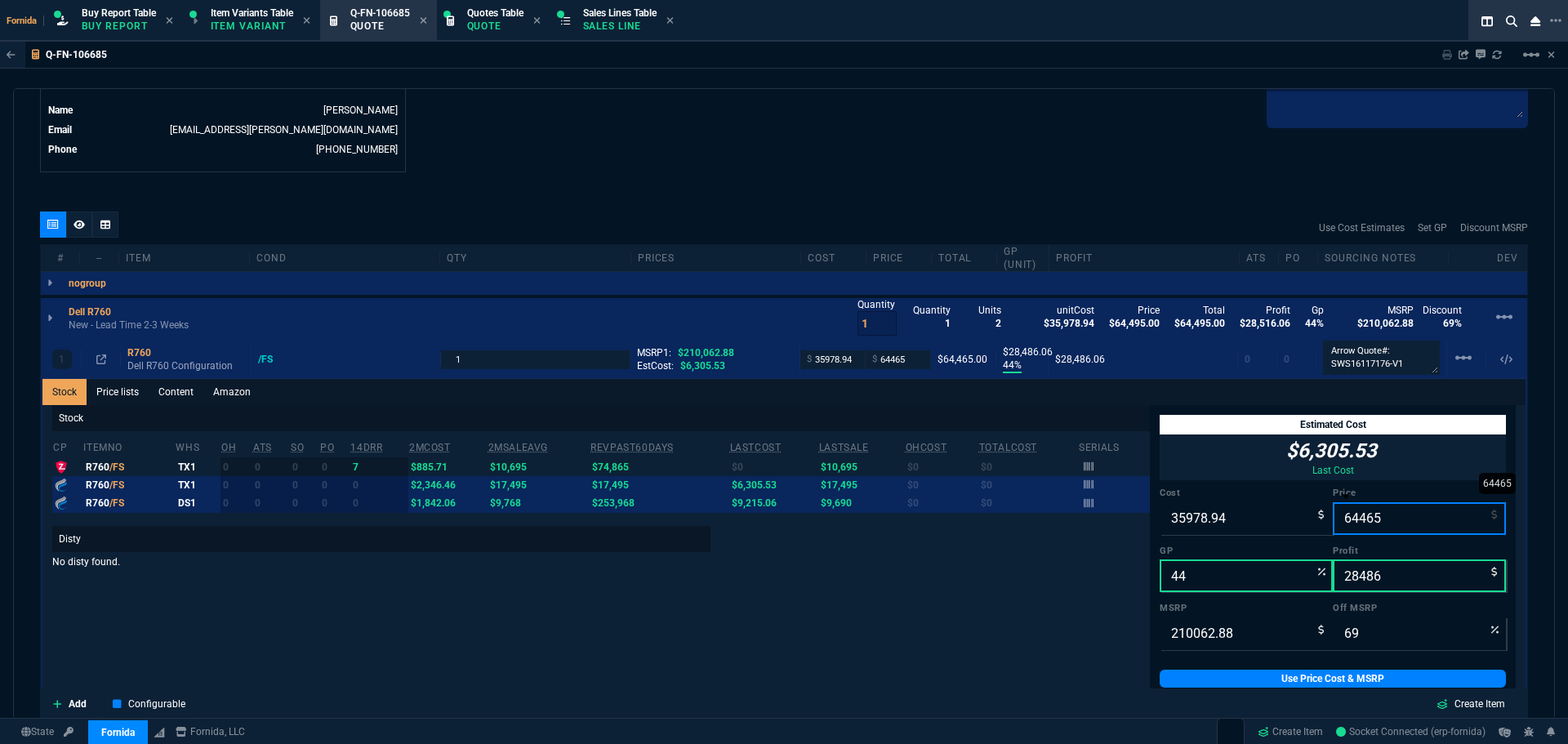
click at [1361, 523] on input "64465" at bounding box center [1418, 518] width 173 height 33
type input "64495"
type input "28516"
type input "64495"
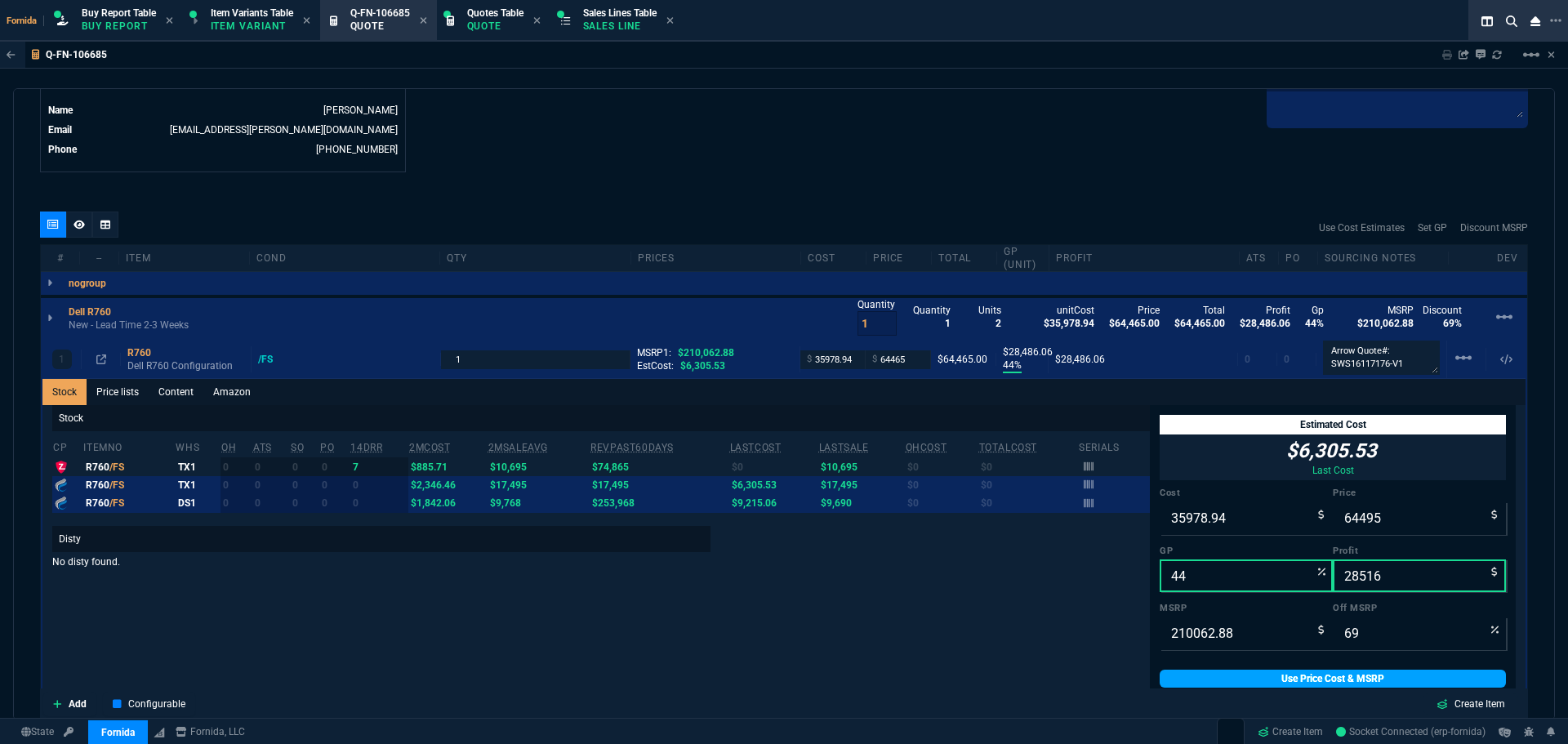
drag, startPoint x: 1344, startPoint y: 687, endPoint x: 1303, endPoint y: 678, distance: 42.0
click at [1345, 687] on link "Use Price Cost & MSRP" at bounding box center [1332, 679] width 346 height 18
type input "64495"
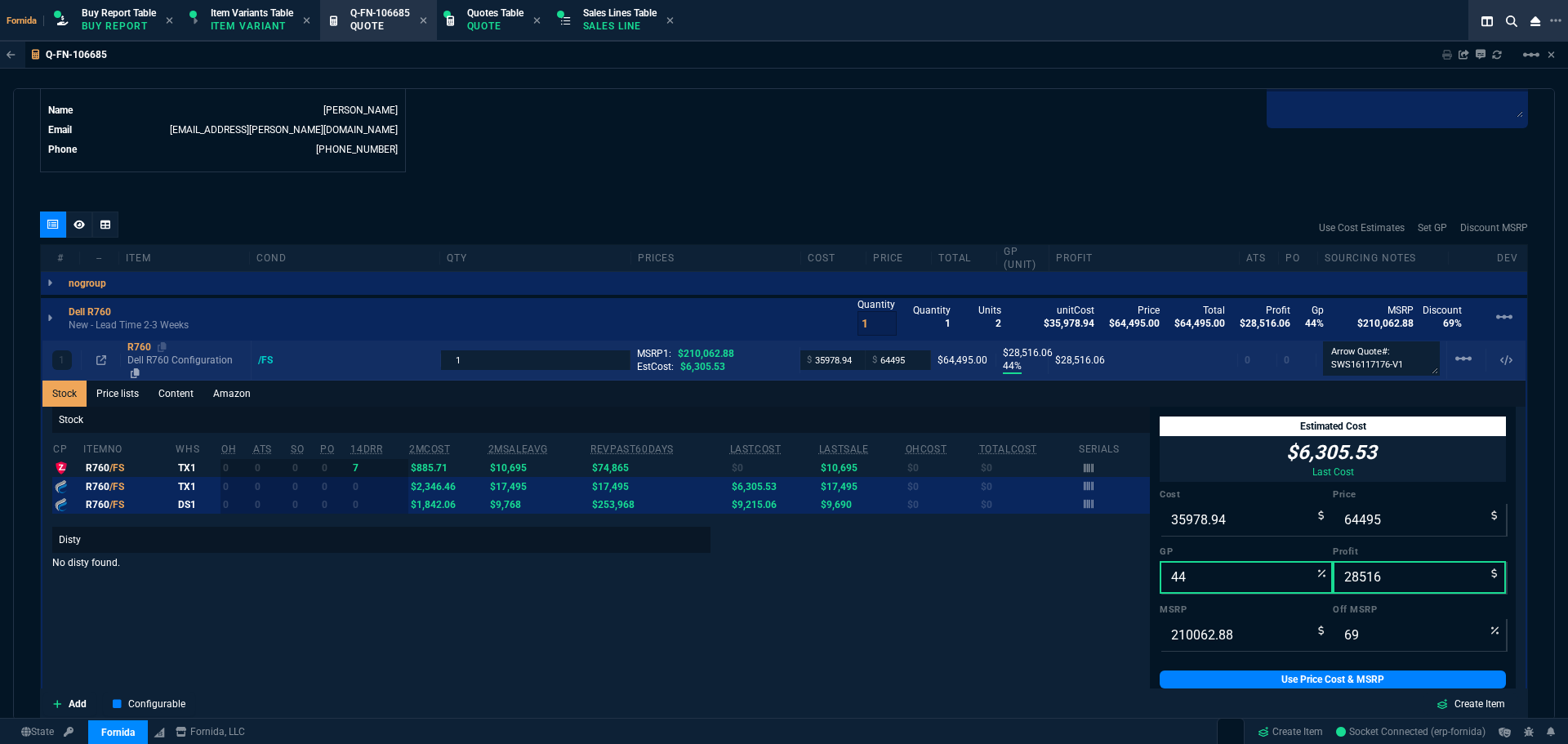
click at [165, 356] on p "Dell R760 Configuration" at bounding box center [186, 367] width 117 height 26
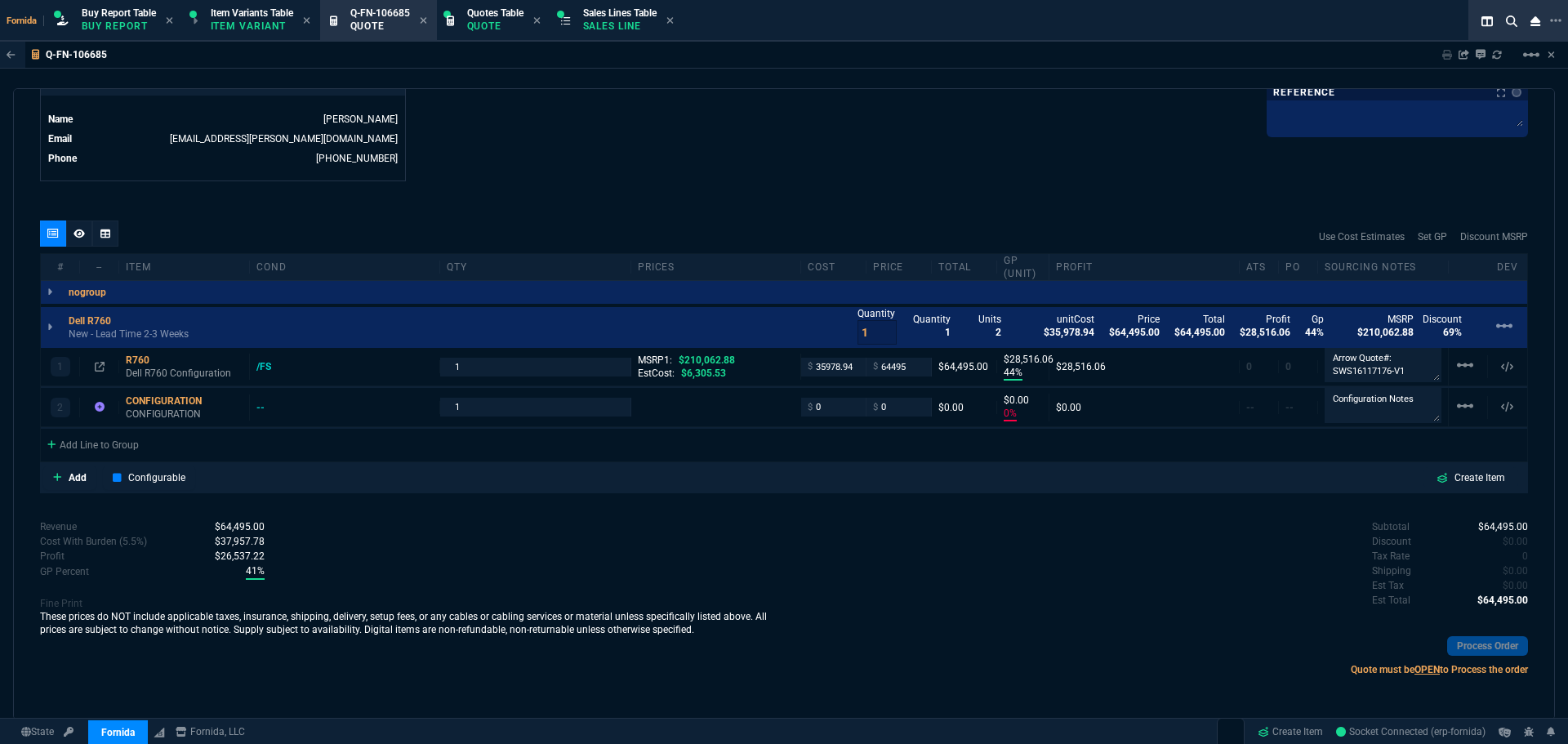
scroll to position [813, 0]
drag, startPoint x: 78, startPoint y: 239, endPoint x: 120, endPoint y: 245, distance: 42.4
click at [78, 239] on icon at bounding box center [78, 233] width 11 height 9
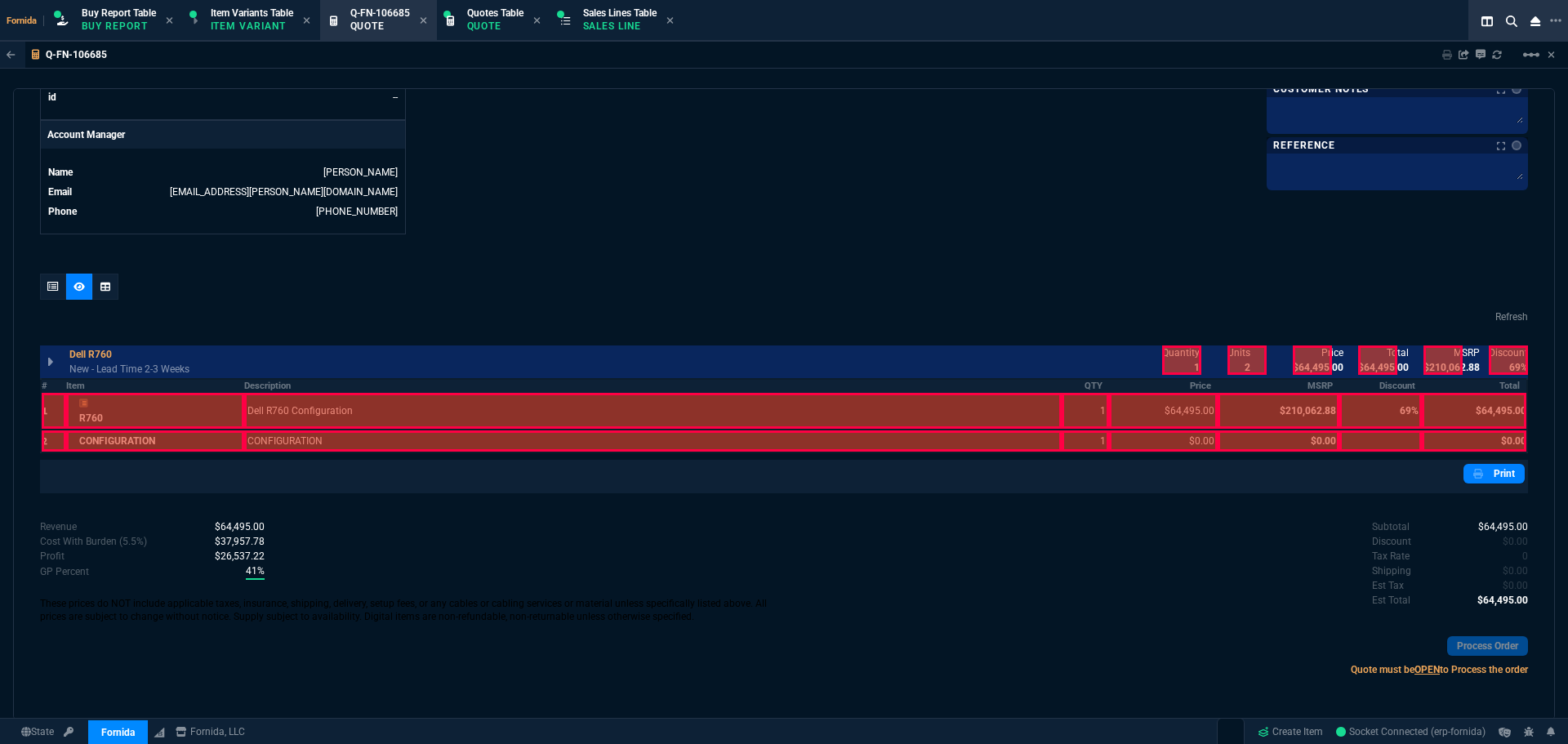
drag, startPoint x: 1176, startPoint y: 356, endPoint x: 1312, endPoint y: 356, distance: 136.0
click at [1176, 356] on div at bounding box center [1182, 360] width 40 height 29
click at [1308, 357] on div at bounding box center [1312, 360] width 40 height 29
drag, startPoint x: 1382, startPoint y: 367, endPoint x: 1429, endPoint y: 367, distance: 47.0
click at [1383, 367] on div at bounding box center [1378, 360] width 40 height 29
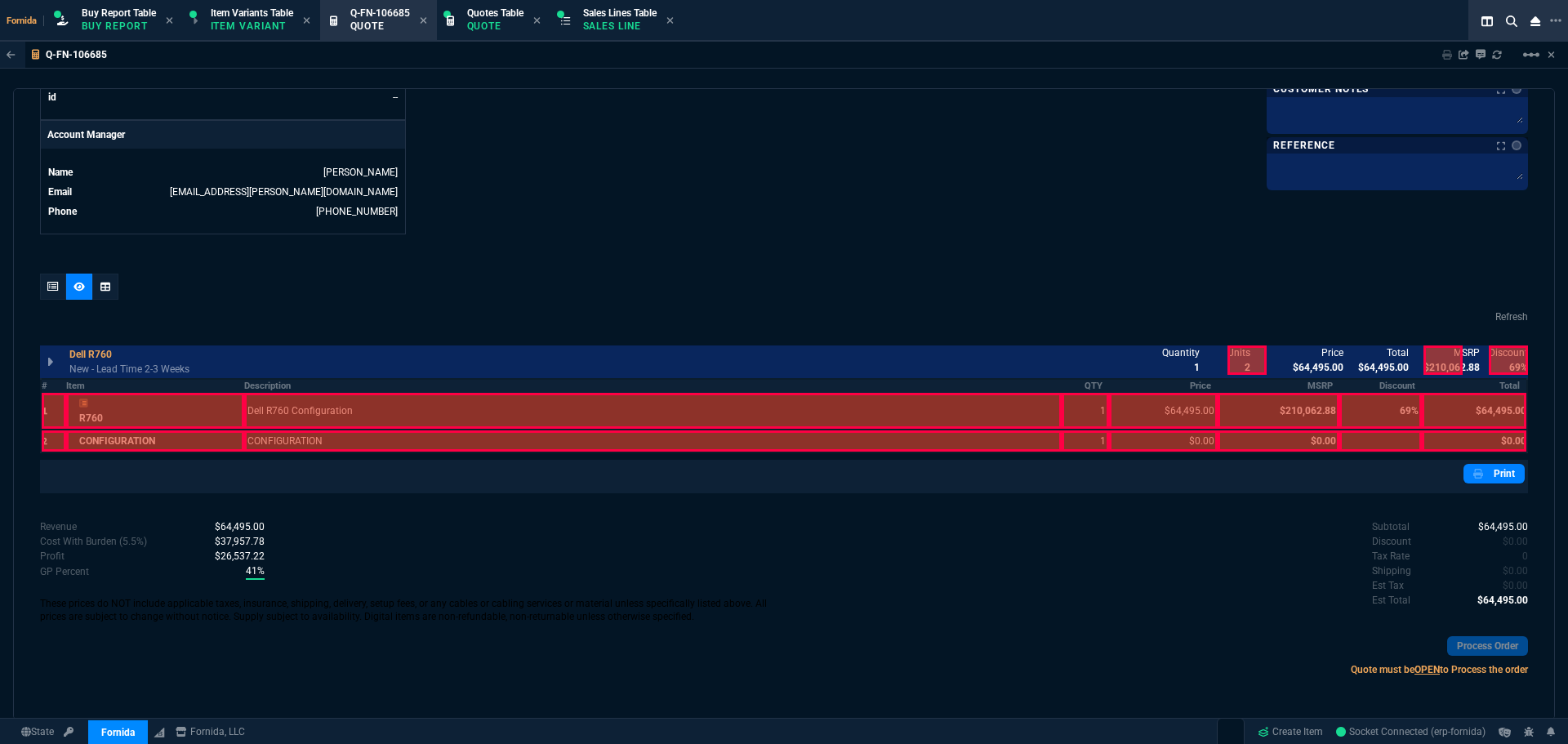
drag, startPoint x: 1434, startPoint y: 367, endPoint x: 1464, endPoint y: 363, distance: 30.3
click at [1435, 367] on div at bounding box center [1443, 360] width 40 height 29
click at [1489, 362] on div at bounding box center [1509, 360] width 40 height 29
click at [51, 290] on icon at bounding box center [52, 286] width 11 height 9
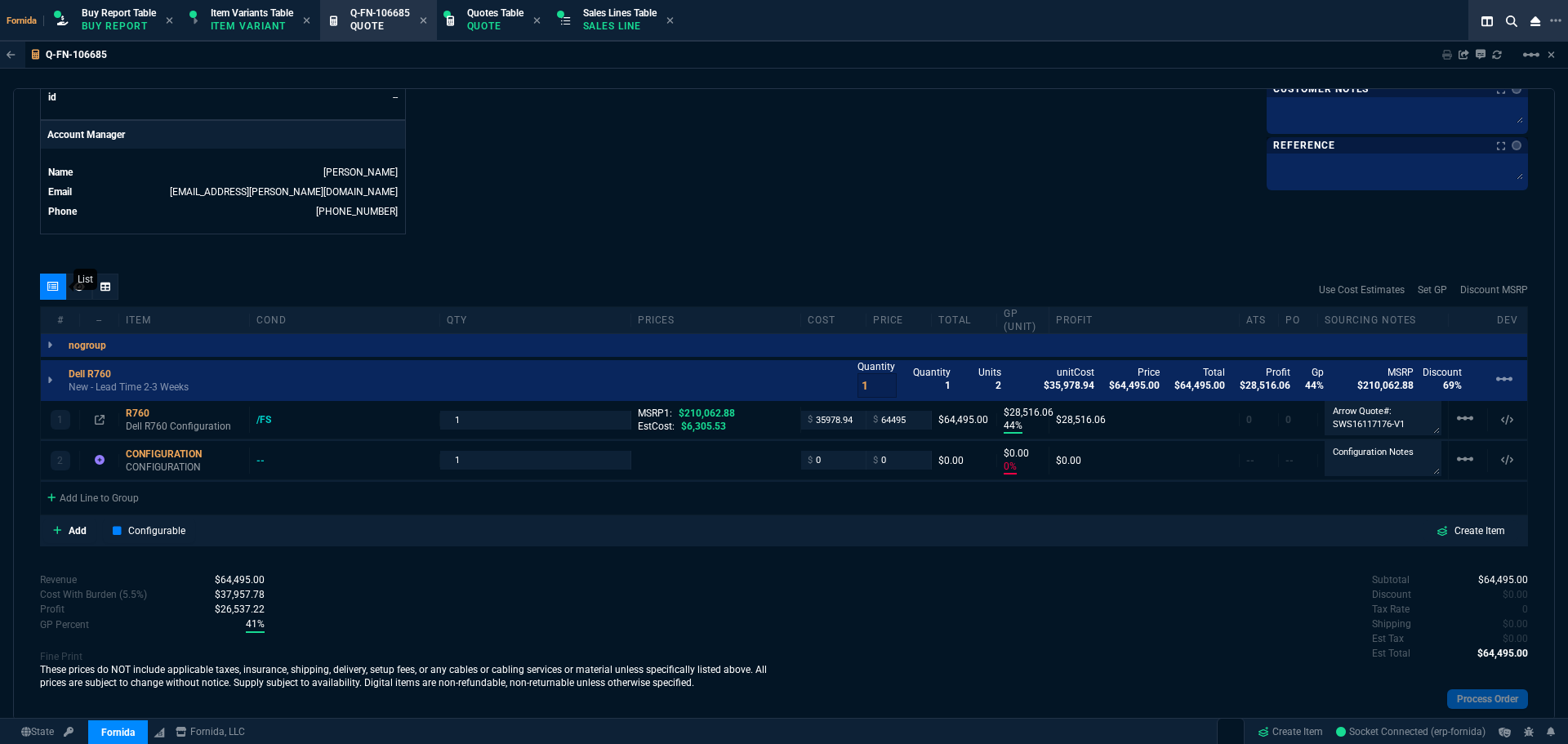
scroll to position [813, 0]
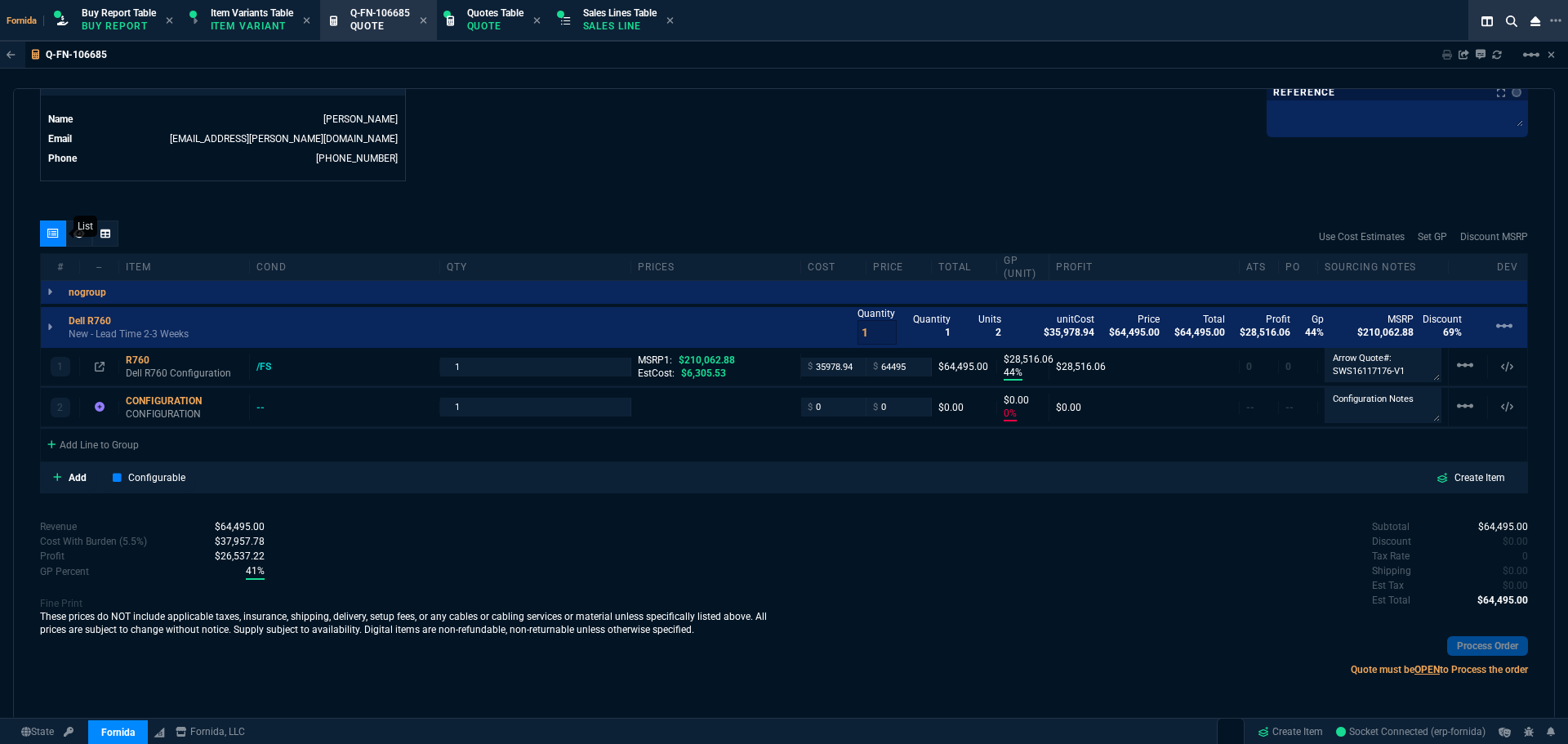
type input "44"
type input "28516"
type input "0"
type input "69"
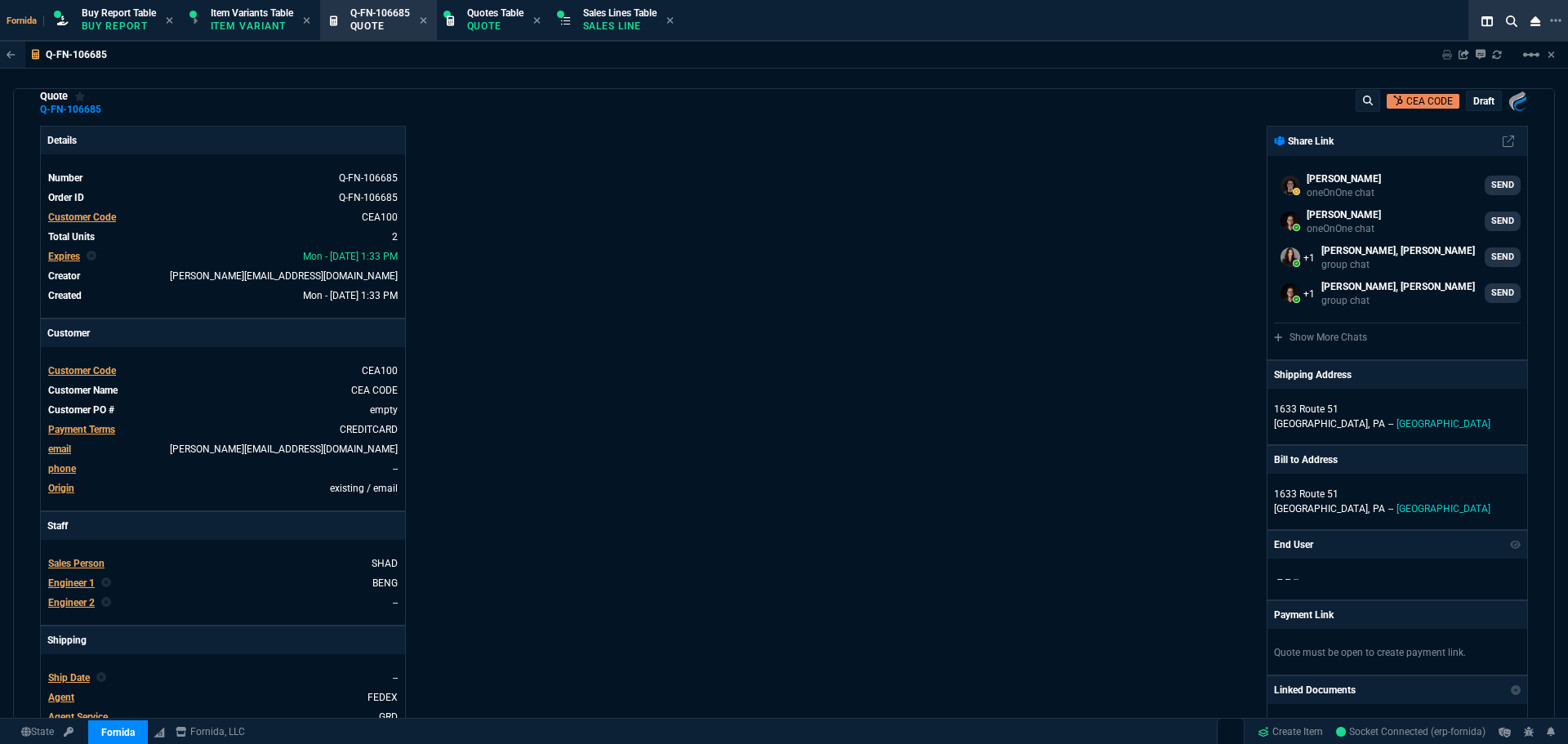
scroll to position [0, 0]
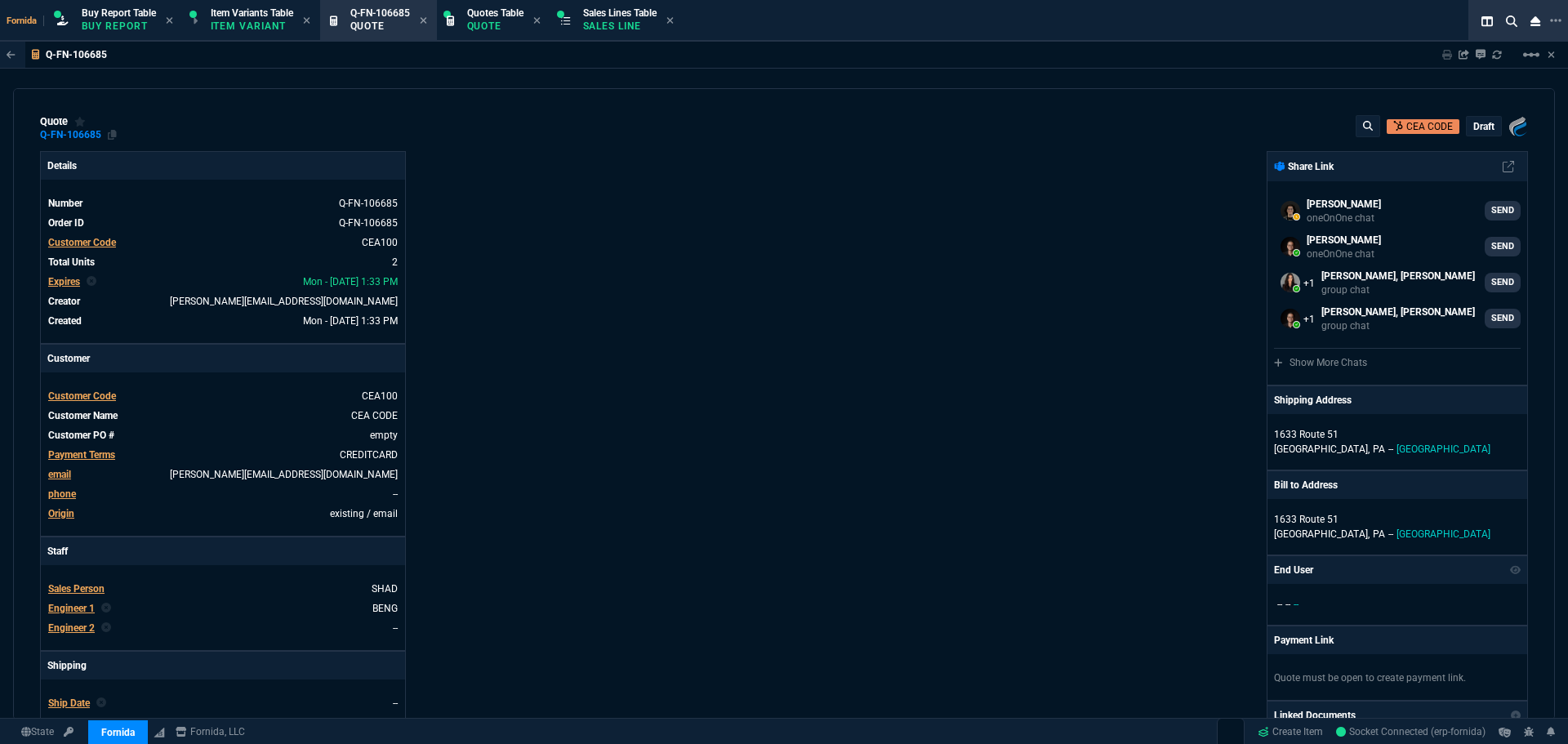
drag, startPoint x: 114, startPoint y: 135, endPoint x: 80, endPoint y: 139, distance: 34.2
click at [114, 135] on icon at bounding box center [112, 134] width 9 height 9
drag, startPoint x: 629, startPoint y: 30, endPoint x: 420, endPoint y: 32, distance: 209.0
click at [629, 30] on p "Sales Line" at bounding box center [619, 26] width 73 height 13
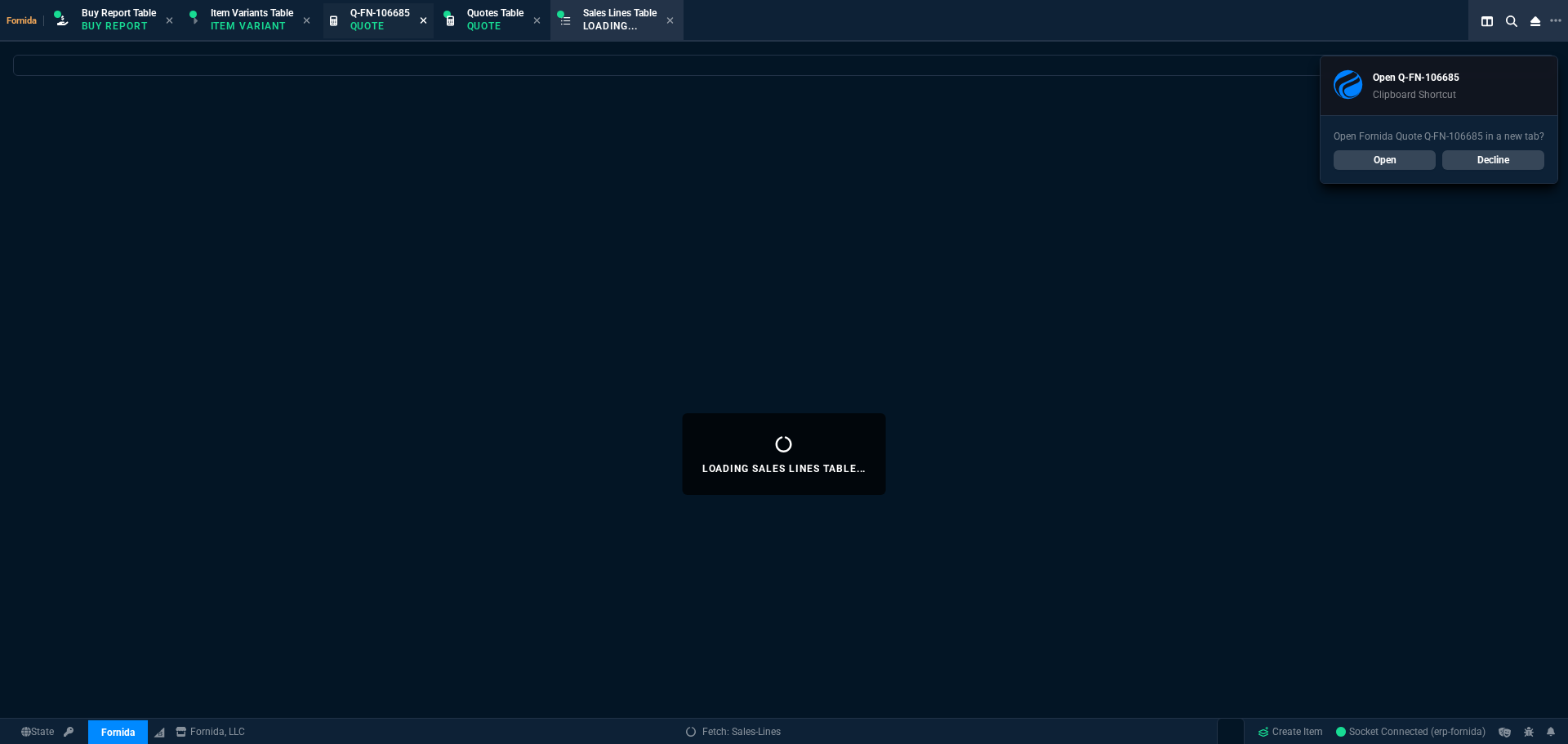
click at [427, 22] on icon at bounding box center [423, 20] width 8 height 9
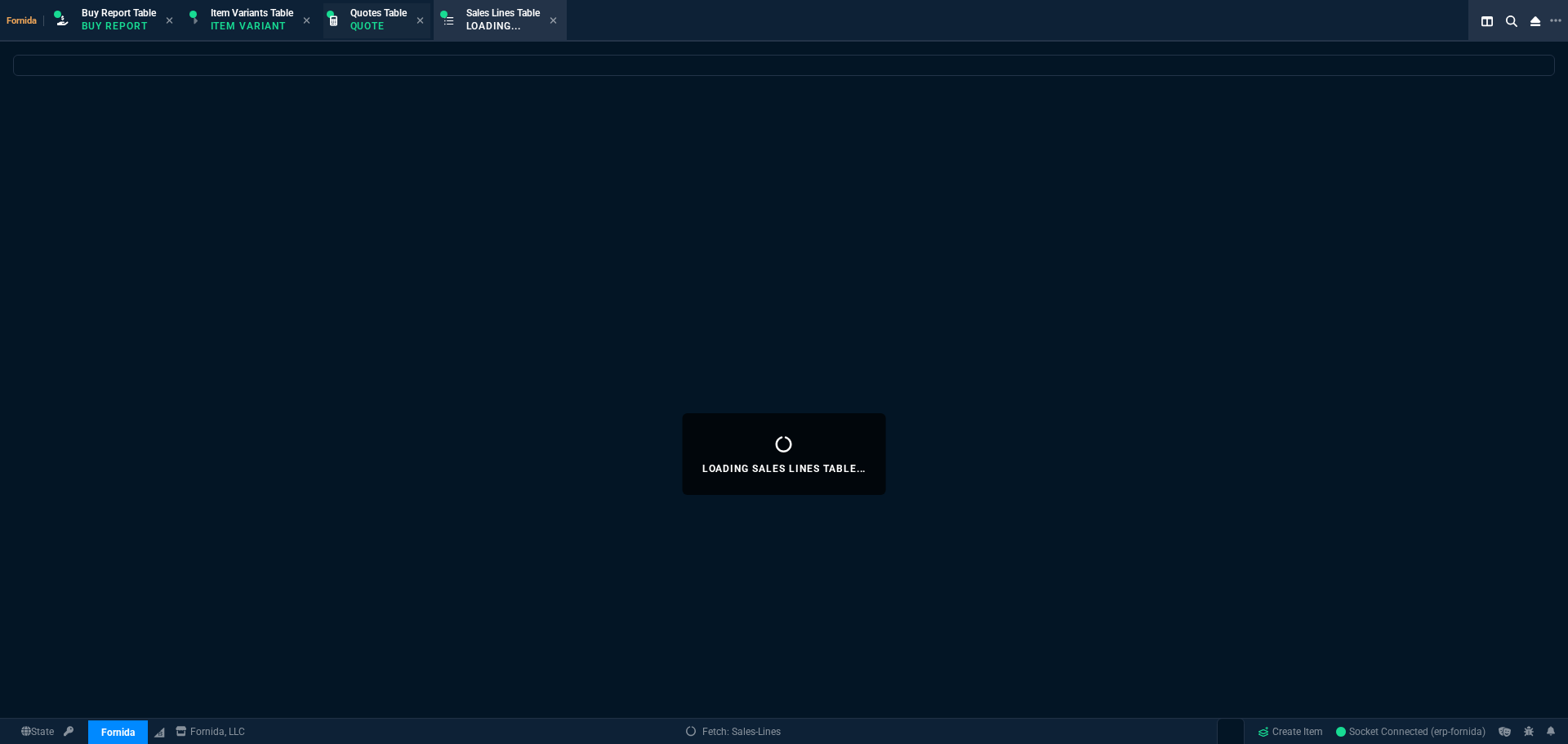
select select
select select "1: BROV"
select select
